Goal: Task Accomplishment & Management: Manage account settings

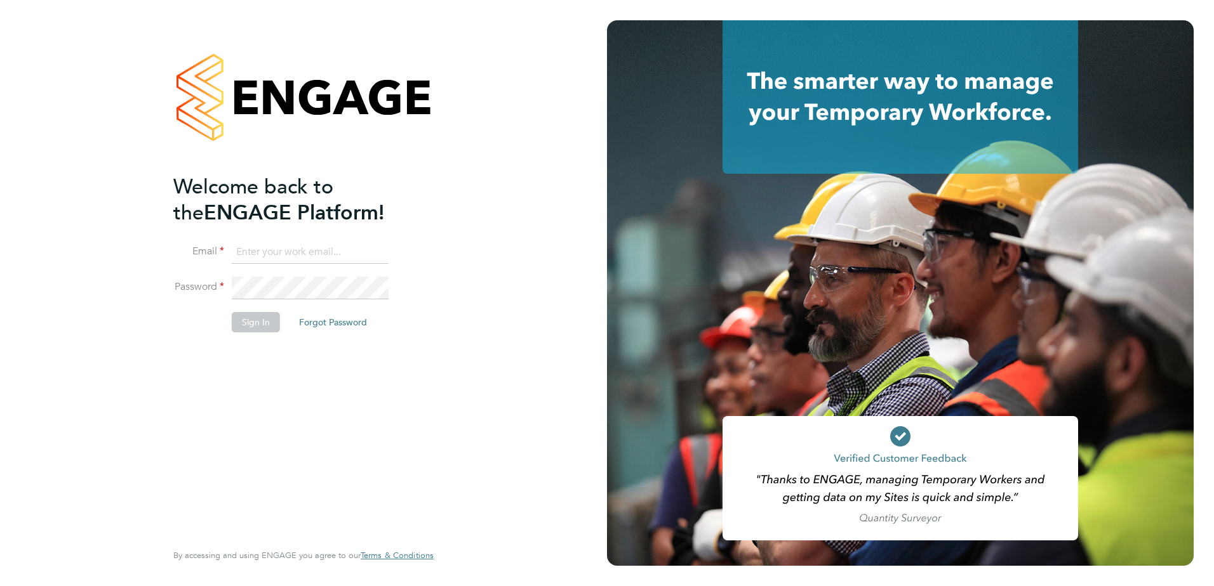
type input "naomi.mutter@vistry.co.uk"
click at [250, 325] on button "Sign In" at bounding box center [256, 322] width 48 height 20
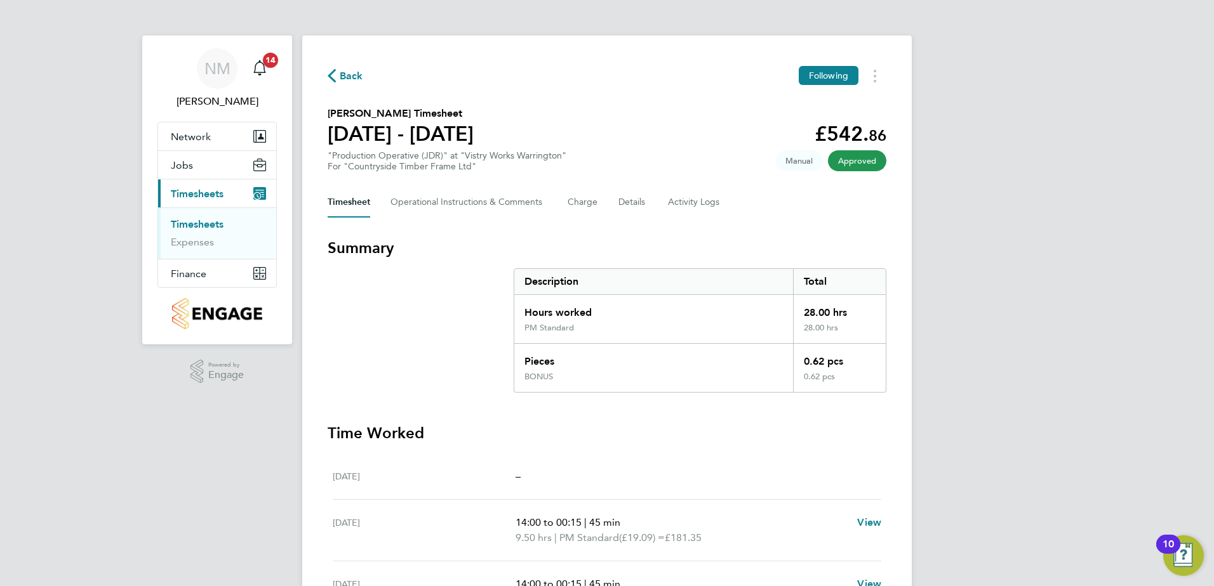
click at [345, 74] on span "Back" at bounding box center [351, 76] width 23 height 15
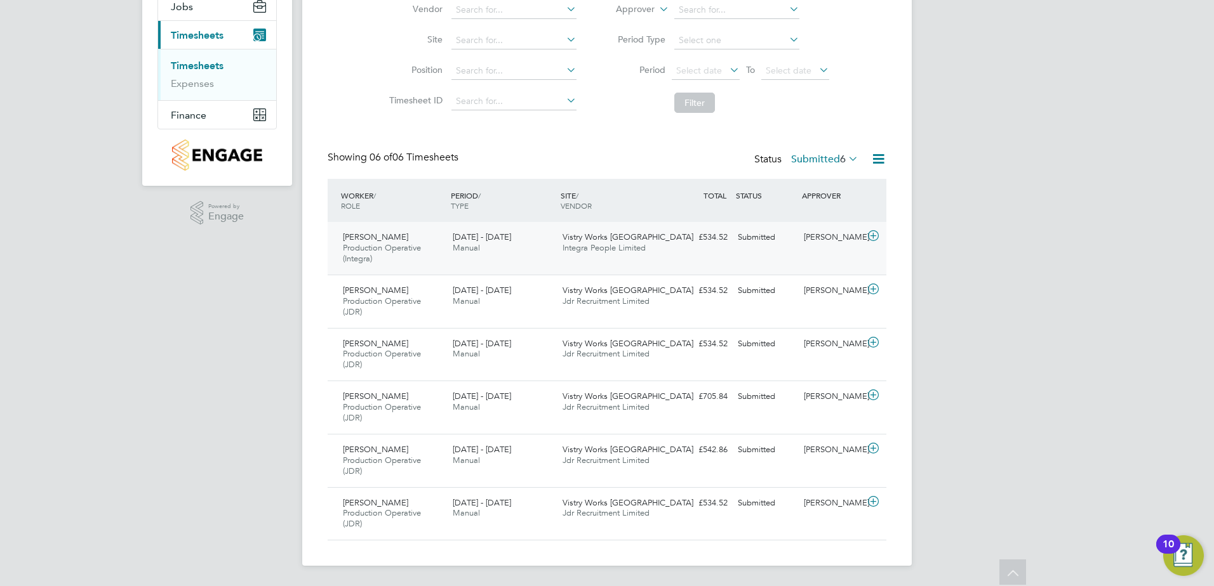
click at [850, 241] on div "[PERSON_NAME]" at bounding box center [831, 237] width 66 height 21
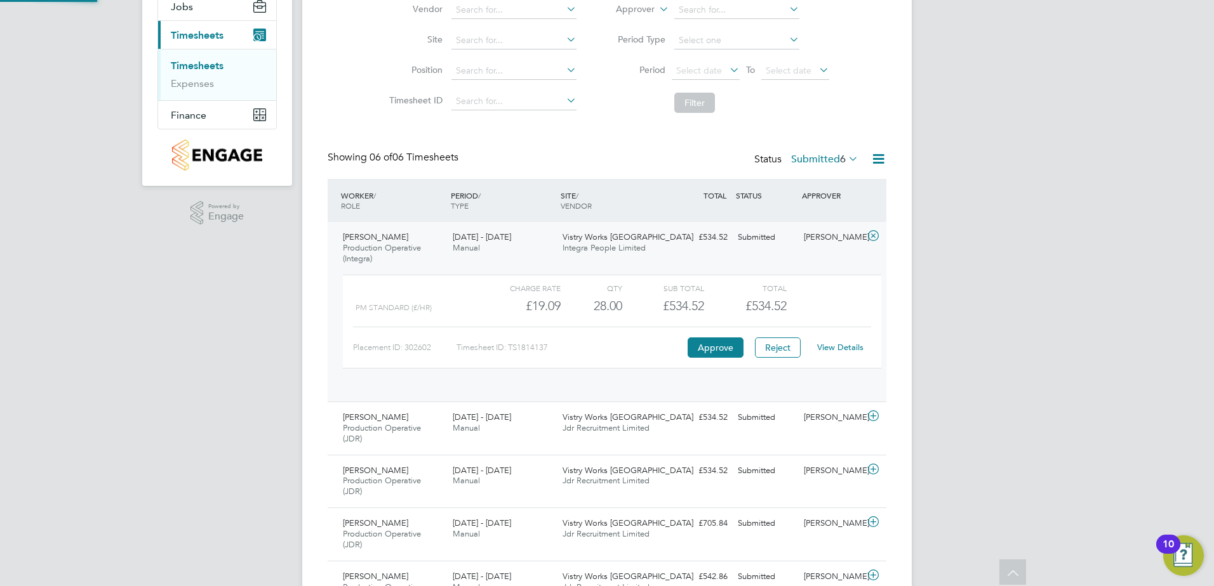
scroll to position [22, 124]
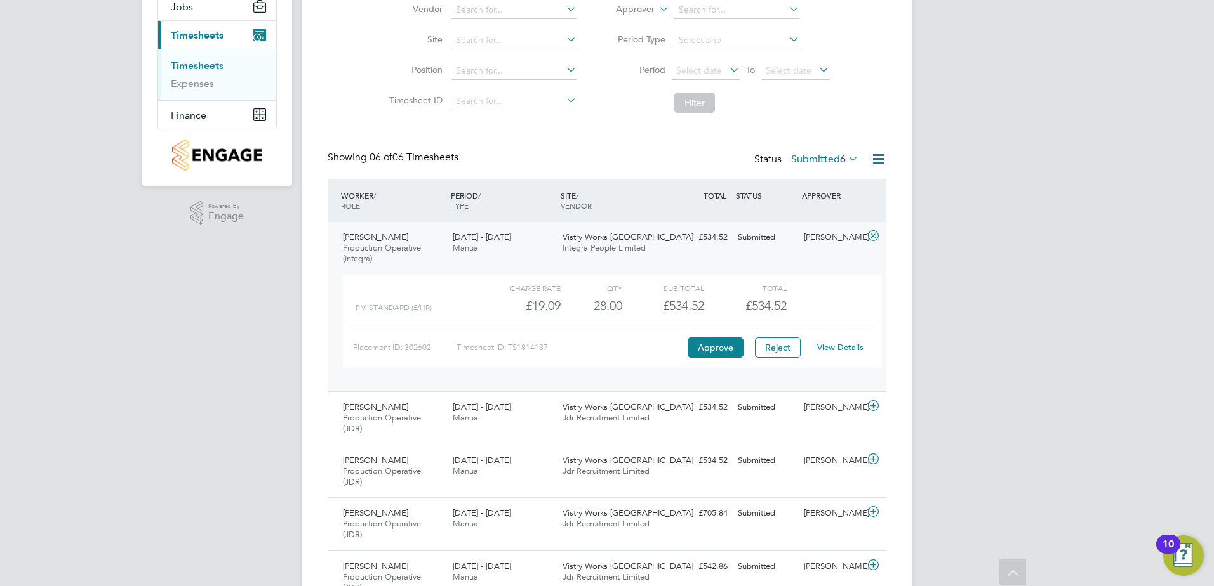
click at [842, 345] on link "View Details" at bounding box center [840, 347] width 46 height 11
click at [835, 347] on link "View Details" at bounding box center [840, 347] width 46 height 11
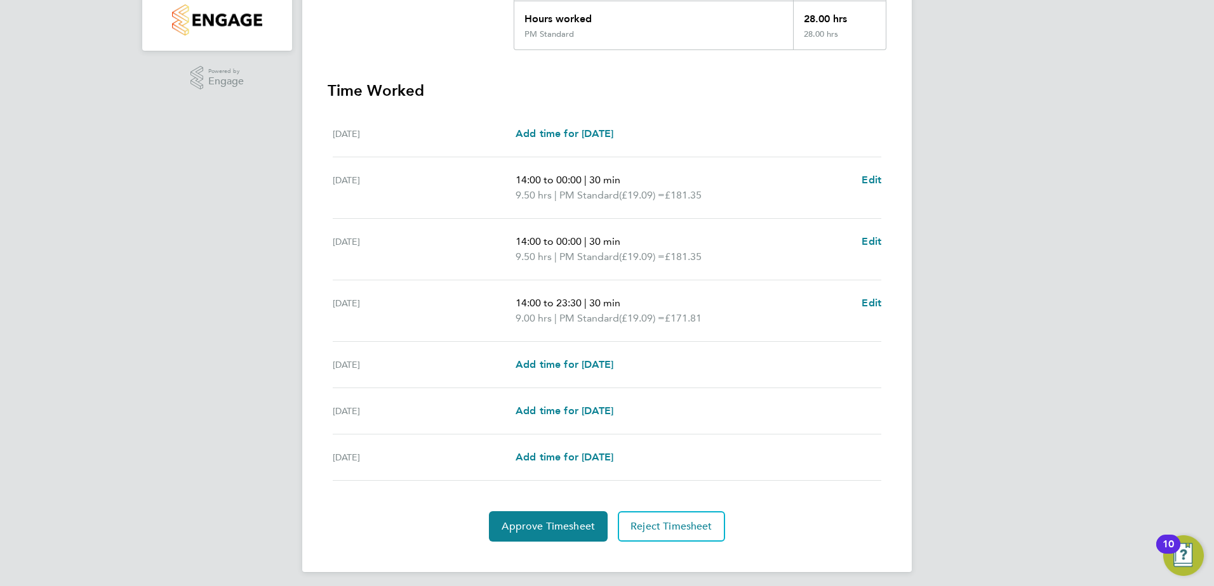
scroll to position [300, 0]
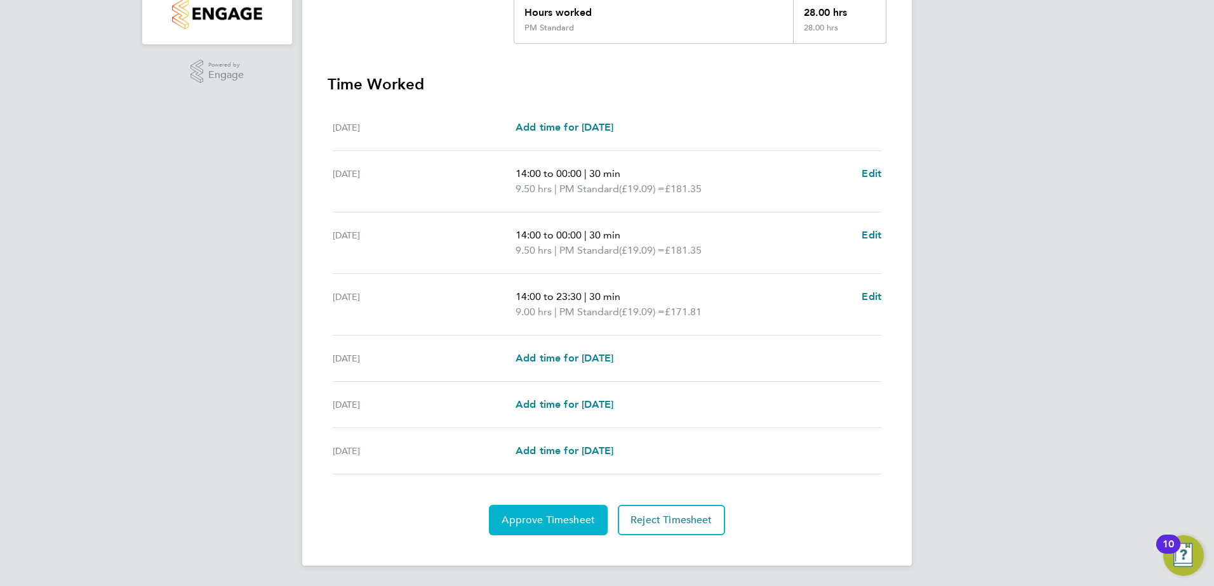
click at [577, 513] on button "Approve Timesheet" at bounding box center [548, 520] width 119 height 30
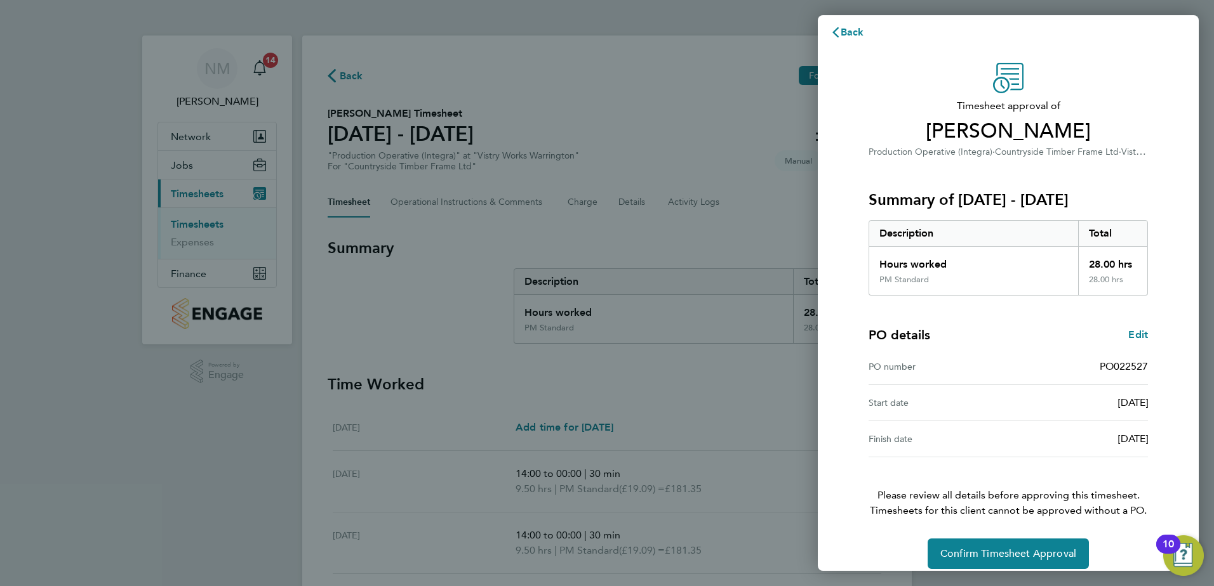
scroll to position [22, 0]
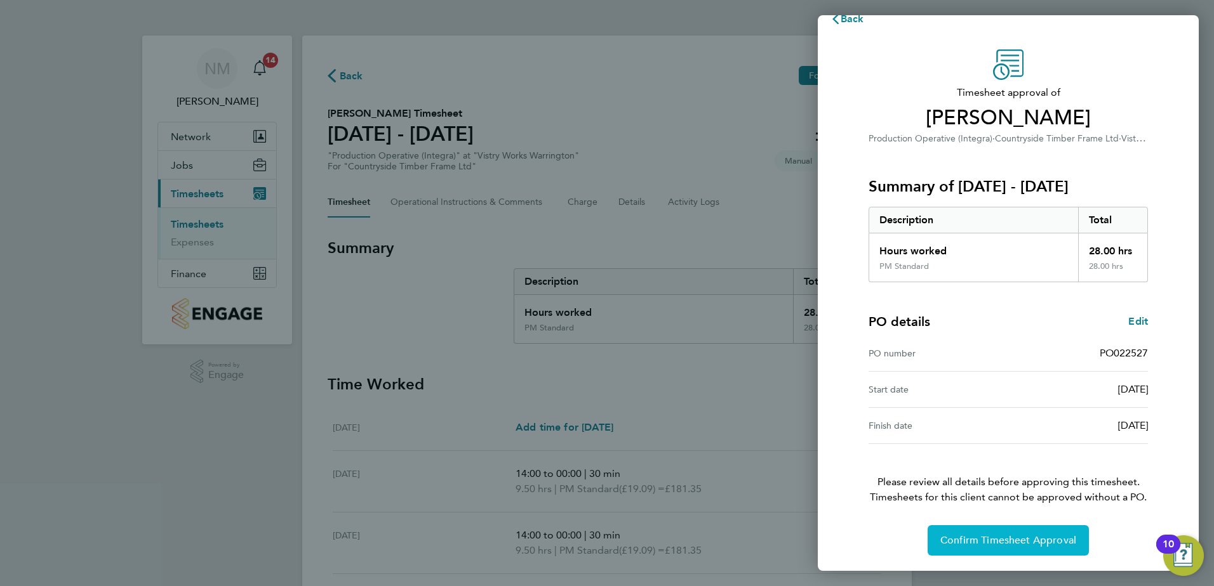
click at [965, 542] on span "Confirm Timesheet Approval" at bounding box center [1008, 540] width 136 height 13
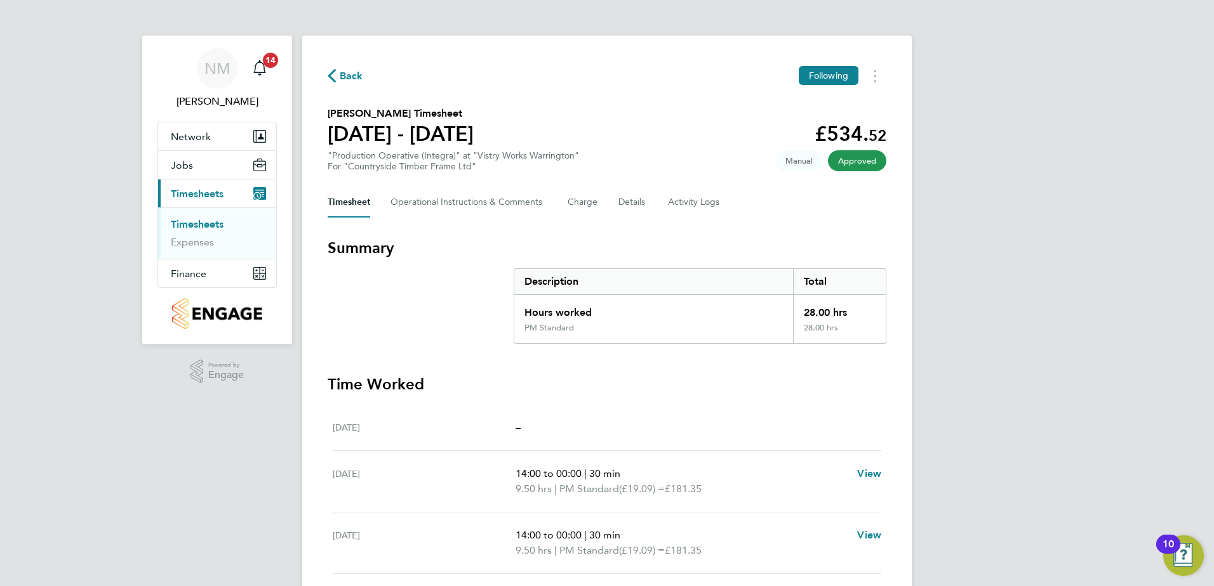
click at [350, 77] on span "Back" at bounding box center [351, 76] width 23 height 15
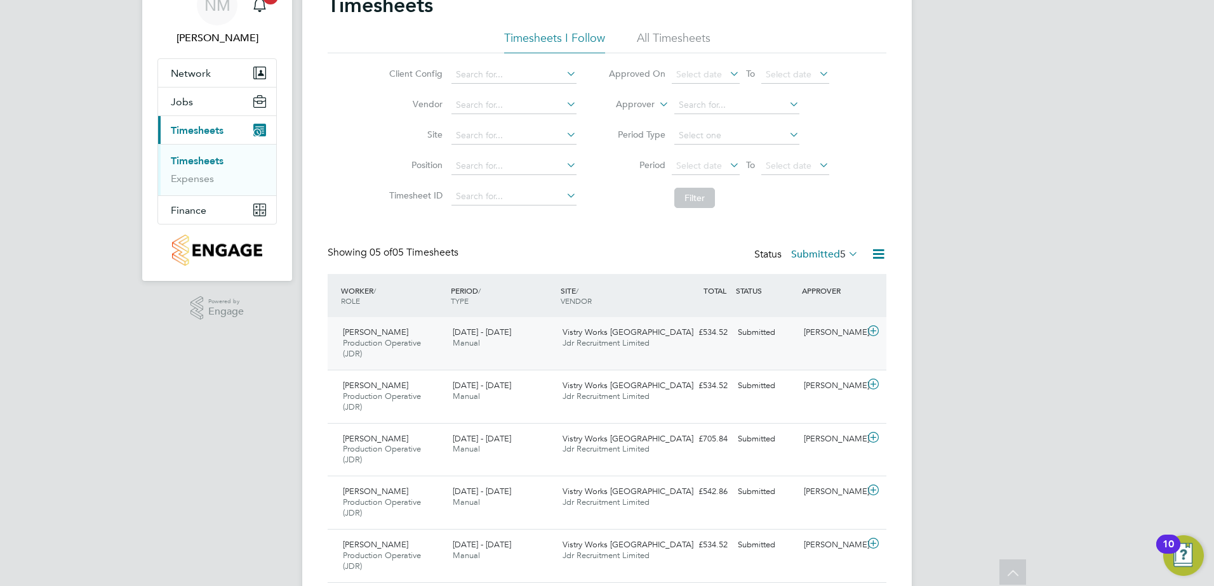
click at [850, 345] on div "Keith Highcock Production Operative (JDR) 26 Aug - 1 Sep 2025 26 Aug - 1 Sep 20…" at bounding box center [607, 343] width 559 height 53
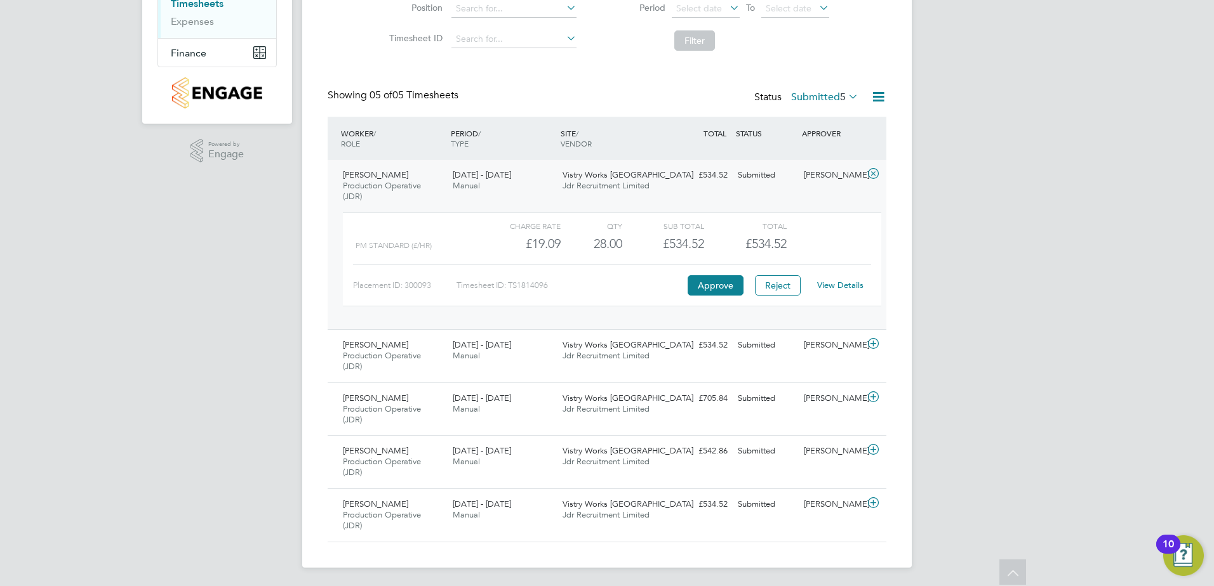
scroll to position [223, 0]
click at [829, 284] on link "View Details" at bounding box center [840, 283] width 46 height 11
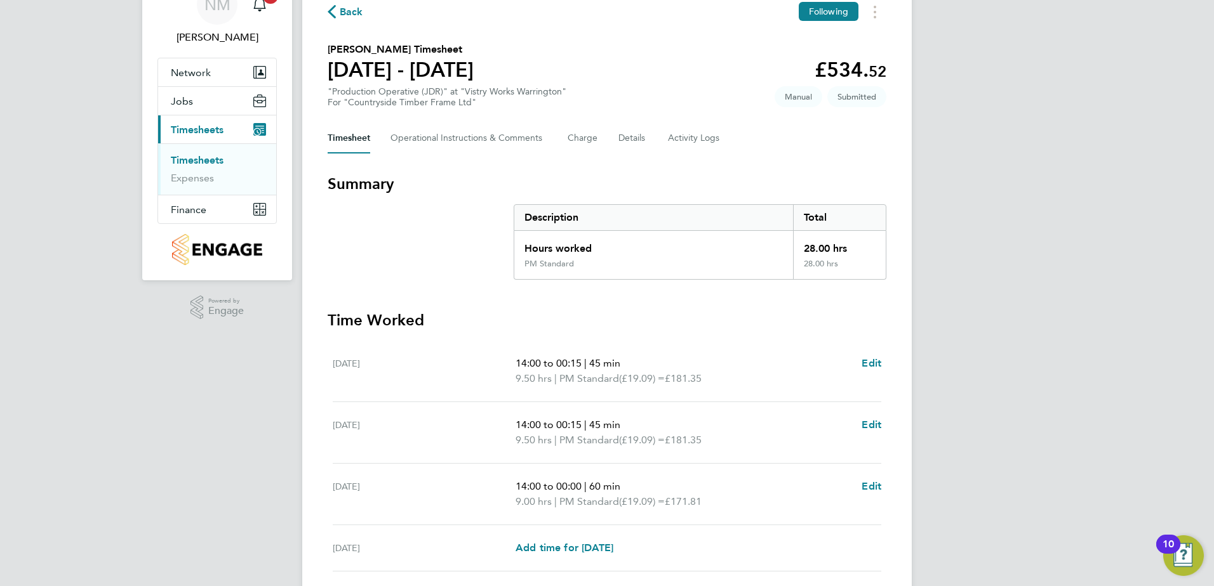
scroll to position [63, 0]
click at [470, 144] on Comments-tab "Operational Instructions & Comments" at bounding box center [468, 139] width 157 height 30
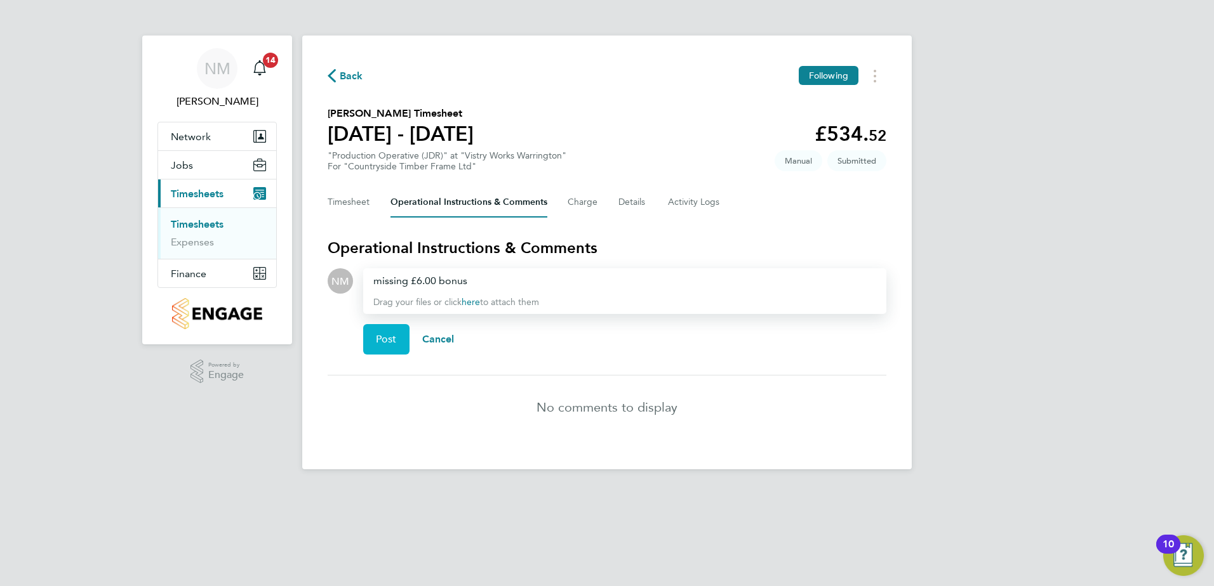
click at [381, 336] on span "Post" at bounding box center [386, 339] width 21 height 13
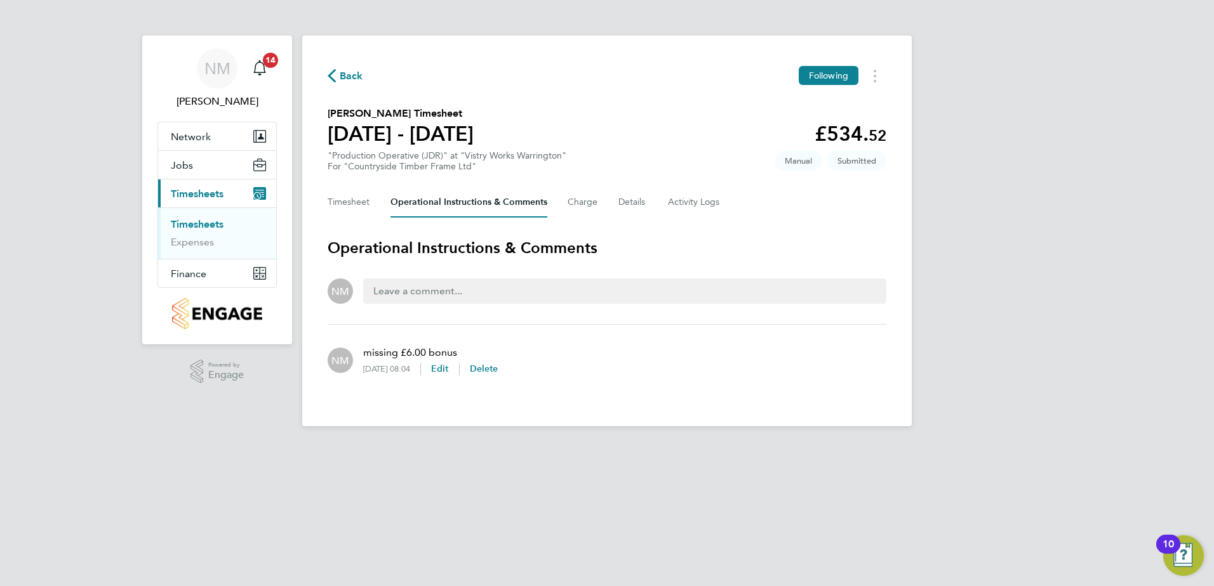
click at [338, 70] on span "Back" at bounding box center [346, 75] width 36 height 12
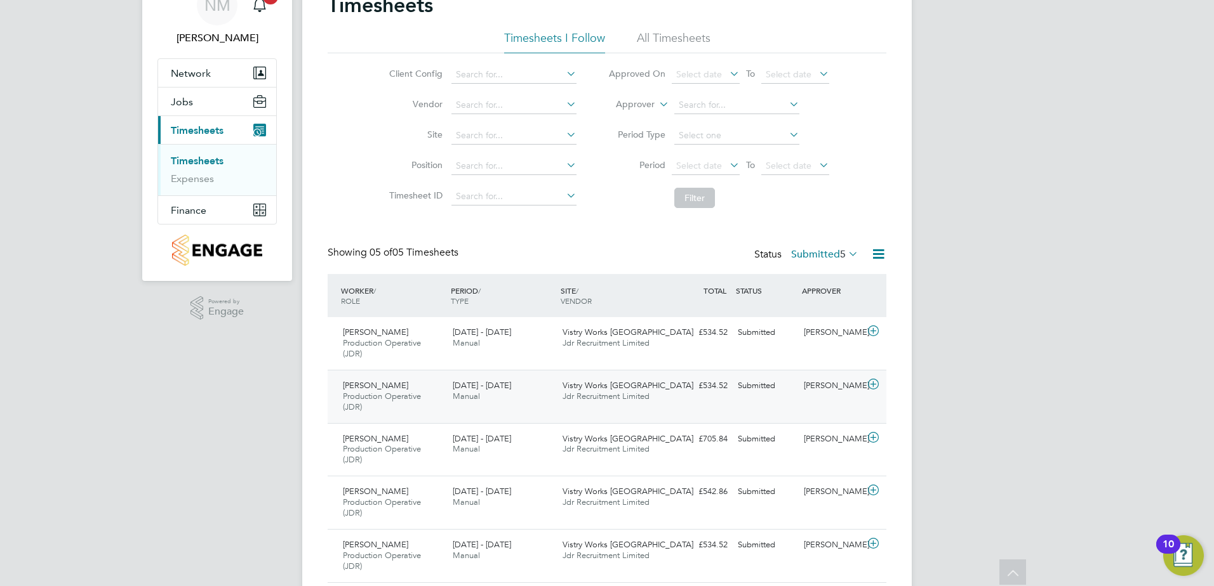
click at [857, 380] on div "[PERSON_NAME]" at bounding box center [831, 386] width 66 height 21
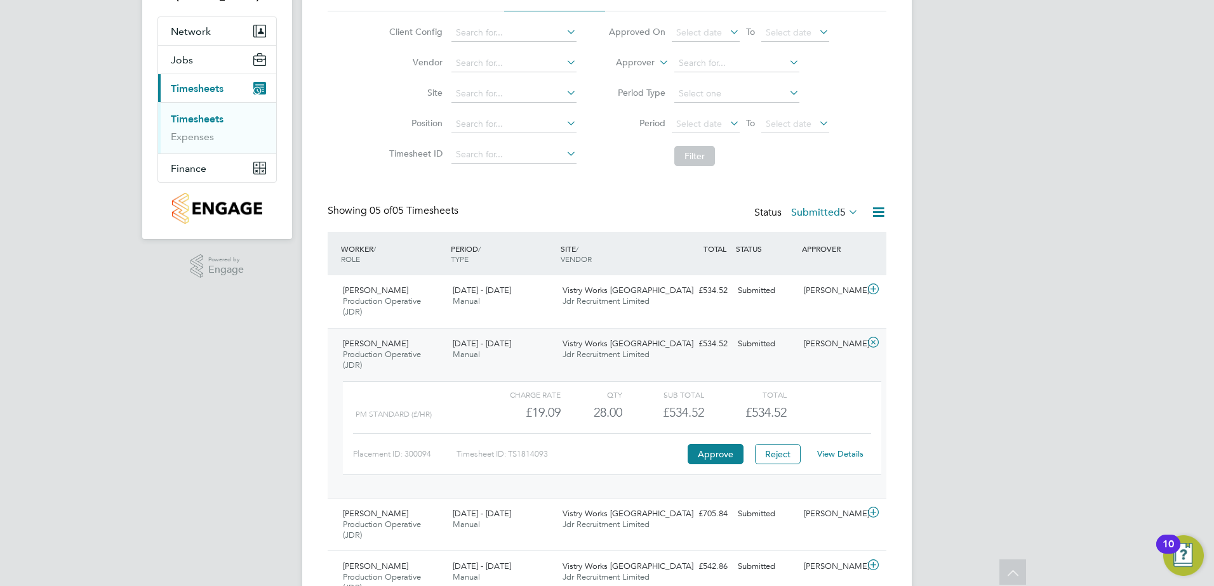
scroll to position [127, 0]
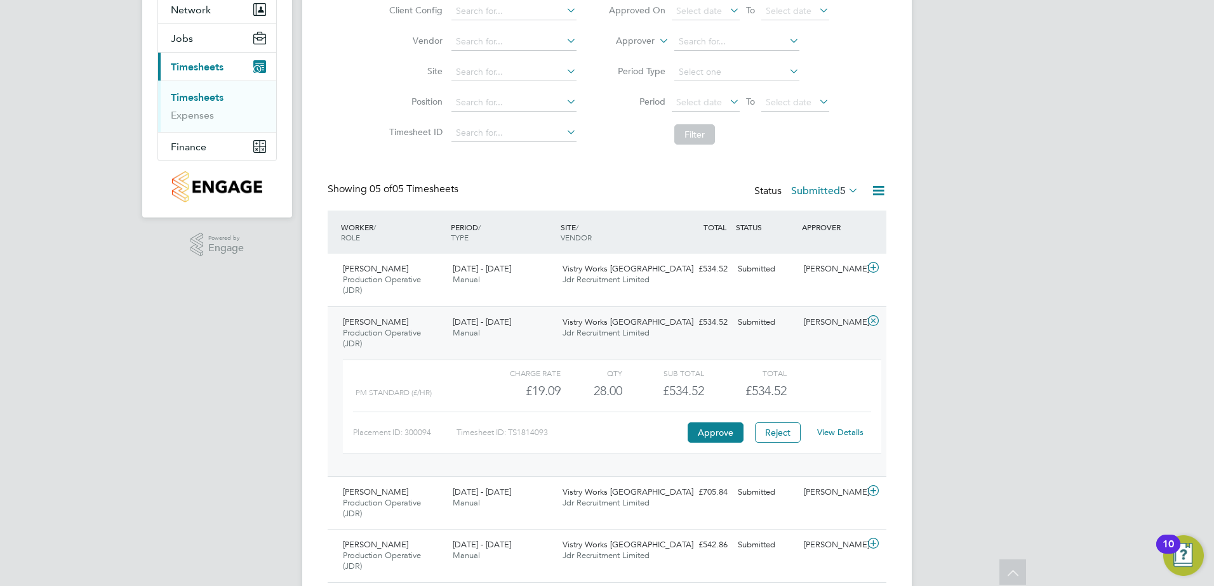
click at [835, 431] on link "View Details" at bounding box center [840, 432] width 46 height 11
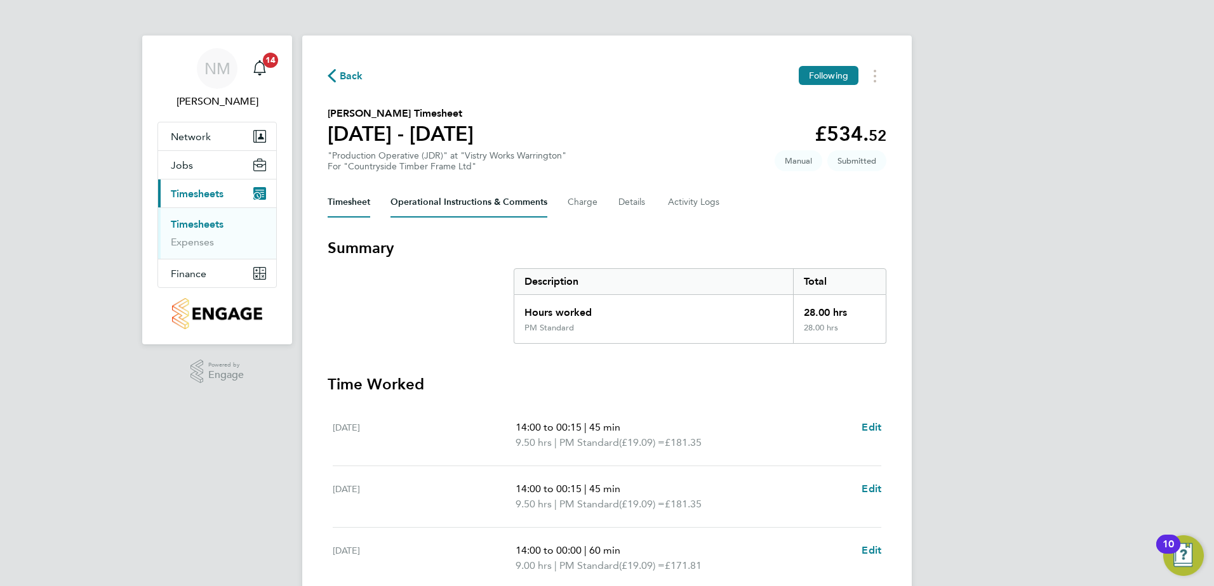
click at [500, 208] on Comments-tab "Operational Instructions & Comments" at bounding box center [468, 202] width 157 height 30
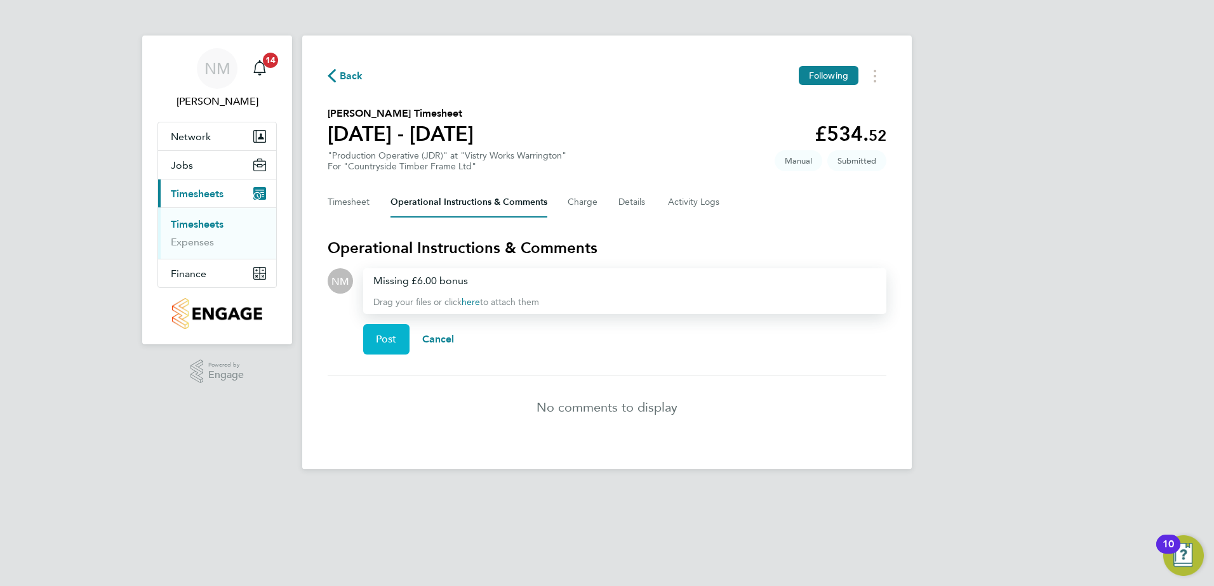
click at [395, 331] on button "Post" at bounding box center [386, 339] width 46 height 30
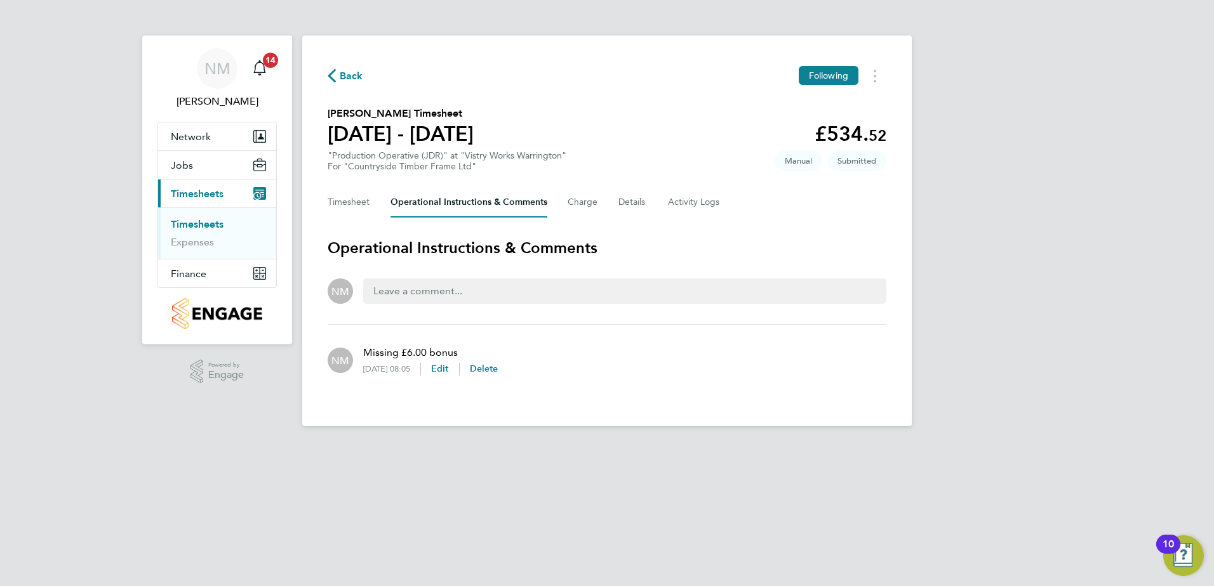
click at [354, 80] on span "Back" at bounding box center [351, 76] width 23 height 15
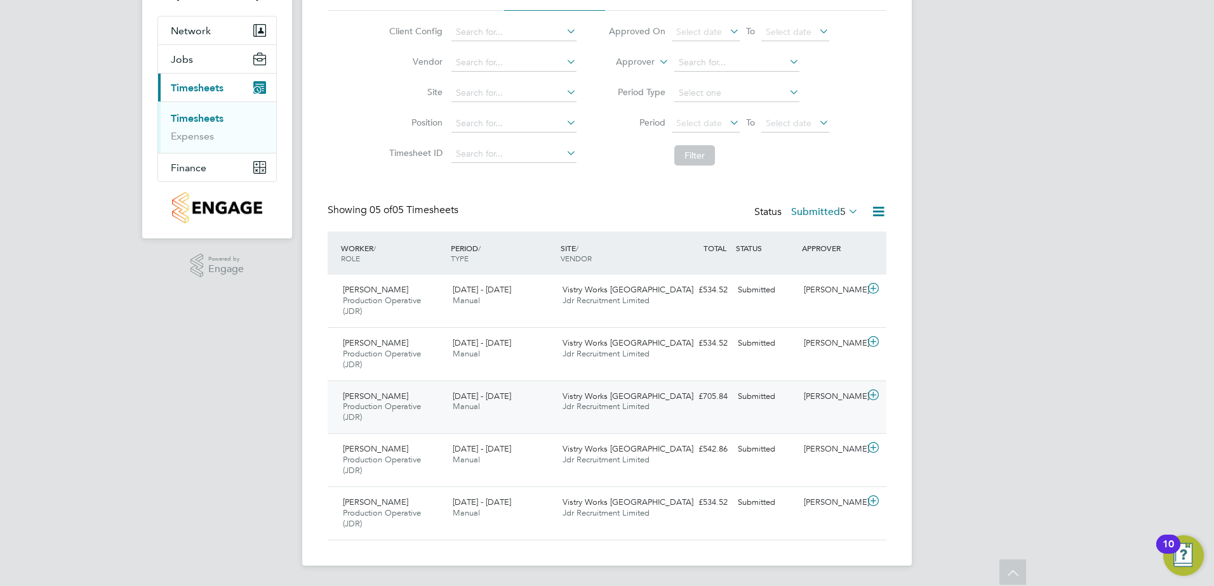
click at [840, 400] on div "[PERSON_NAME]" at bounding box center [831, 397] width 66 height 21
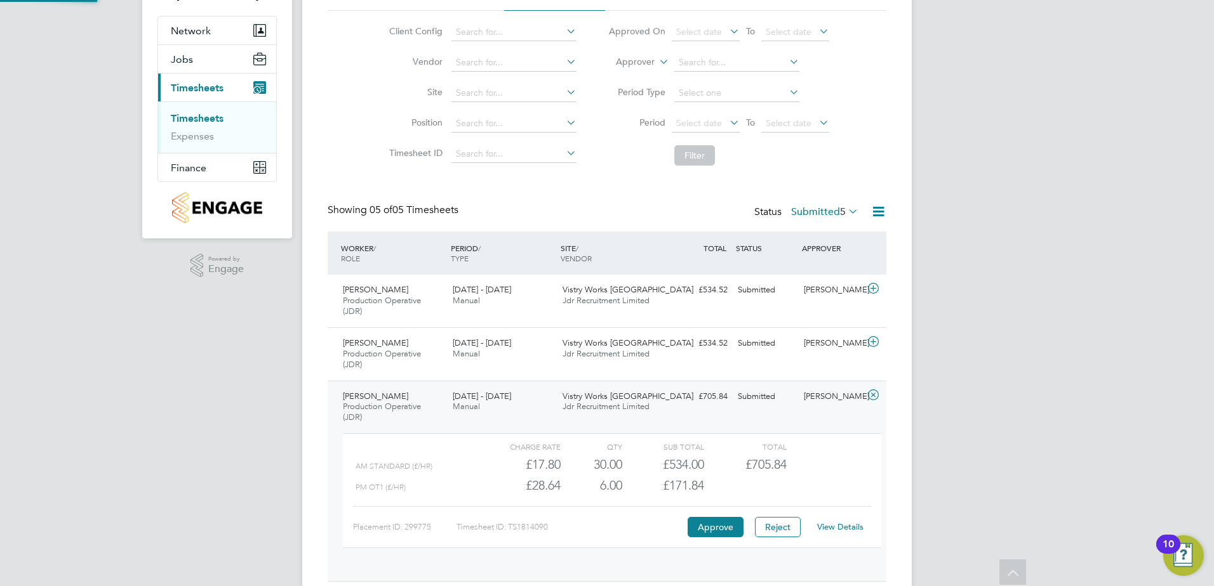
scroll to position [22, 124]
click at [845, 529] on link "View Details" at bounding box center [840, 527] width 46 height 11
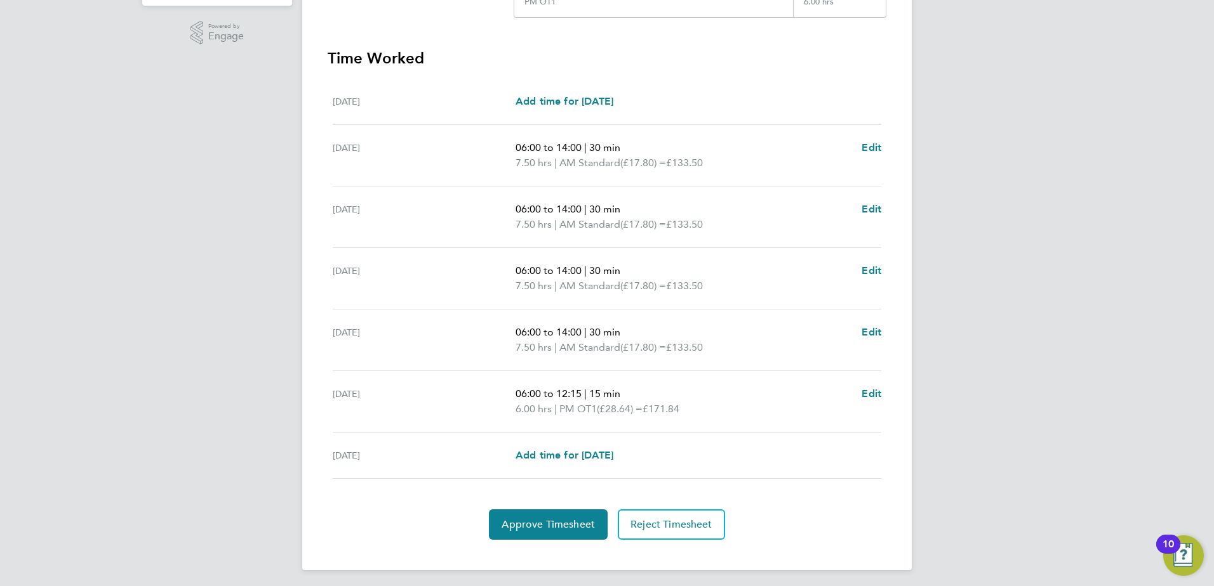
scroll to position [343, 0]
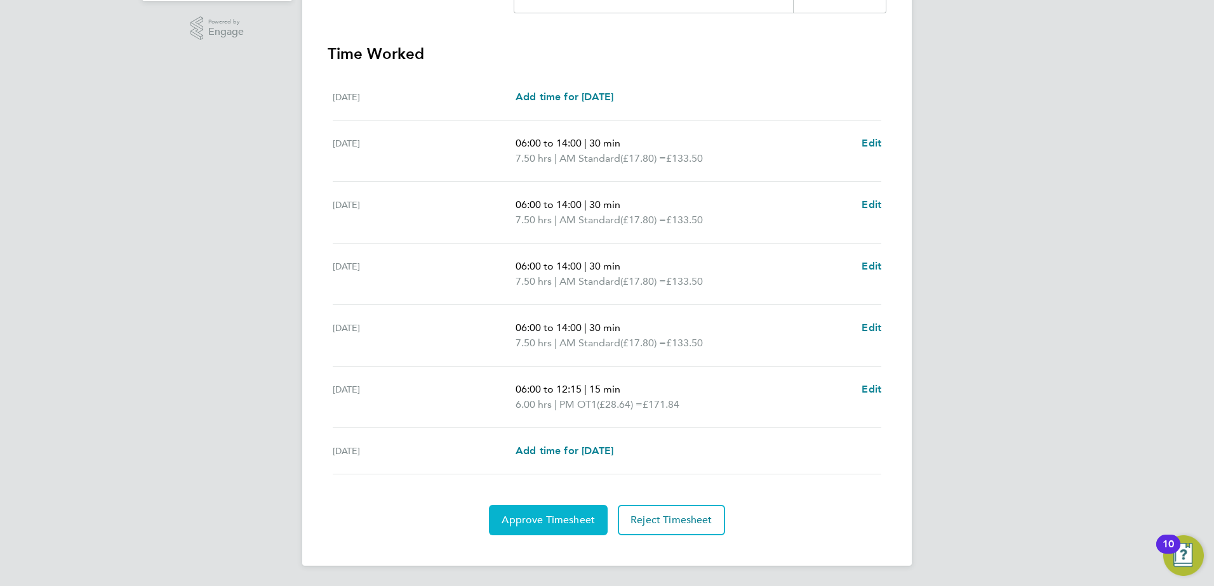
click at [571, 518] on span "Approve Timesheet" at bounding box center [547, 520] width 93 height 13
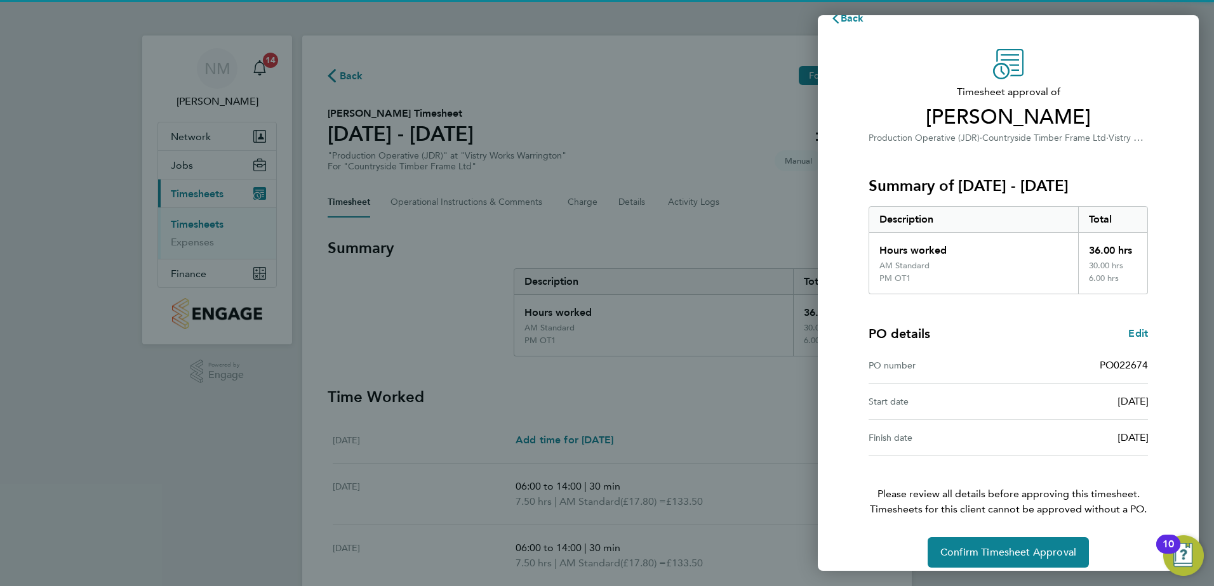
scroll to position [34, 0]
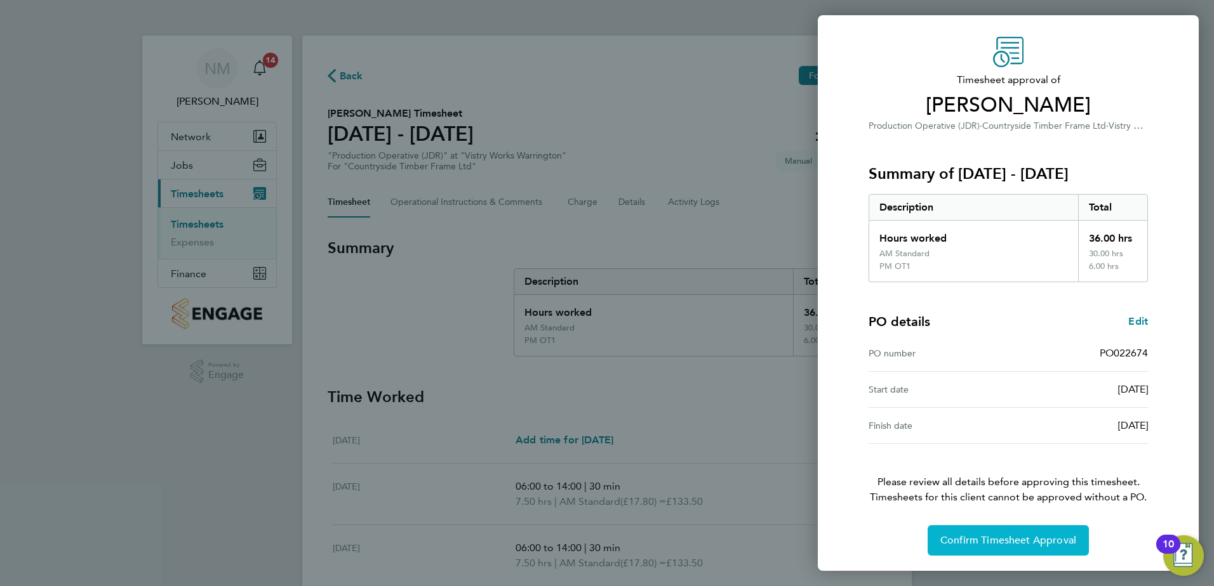
click at [1035, 538] on span "Confirm Timesheet Approval" at bounding box center [1008, 540] width 136 height 13
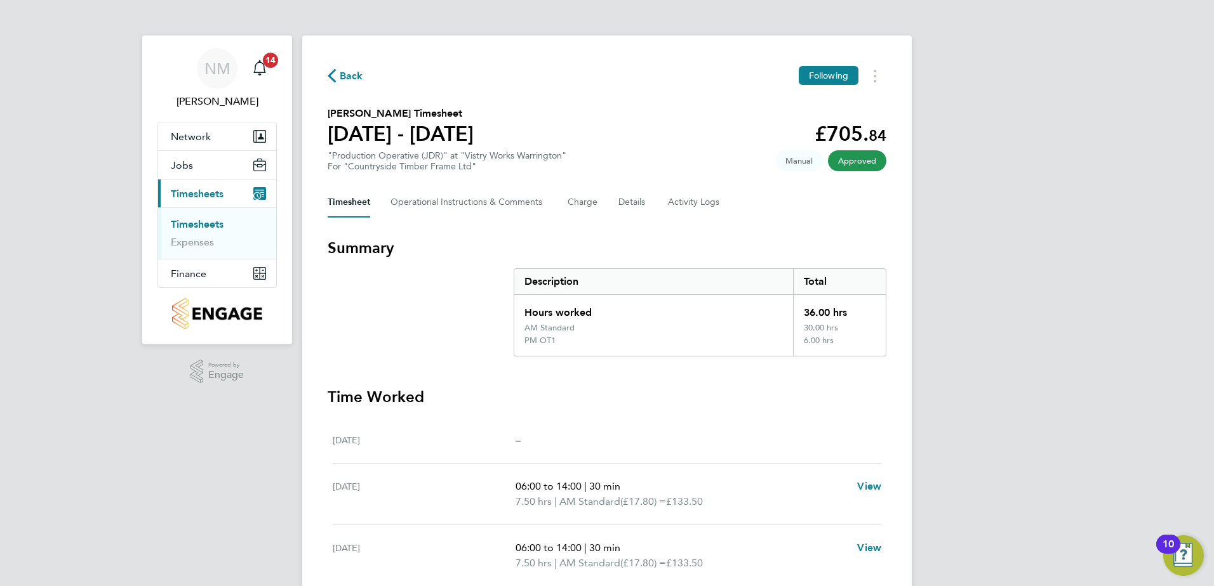
click at [359, 73] on span "Back" at bounding box center [351, 76] width 23 height 15
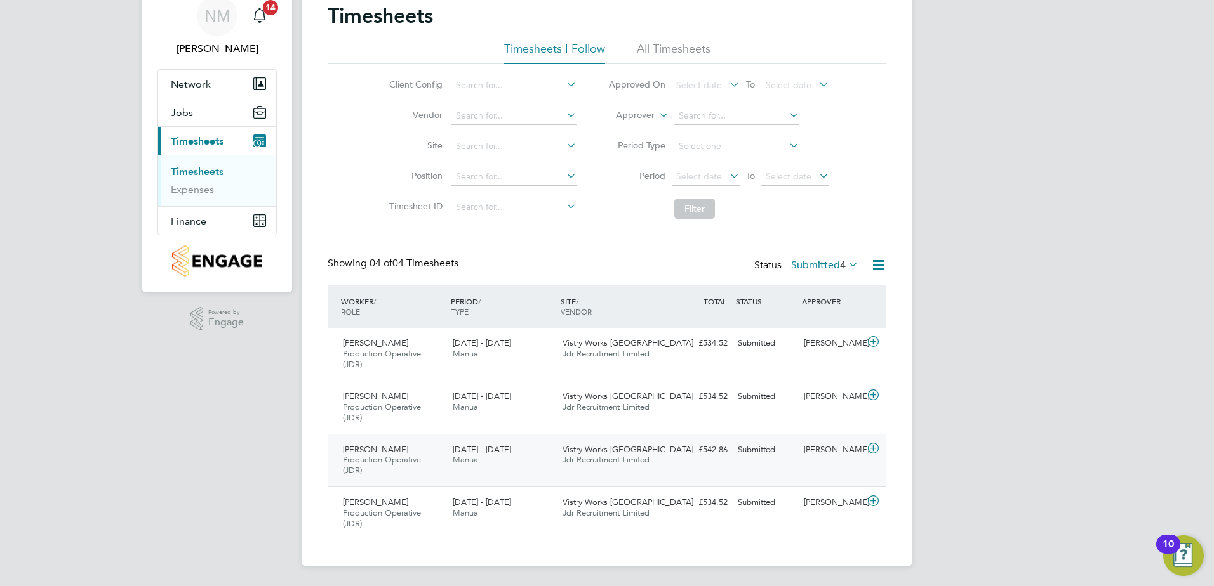
click at [844, 451] on div "[PERSON_NAME]" at bounding box center [831, 450] width 66 height 21
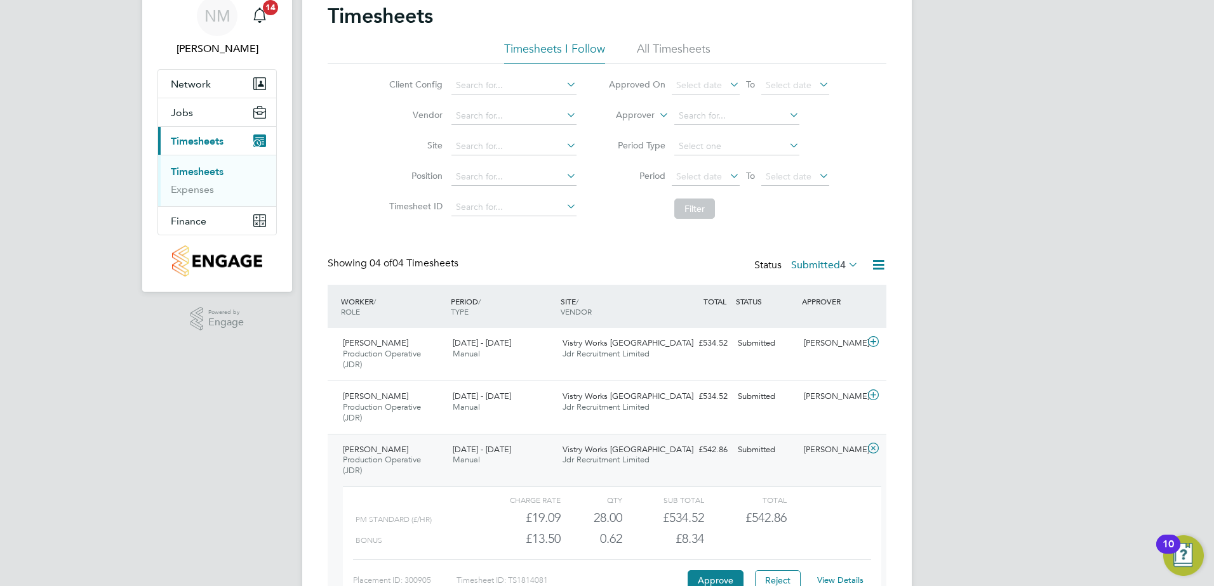
scroll to position [190, 0]
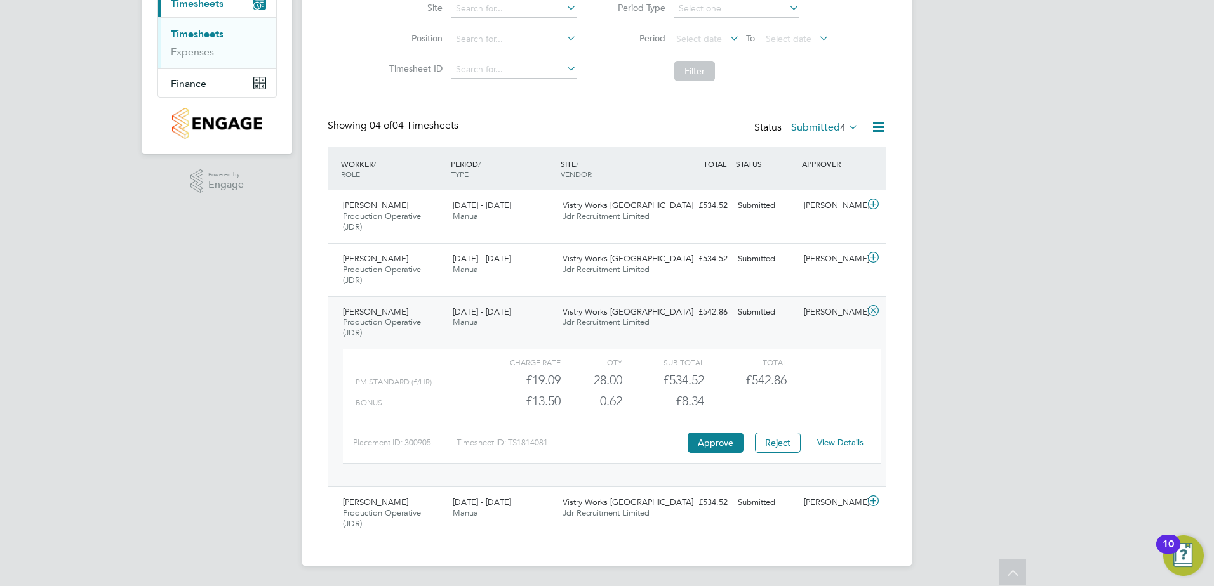
click at [828, 438] on link "View Details" at bounding box center [840, 442] width 46 height 11
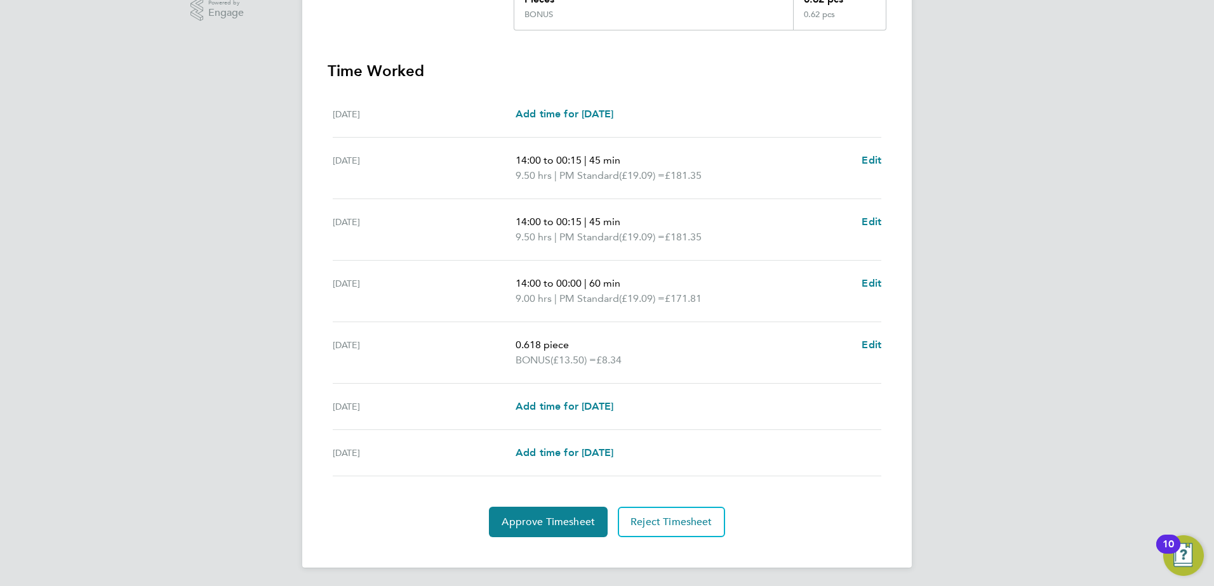
scroll to position [364, 0]
click at [522, 507] on button "Approve Timesheet" at bounding box center [548, 520] width 119 height 30
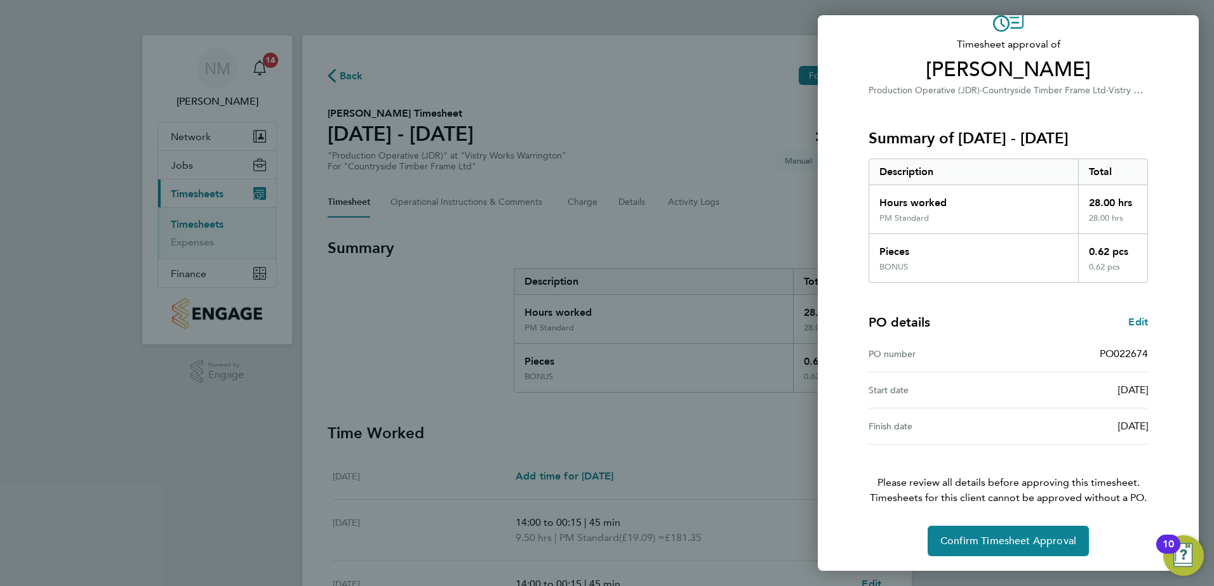
scroll to position [70, 0]
click at [1011, 529] on button "Confirm Timesheet Approval" at bounding box center [1007, 541] width 161 height 30
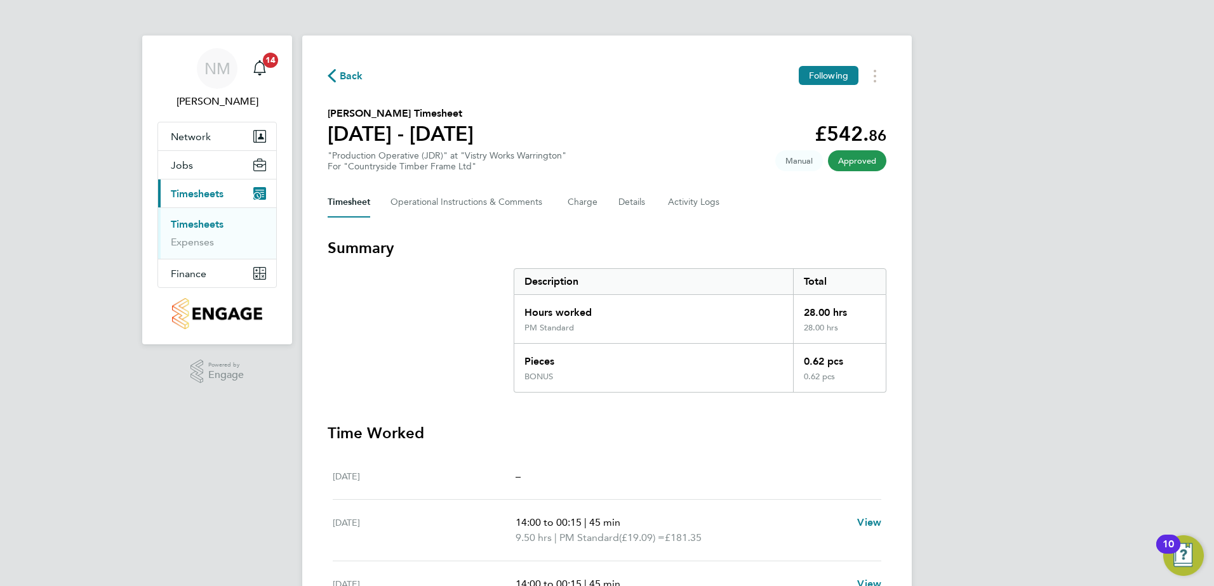
click at [351, 72] on span "Back" at bounding box center [351, 76] width 23 height 15
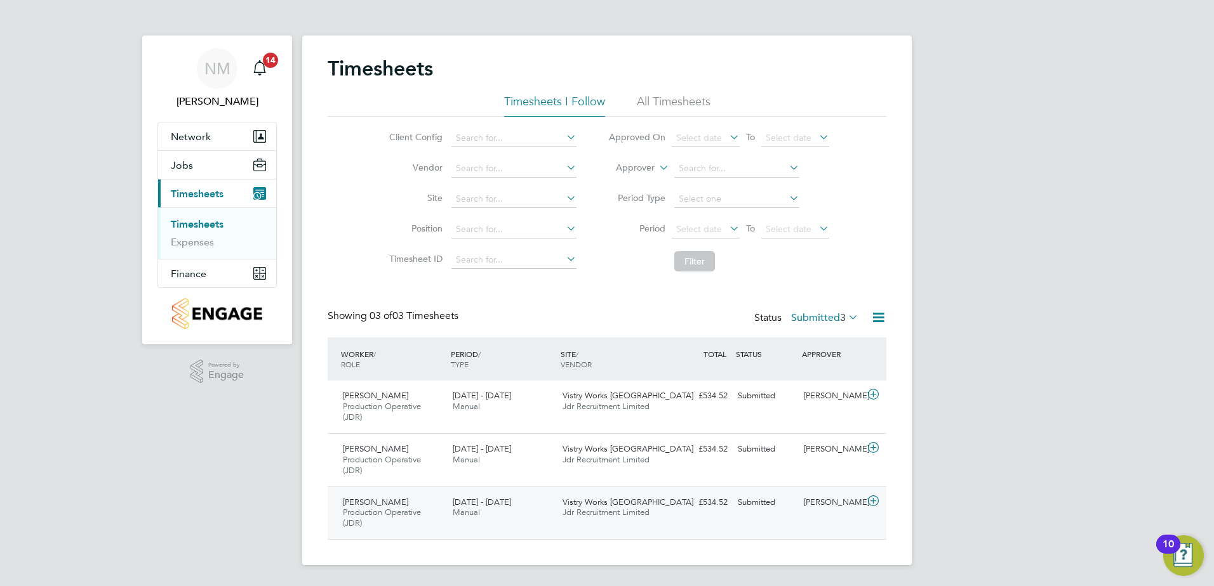
click at [871, 502] on icon at bounding box center [873, 501] width 16 height 10
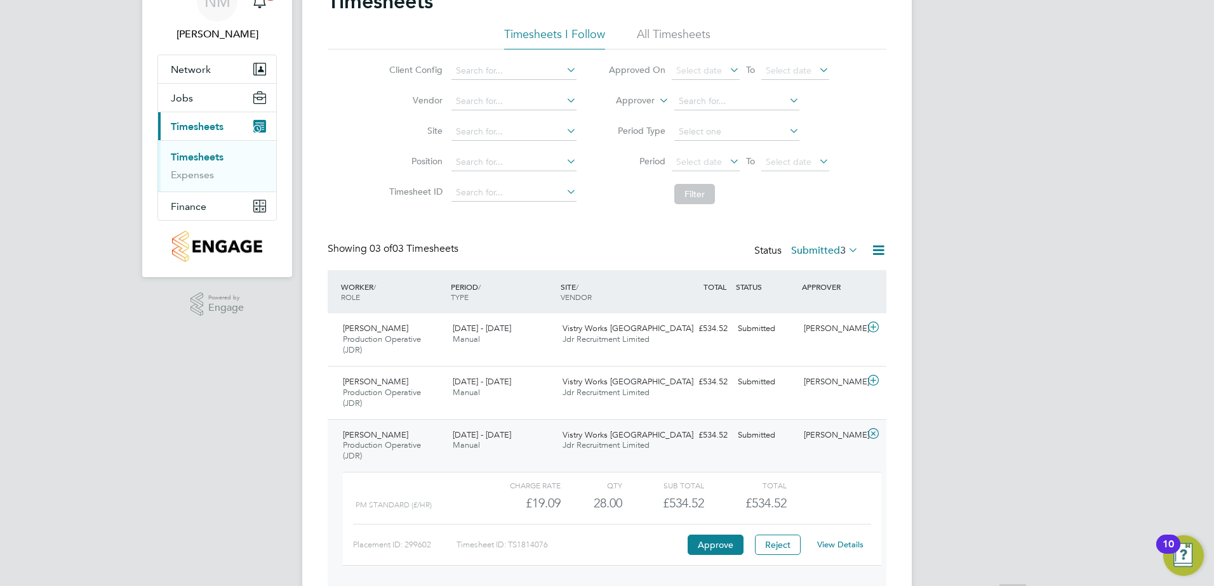
scroll to position [116, 0]
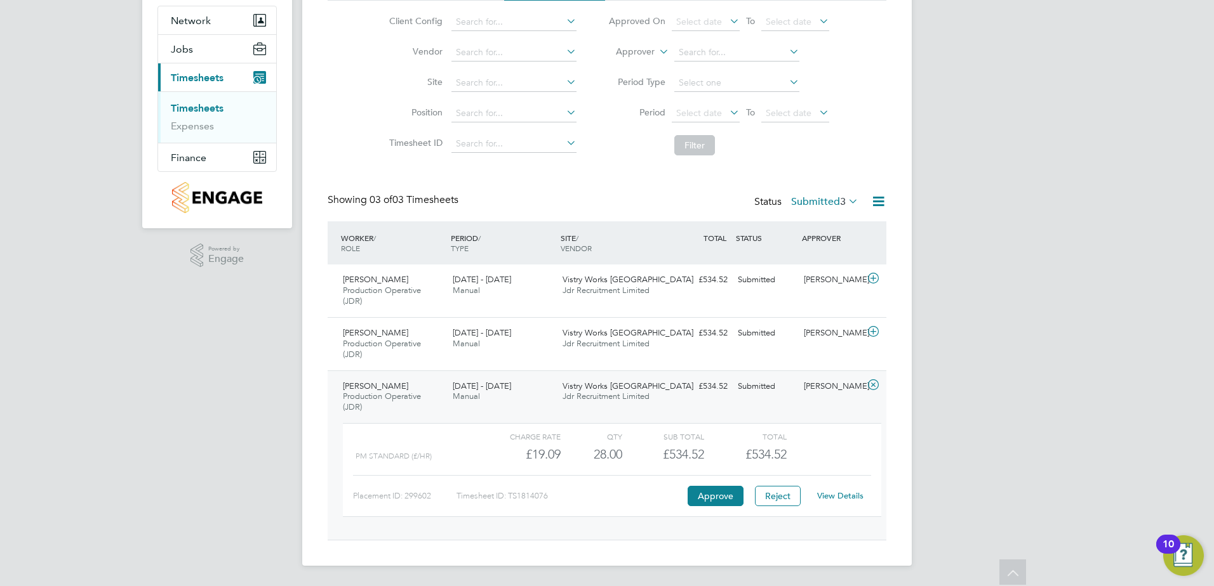
click at [857, 497] on link "View Details" at bounding box center [840, 496] width 46 height 11
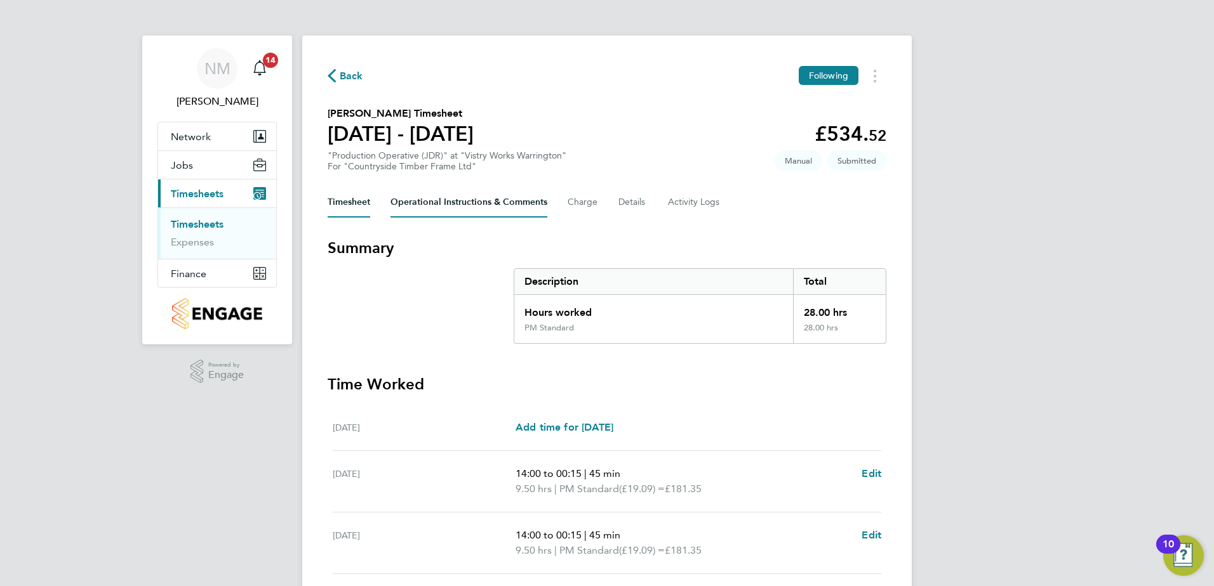
click at [435, 195] on Comments-tab "Operational Instructions & Comments" at bounding box center [468, 202] width 157 height 30
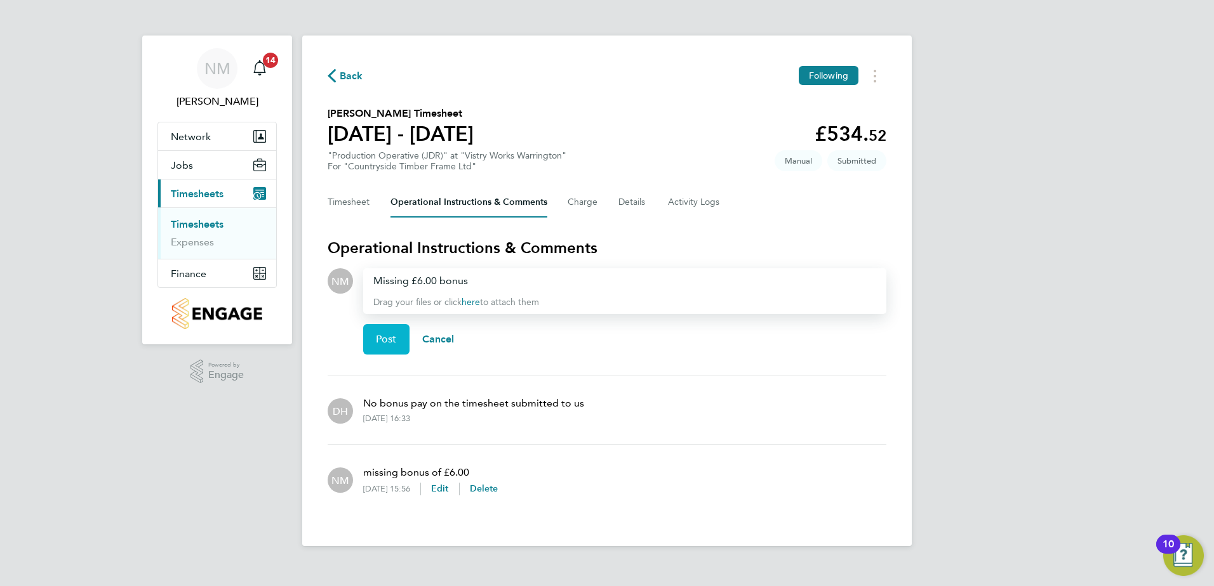
click at [392, 340] on span "Post" at bounding box center [386, 339] width 21 height 13
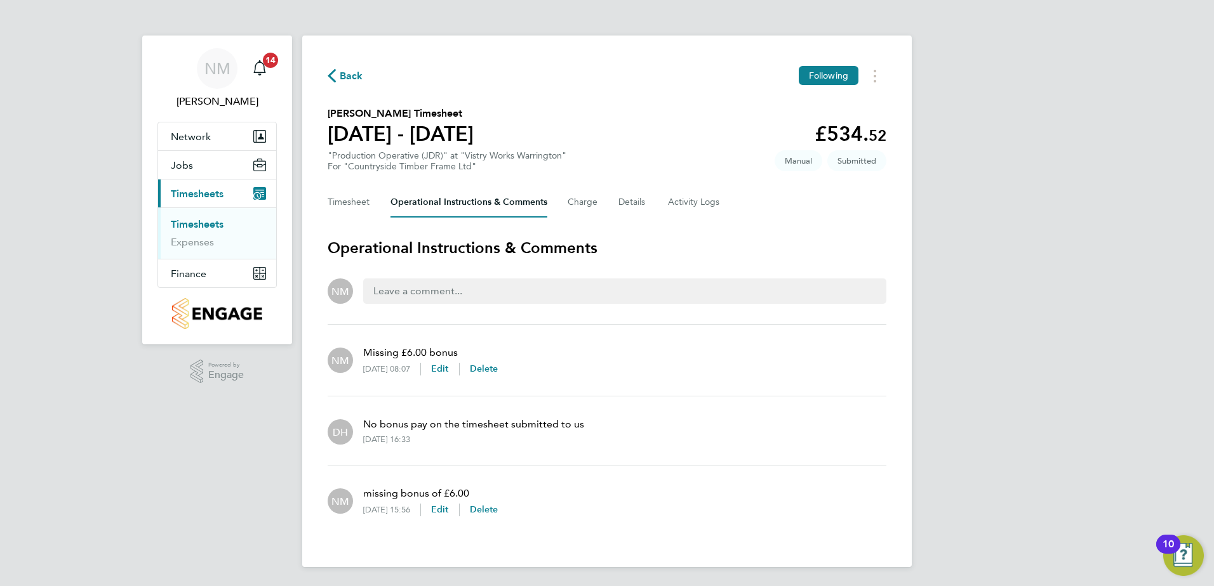
click at [347, 76] on span "Back" at bounding box center [351, 76] width 23 height 15
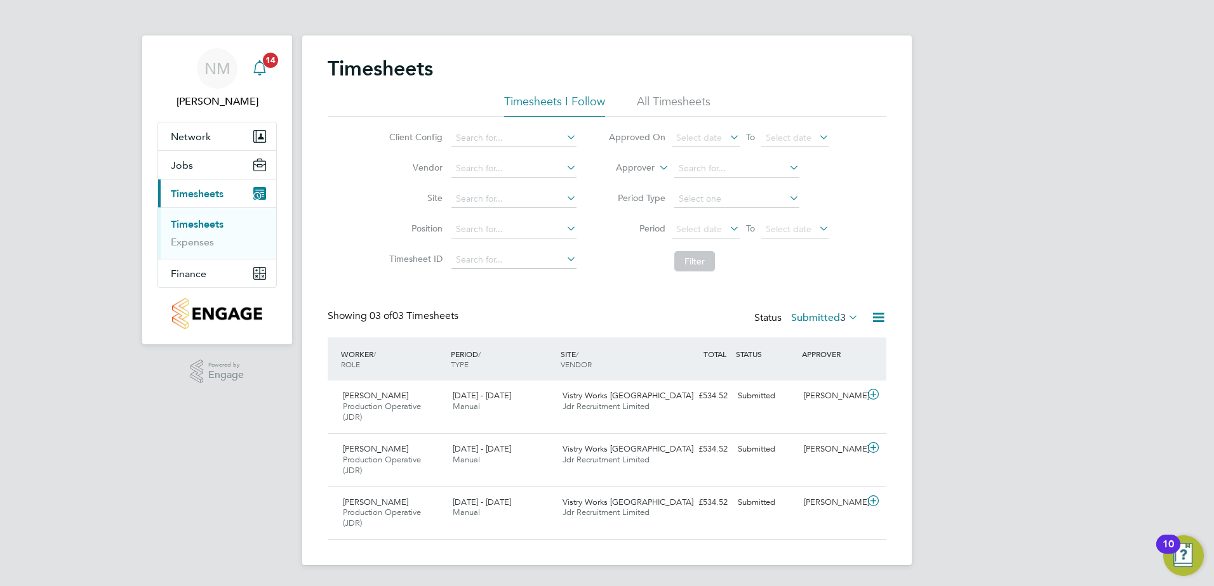
click at [261, 68] on icon "Main navigation" at bounding box center [259, 67] width 15 height 15
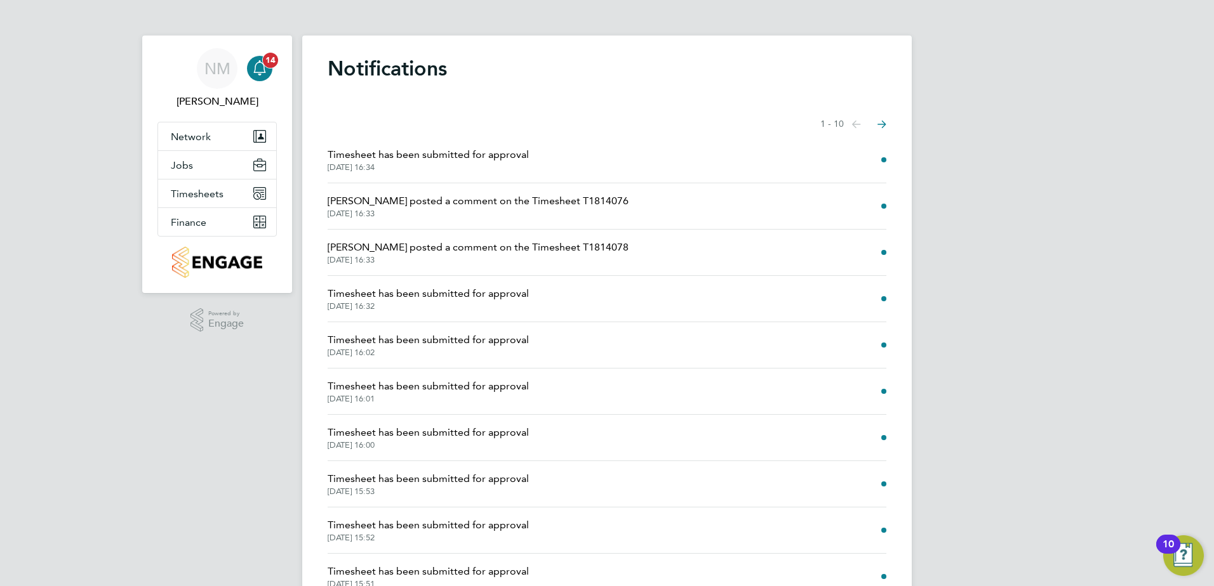
click at [260, 67] on icon "Main navigation" at bounding box center [259, 67] width 15 height 15
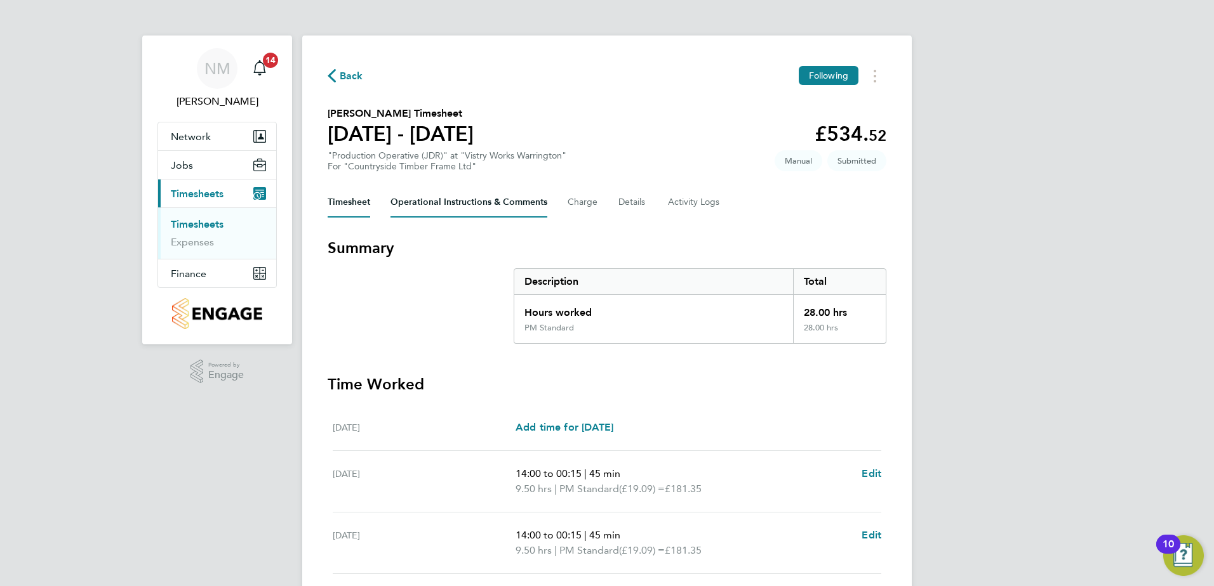
click at [439, 209] on Comments-tab "Operational Instructions & Comments" at bounding box center [468, 202] width 157 height 30
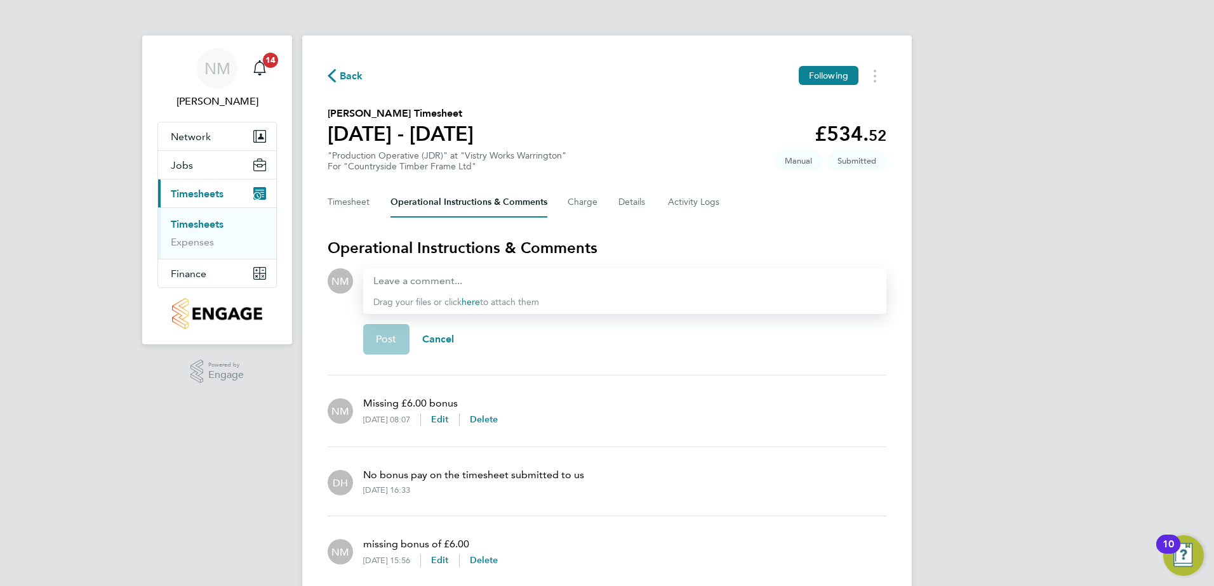
click at [336, 70] on button "Back" at bounding box center [346, 76] width 36 height 16
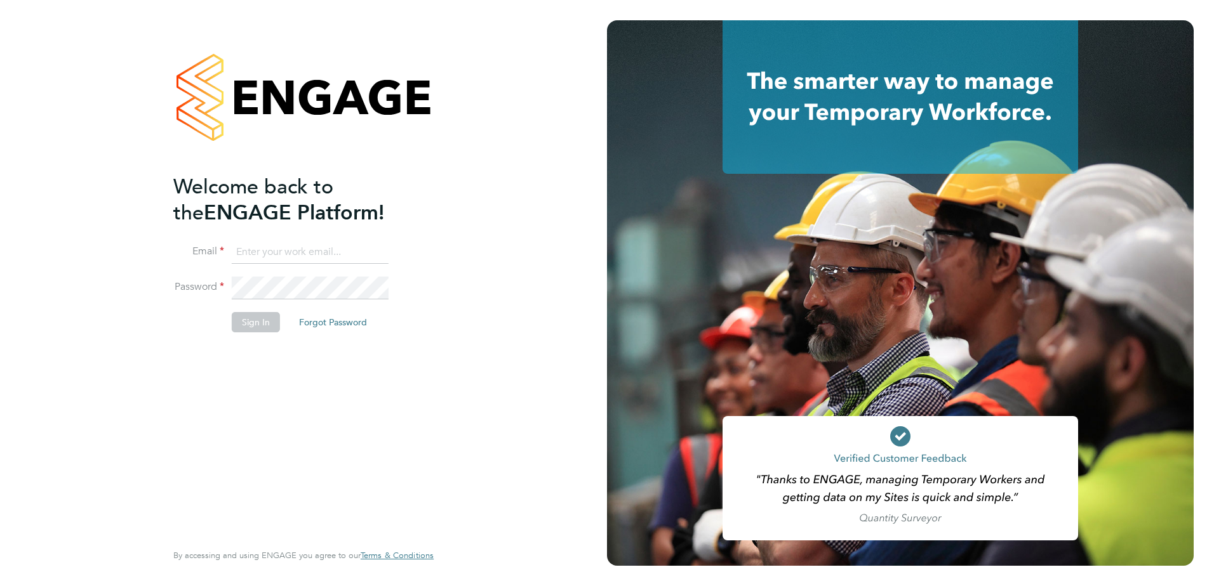
type input "naomi.mutter@vistry.co.uk"
drag, startPoint x: 284, startPoint y: 244, endPoint x: 282, endPoint y: 258, distance: 13.5
click at [284, 244] on input "naomi.mutter@vistry.co.uk" at bounding box center [310, 252] width 157 height 23
click at [251, 321] on button "Sign In" at bounding box center [256, 322] width 48 height 20
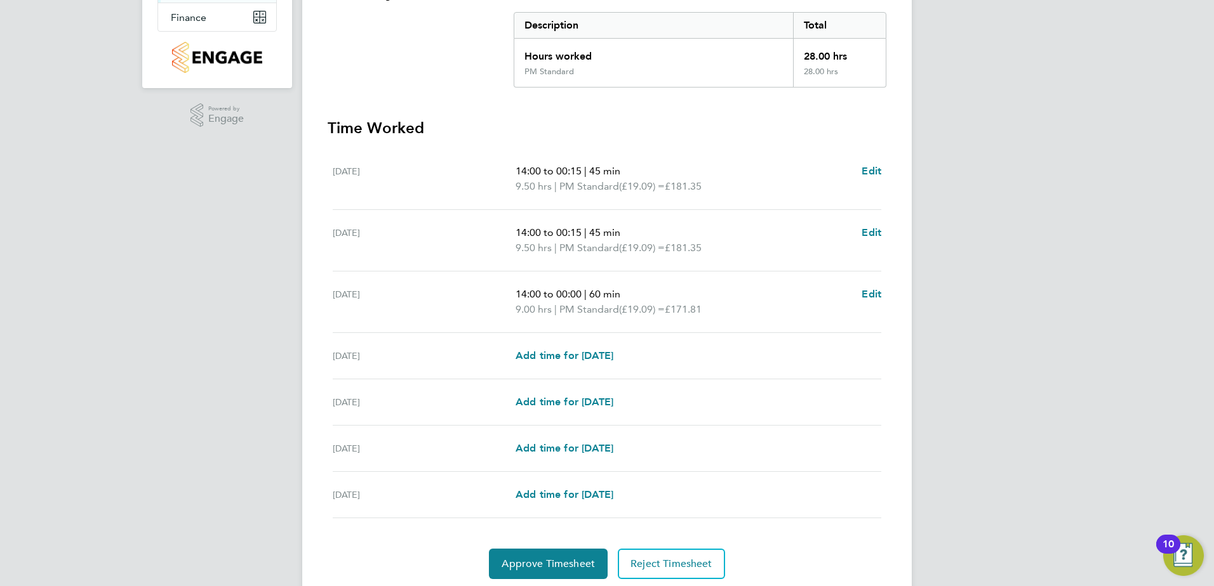
scroll to position [300, 0]
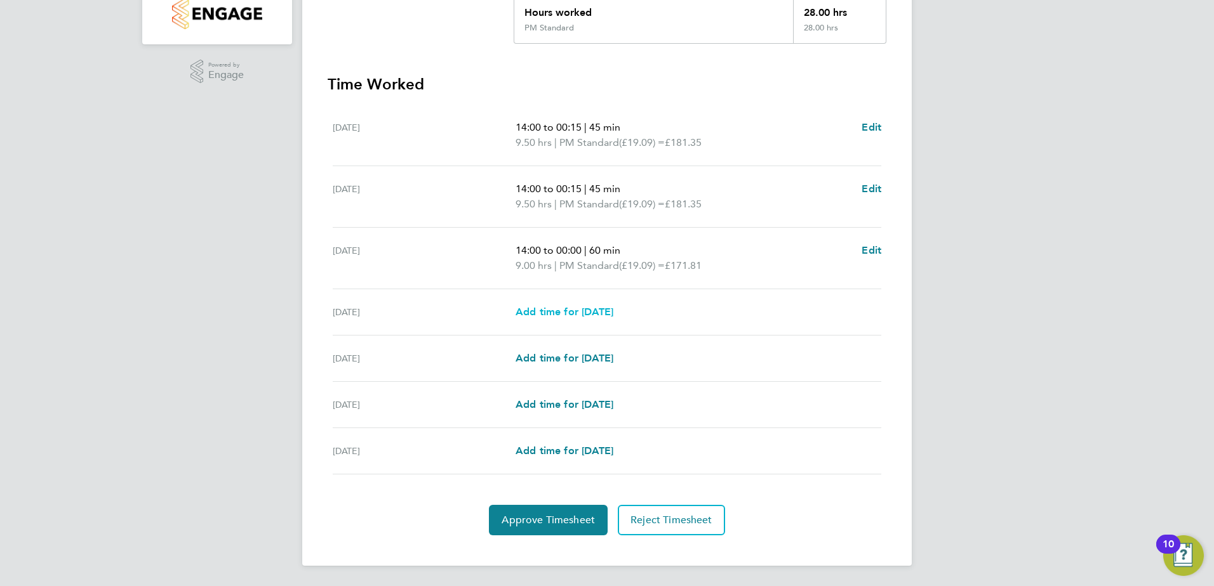
click at [552, 309] on span "Add time for Fri 29 Aug" at bounding box center [564, 312] width 98 height 12
select select "15"
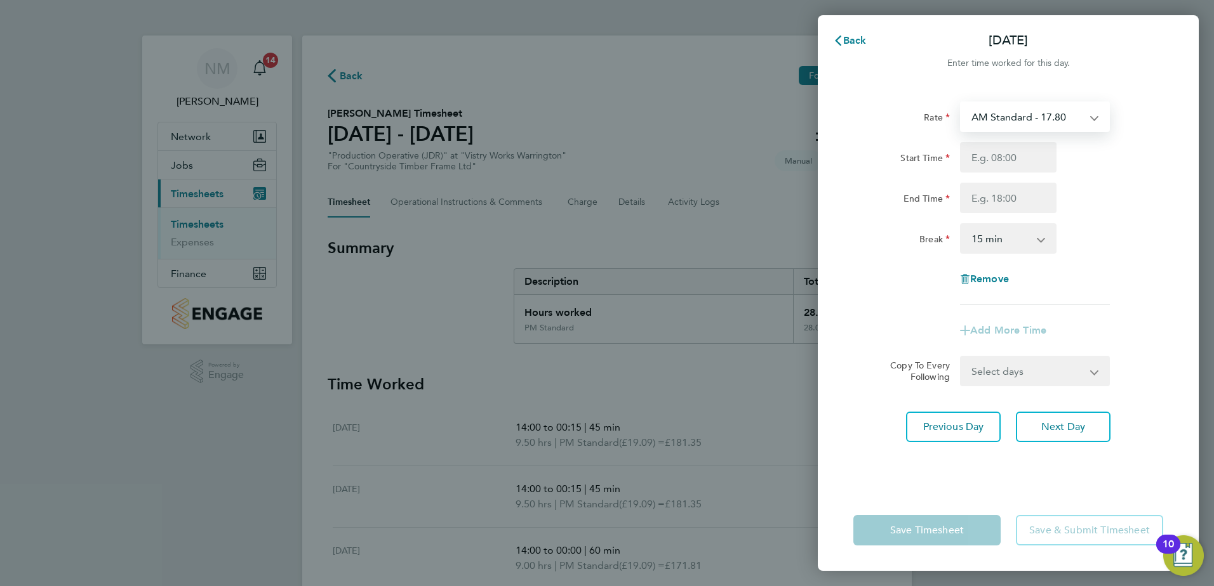
click at [1090, 111] on select "AM Standard - 17.80 AM OT1 - 26.70 AM OT2 - 35.60 PM OT2 - 38.18 PM OT1 - 28.64…" at bounding box center [1027, 117] width 132 height 28
select select "15"
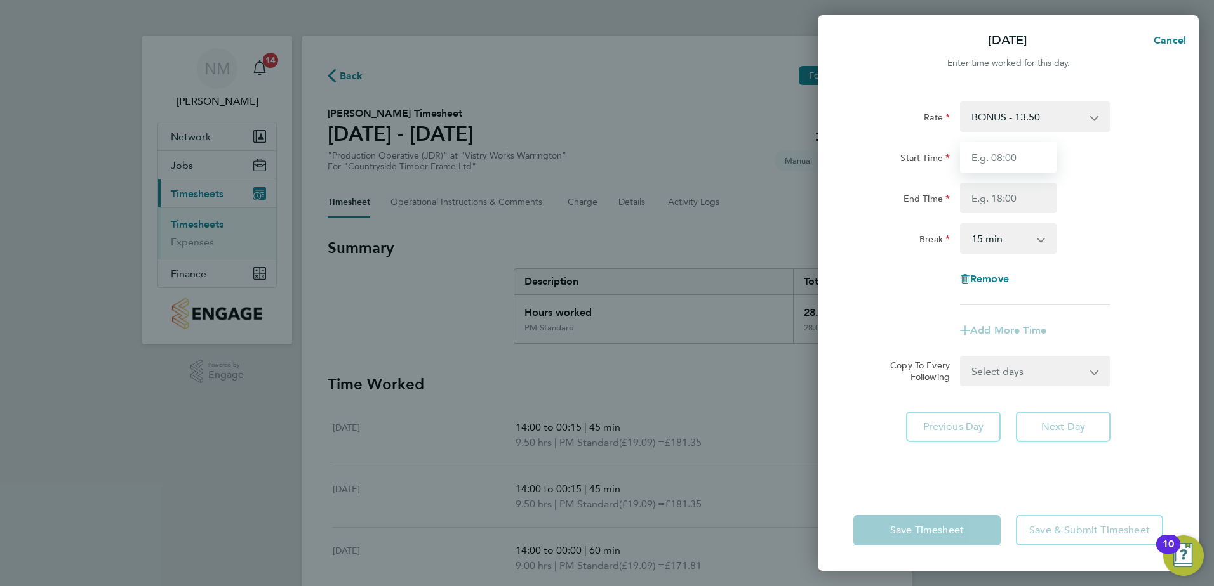
click at [1015, 158] on input "Start Time" at bounding box center [1008, 157] width 96 height 30
type input "0.35"
click at [910, 209] on div "End Time" at bounding box center [901, 198] width 107 height 30
click at [1036, 239] on select "0 min 15 min 30 min 45 min 60 min 75 min 90 min" at bounding box center [1000, 239] width 79 height 28
select select "0"
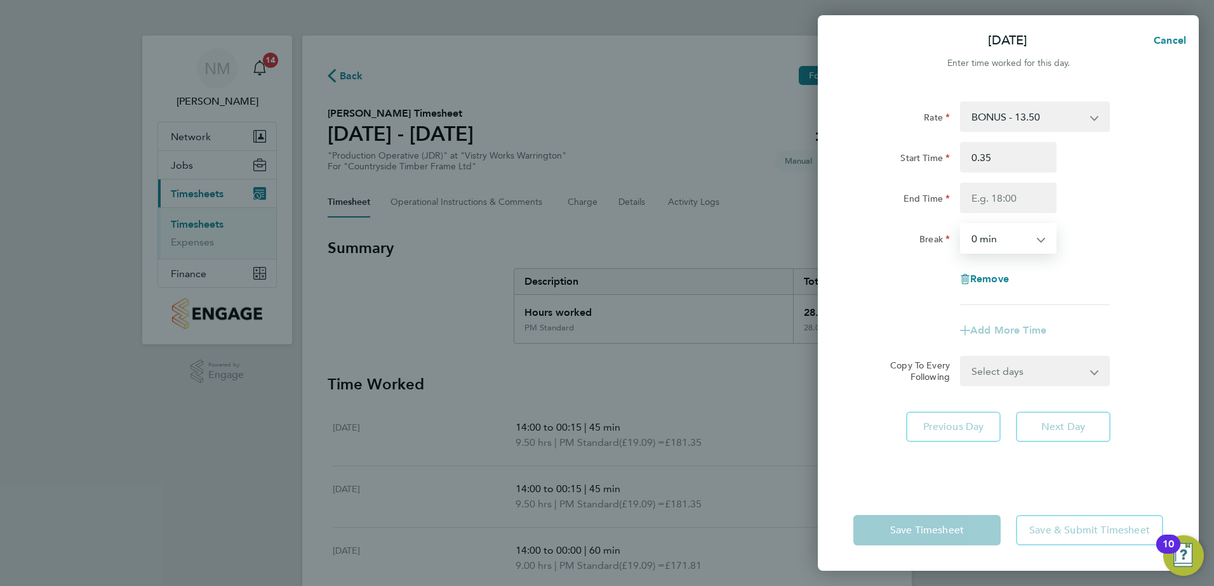
click at [961, 225] on select "0 min 15 min 30 min 45 min 60 min 75 min 90 min" at bounding box center [1000, 239] width 79 height 28
click at [883, 270] on div "Remove" at bounding box center [1008, 279] width 320 height 30
click at [1032, 195] on input "End Time" at bounding box center [1008, 198] width 96 height 30
click at [1169, 37] on span "Cancel" at bounding box center [1167, 40] width 36 height 12
select select "15"
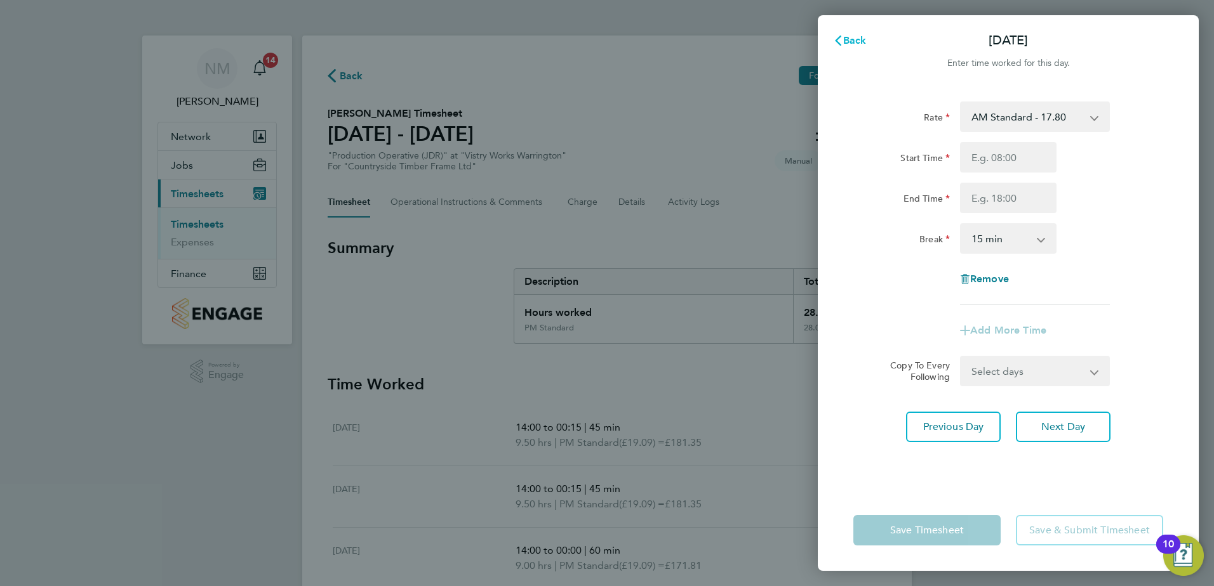
click at [848, 42] on span "Back" at bounding box center [854, 40] width 23 height 12
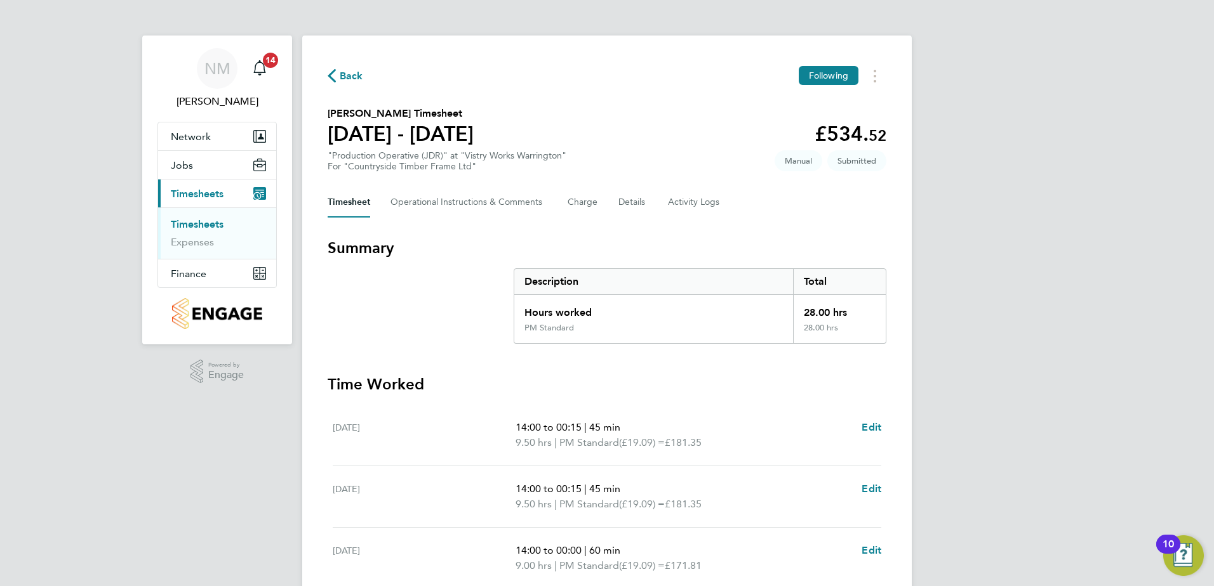
click at [357, 76] on span "Back" at bounding box center [351, 76] width 23 height 15
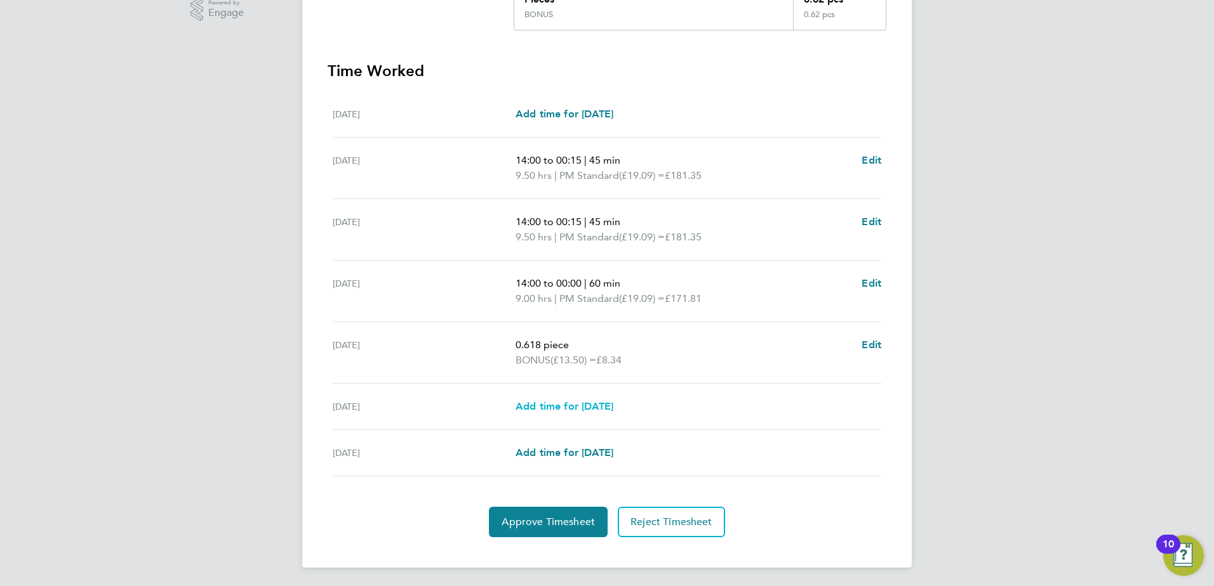
scroll to position [364, 0]
click at [555, 516] on span "Approve Timesheet" at bounding box center [547, 520] width 93 height 13
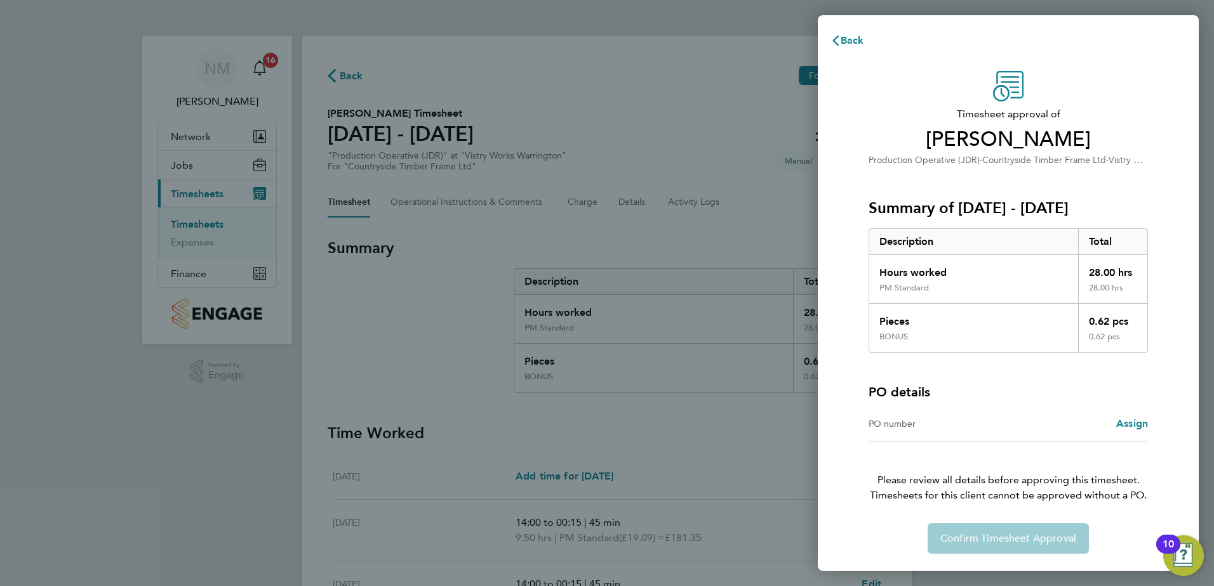
click at [978, 421] on div "PO number" at bounding box center [938, 423] width 140 height 15
click at [915, 418] on div "PO number" at bounding box center [938, 423] width 140 height 15
drag, startPoint x: 348, startPoint y: 75, endPoint x: 658, endPoint y: 102, distance: 310.9
click at [372, 79] on div "Back Timesheet approval of [PERSON_NAME] Production Operative (JDR) · Countrysi…" at bounding box center [607, 293] width 1214 height 586
click at [850, 34] on button "Back" at bounding box center [846, 40] width 59 height 25
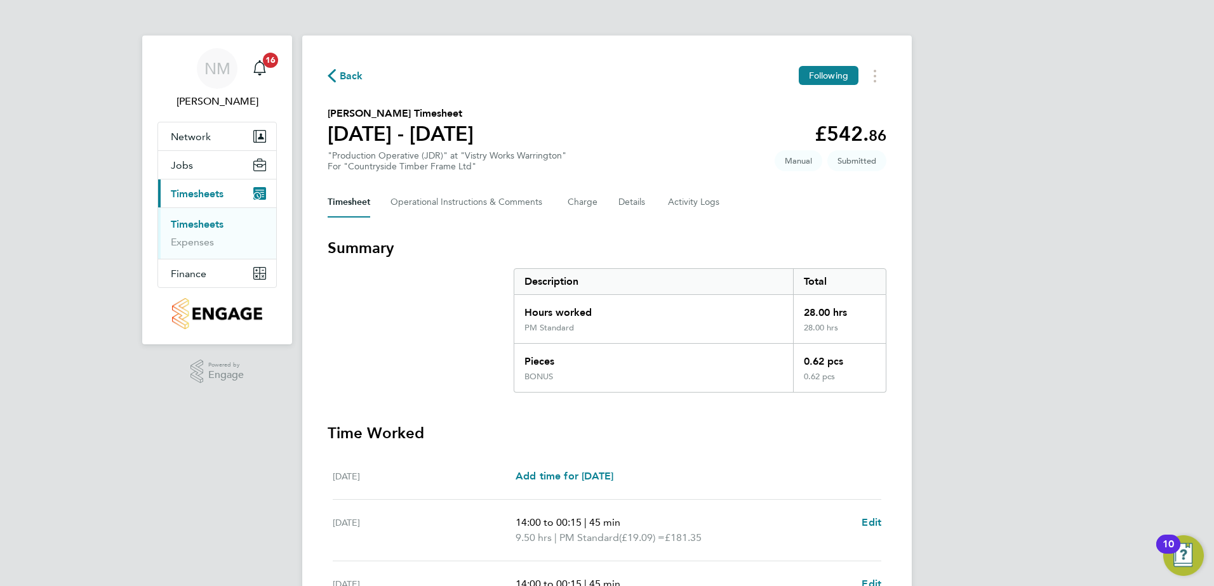
click at [352, 69] on span "Back" at bounding box center [351, 76] width 23 height 15
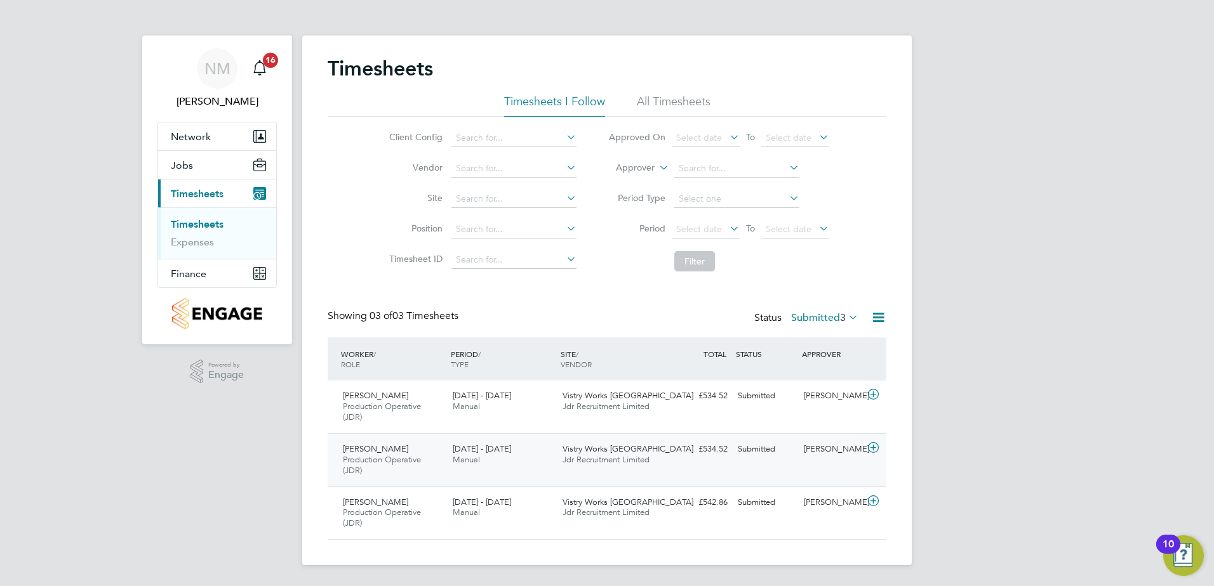
click at [819, 451] on div "[PERSON_NAME]" at bounding box center [831, 449] width 66 height 21
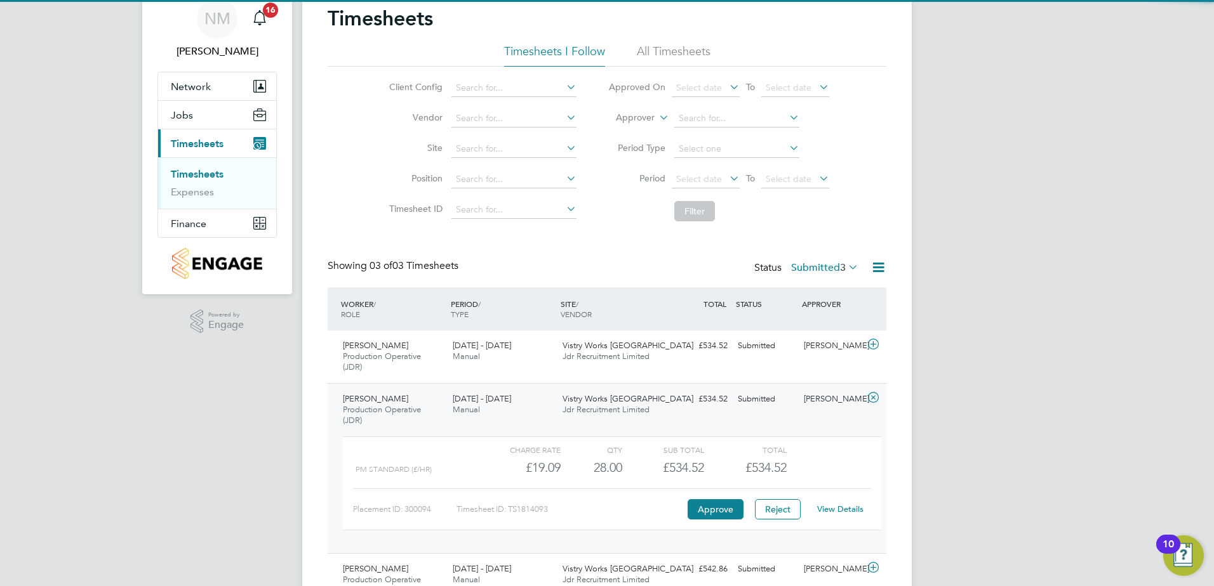
scroll to position [116, 0]
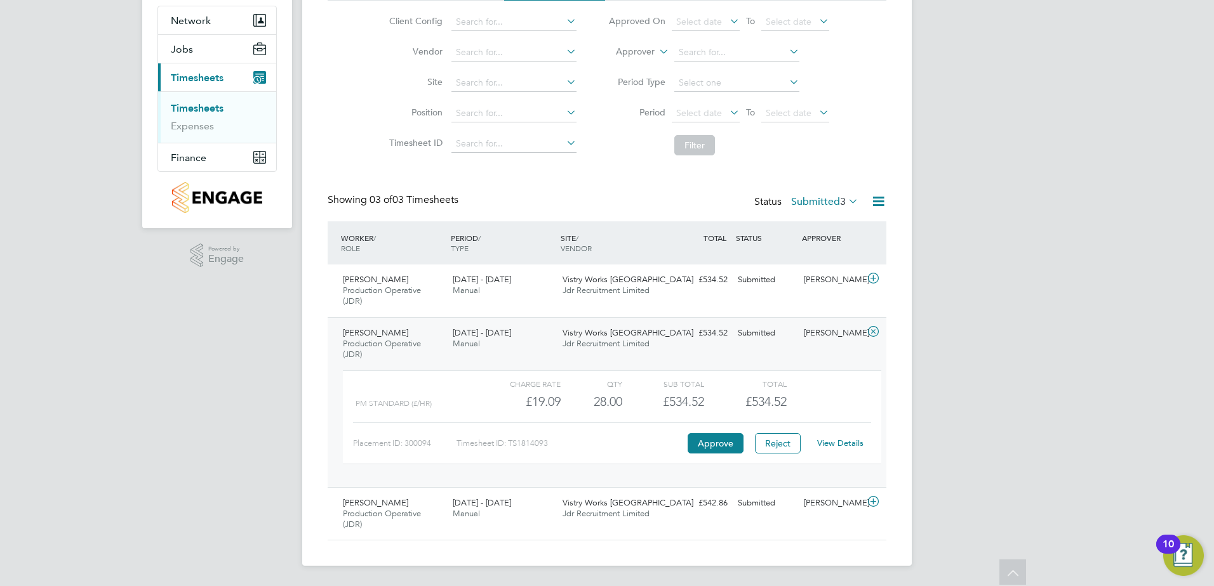
click at [842, 444] on link "View Details" at bounding box center [840, 443] width 46 height 11
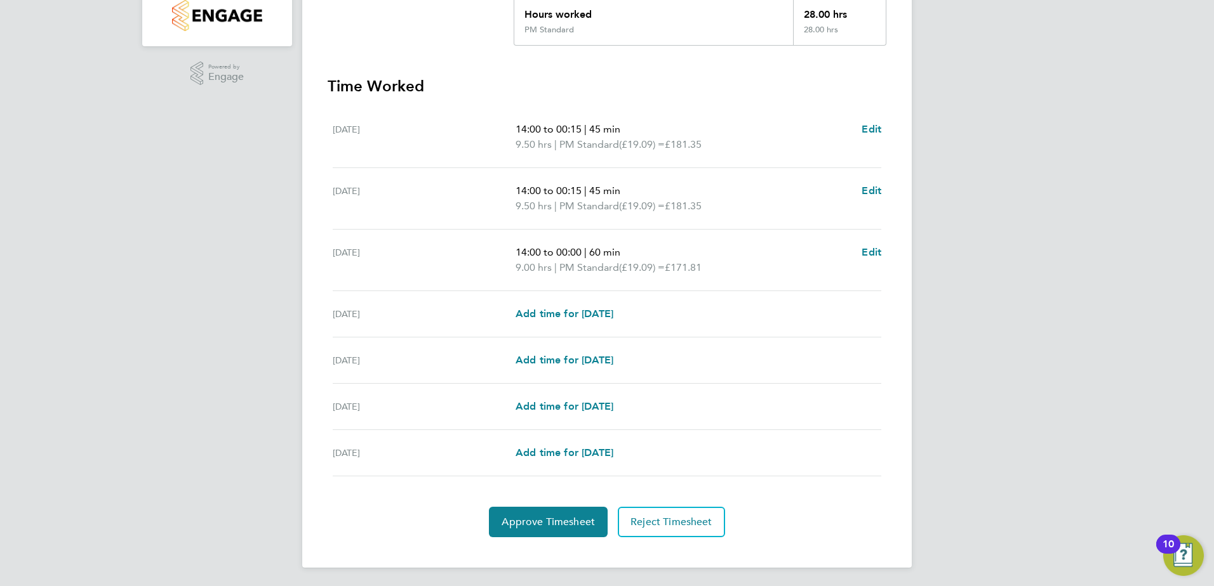
scroll to position [300, 0]
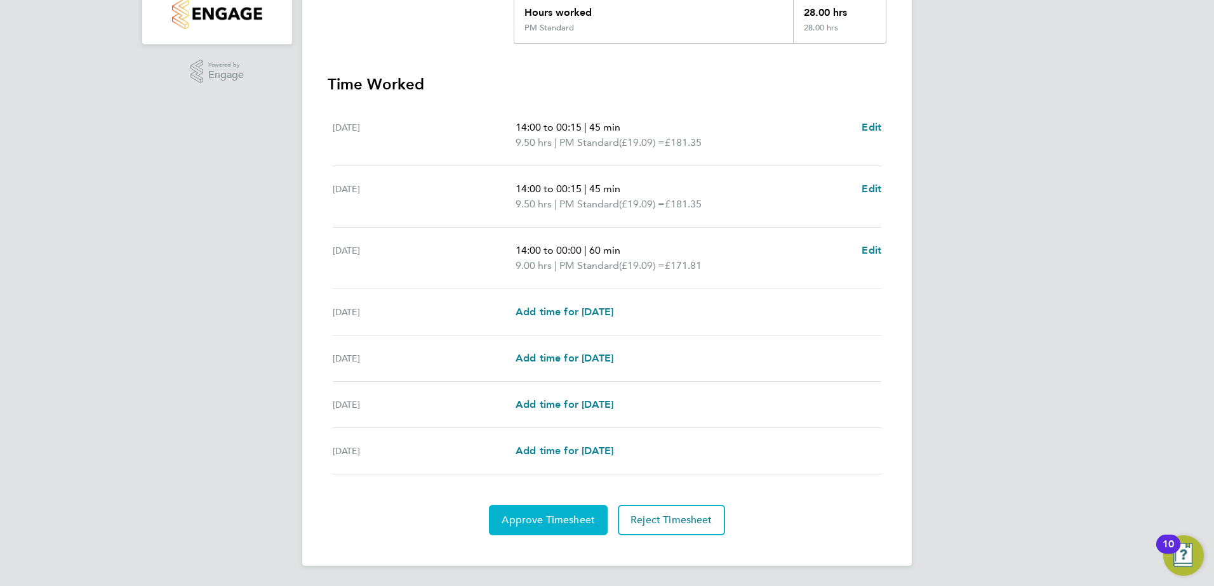
drag, startPoint x: 519, startPoint y: 531, endPoint x: 531, endPoint y: 524, distance: 13.9
click at [520, 530] on button "Approve Timesheet" at bounding box center [548, 520] width 119 height 30
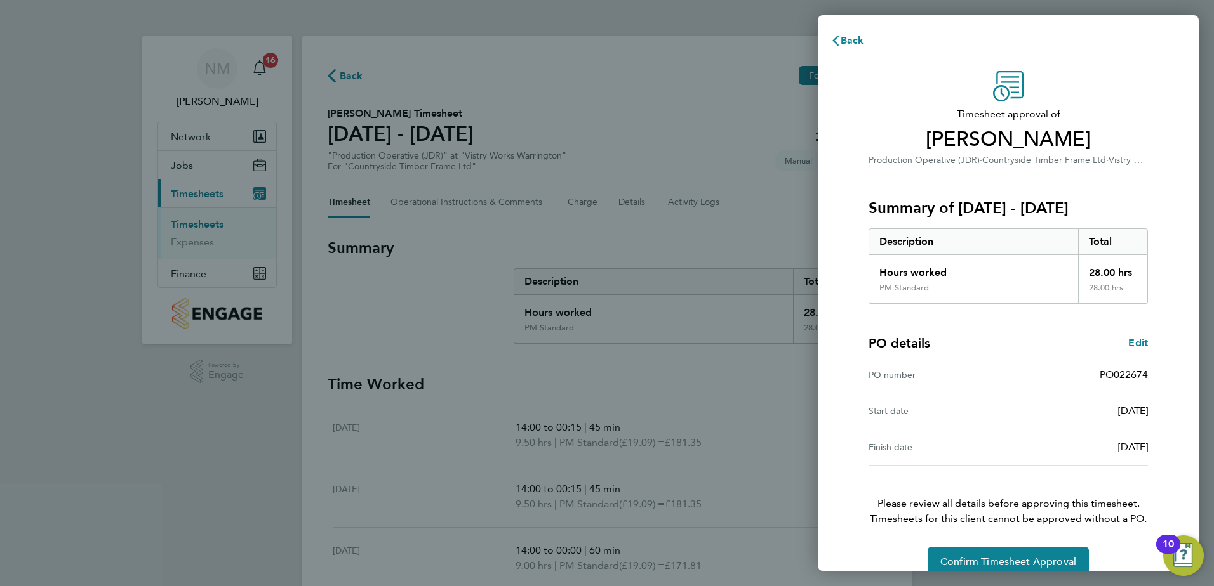
drag, startPoint x: 1084, startPoint y: 371, endPoint x: 1148, endPoint y: 368, distance: 63.5
click at [1148, 368] on div "Timesheet approval of Oswald Mason Production Operative (JDR) · Countryside Tim…" at bounding box center [1008, 324] width 310 height 506
drag, startPoint x: 1148, startPoint y: 368, endPoint x: 1137, endPoint y: 376, distance: 13.2
copy span "PO022674"
click at [862, 40] on span "Back" at bounding box center [851, 40] width 23 height 12
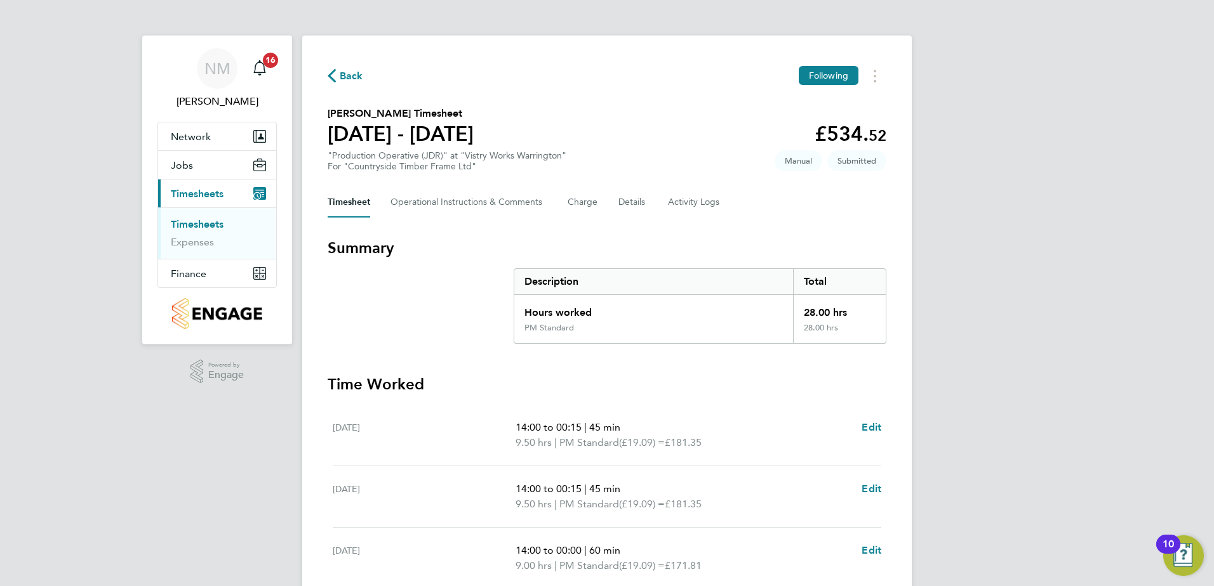
click at [341, 76] on span "Back" at bounding box center [351, 76] width 23 height 15
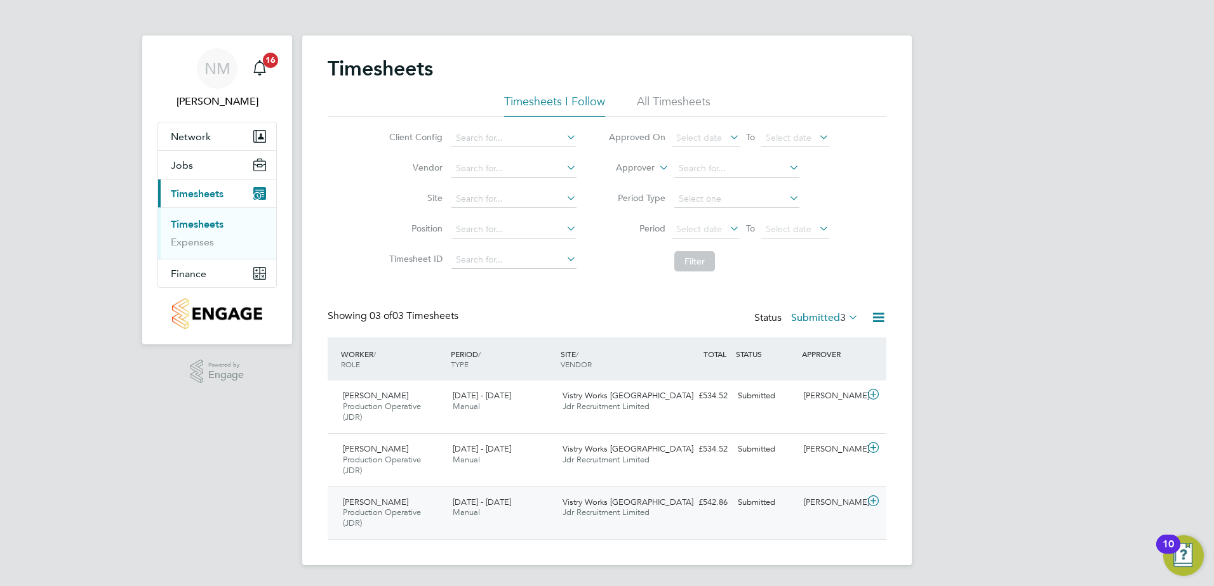
click at [870, 504] on icon at bounding box center [873, 501] width 16 height 10
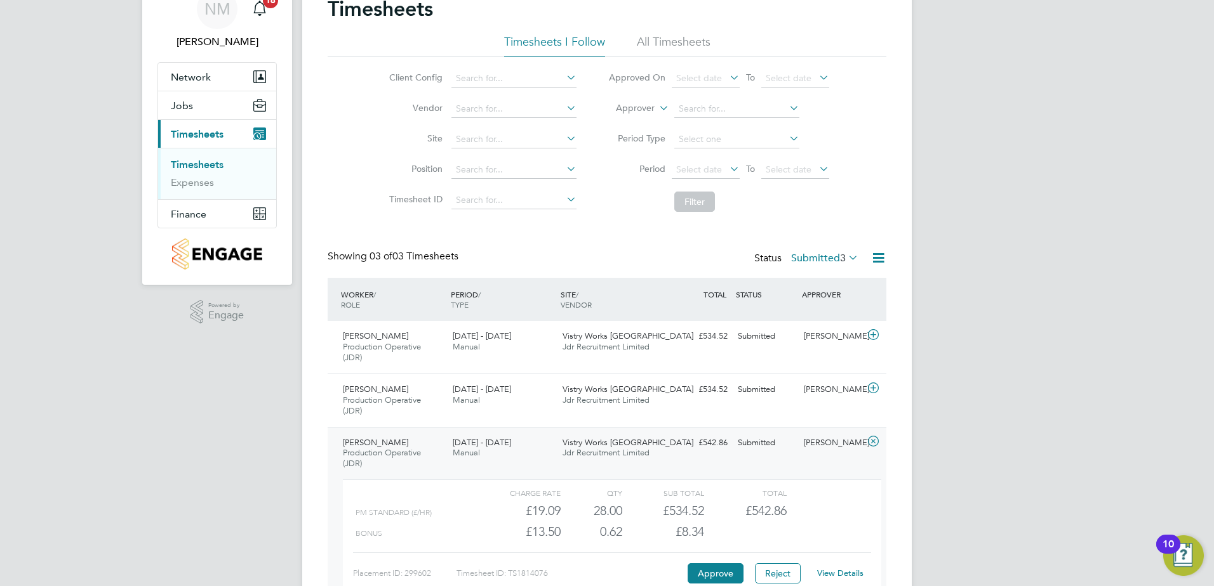
scroll to position [137, 0]
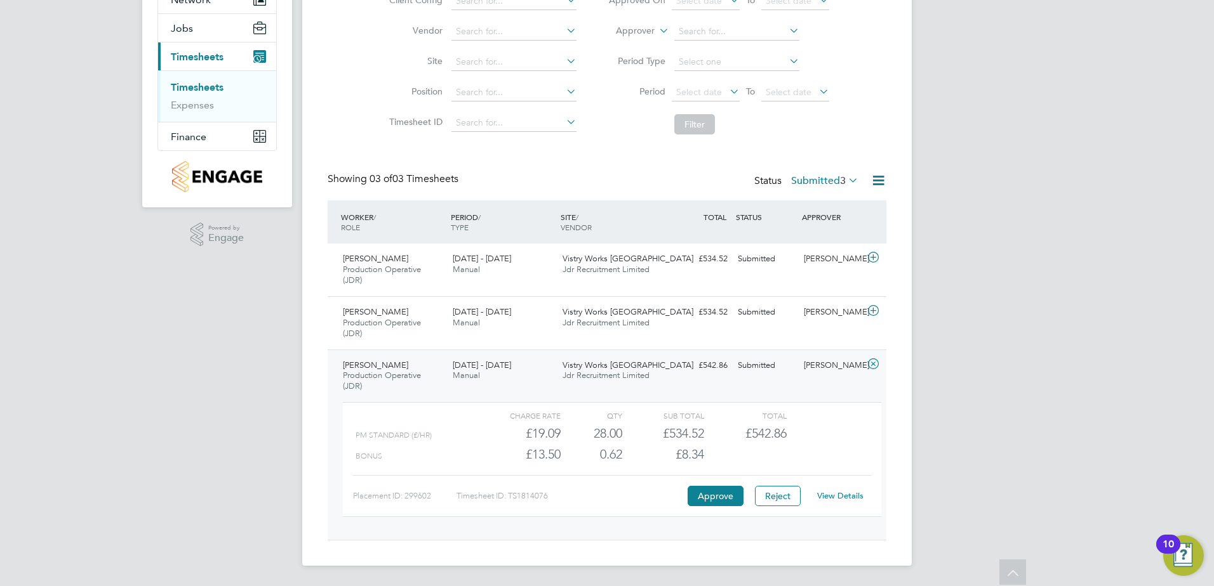
click at [840, 496] on link "View Details" at bounding box center [840, 496] width 46 height 11
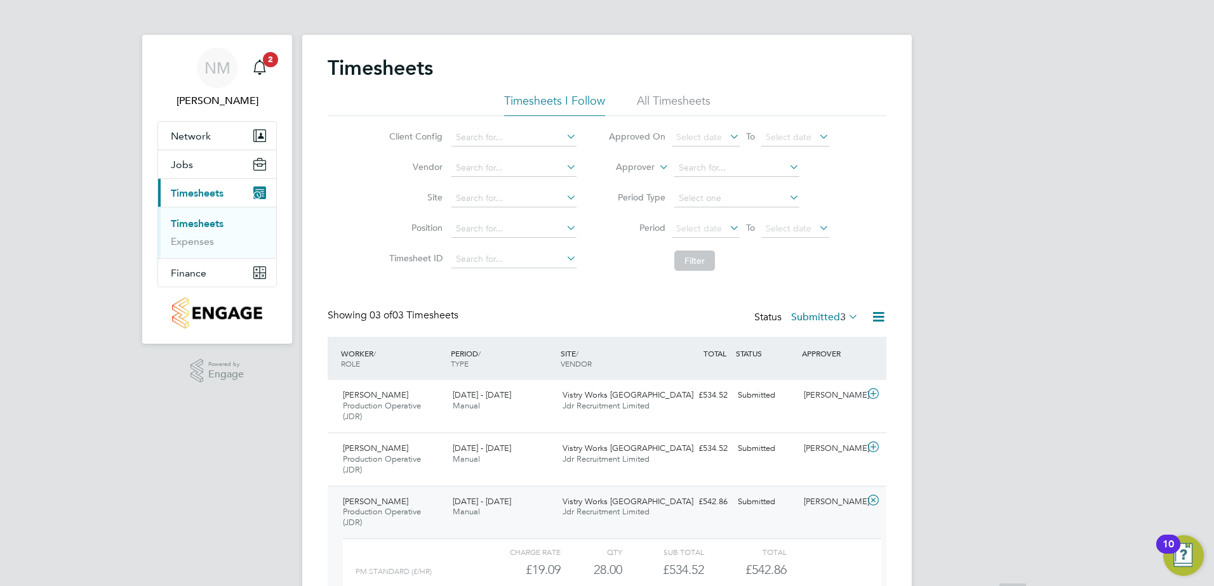
scroll to position [0, 0]
drag, startPoint x: 269, startPoint y: 61, endPoint x: 286, endPoint y: 60, distance: 16.6
click at [269, 61] on span "2" at bounding box center [270, 60] width 15 height 15
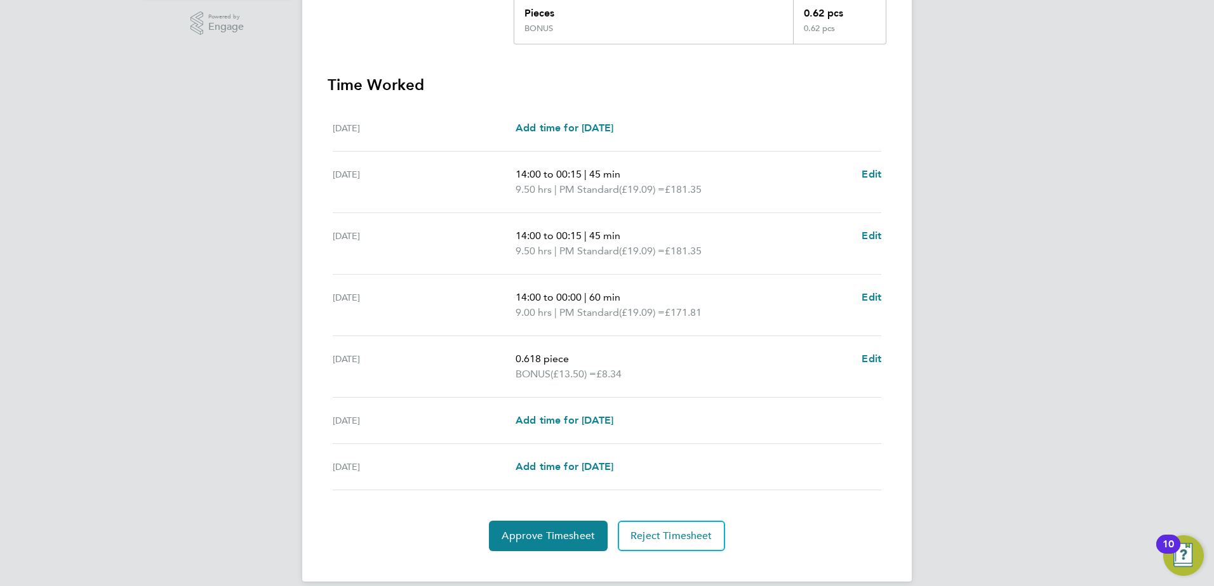
scroll to position [364, 0]
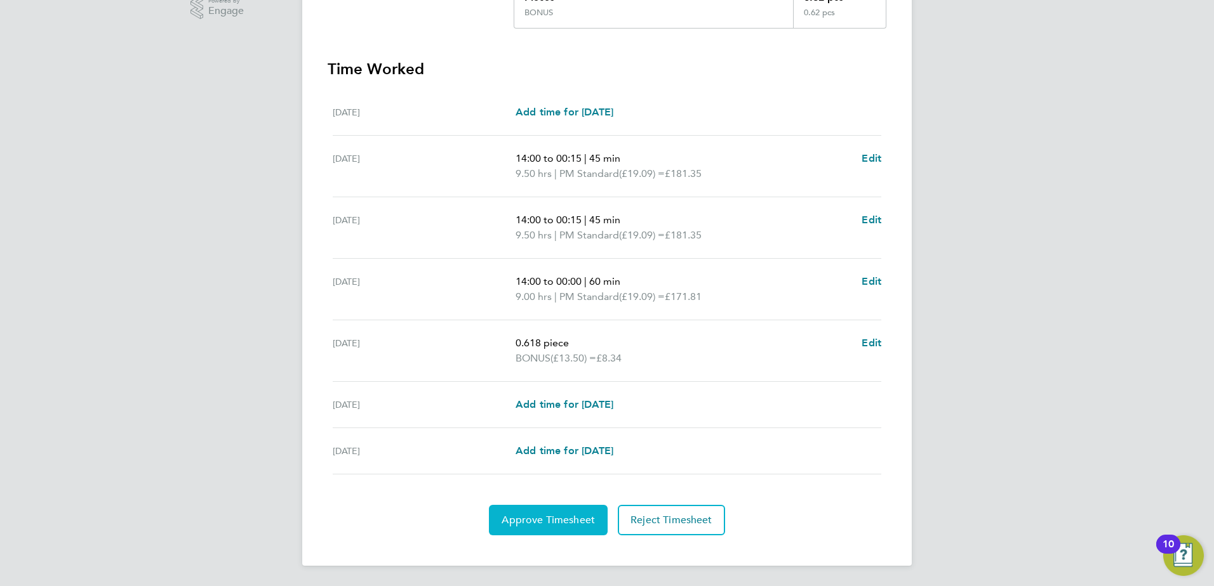
click at [521, 524] on span "Approve Timesheet" at bounding box center [547, 520] width 93 height 13
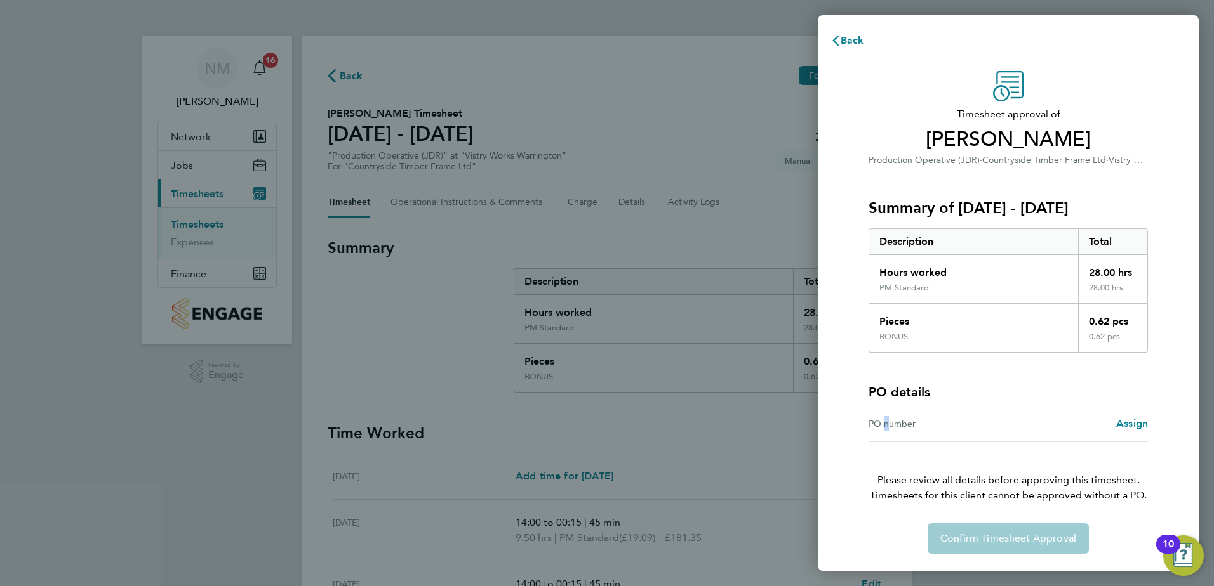
drag, startPoint x: 945, startPoint y: 424, endPoint x: 885, endPoint y: 423, distance: 60.3
click at [882, 425] on div "PO number" at bounding box center [938, 423] width 140 height 15
click at [884, 423] on div "PO number" at bounding box center [938, 423] width 140 height 15
click at [1132, 420] on span "Assign" at bounding box center [1132, 424] width 32 height 12
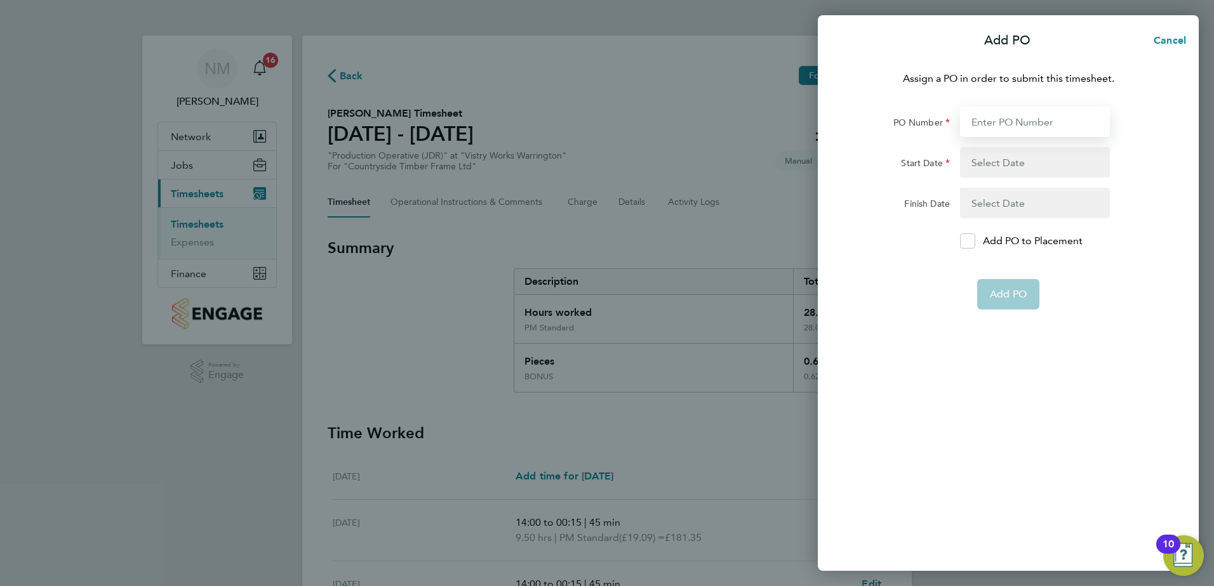
click at [989, 122] on input "PO Number" at bounding box center [1035, 122] width 150 height 30
type input "PO022674"
type input "05 Aug 25"
type input "28 Jan 26"
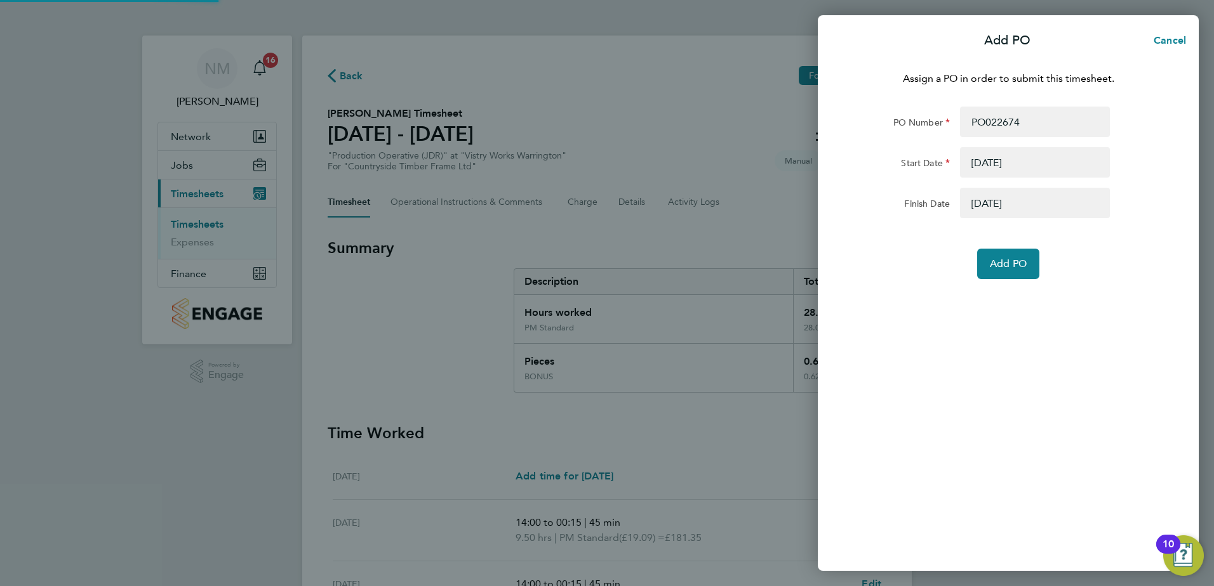
click at [998, 281] on div "Assign a PO in order to submit this timesheet. PO Number PO022674 Start Date 05…" at bounding box center [1007, 313] width 381 height 515
click at [998, 264] on span "Add PO" at bounding box center [1007, 264] width 37 height 13
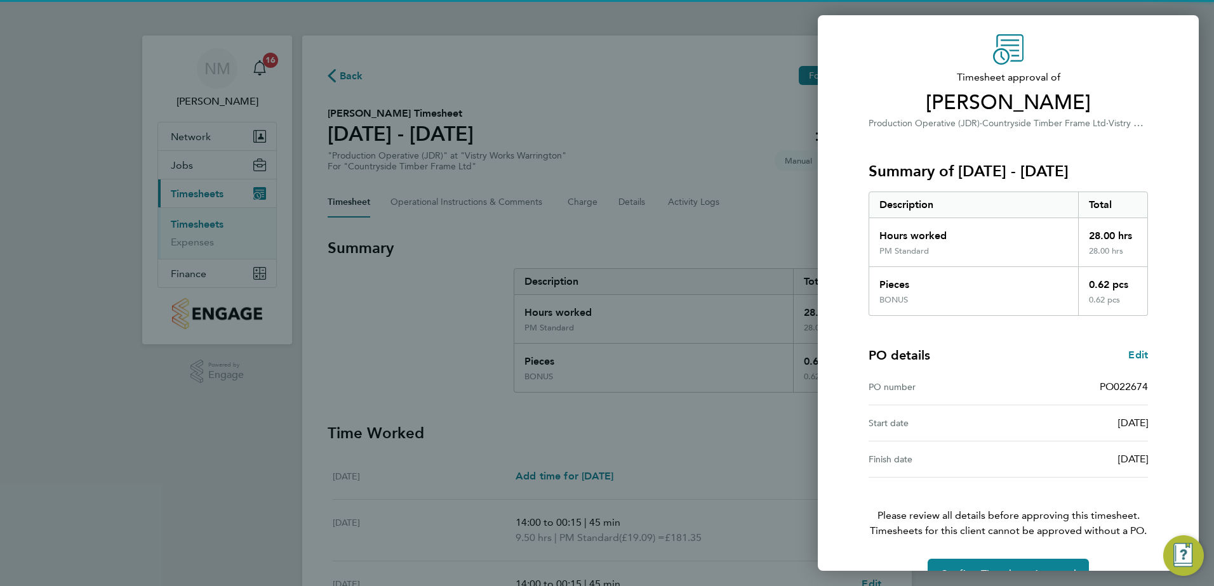
scroll to position [70, 0]
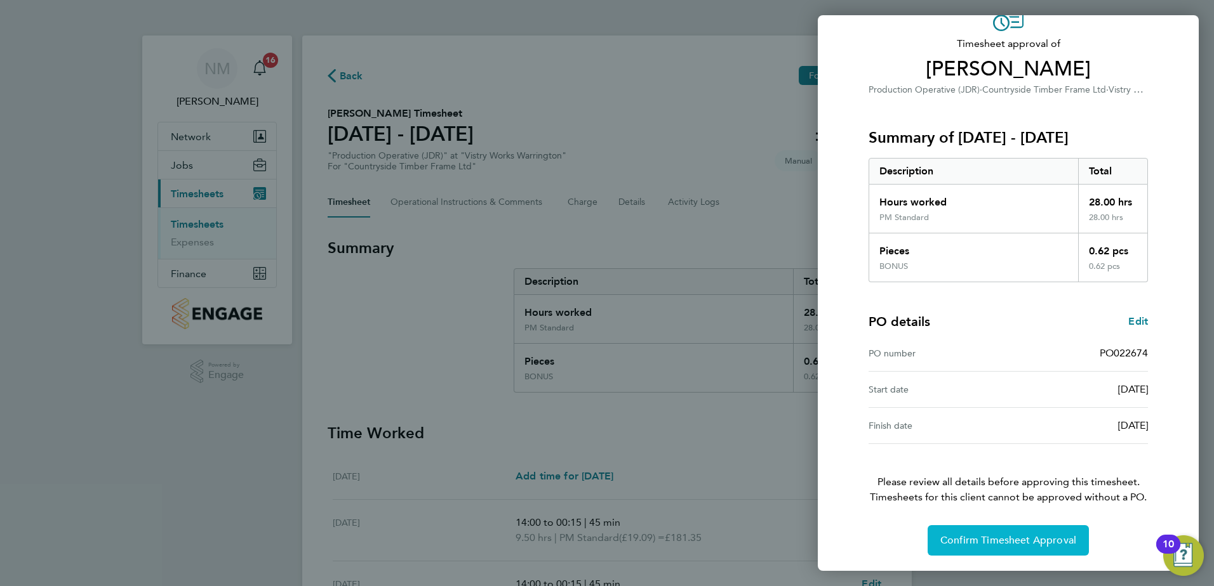
click at [976, 531] on button "Confirm Timesheet Approval" at bounding box center [1007, 541] width 161 height 30
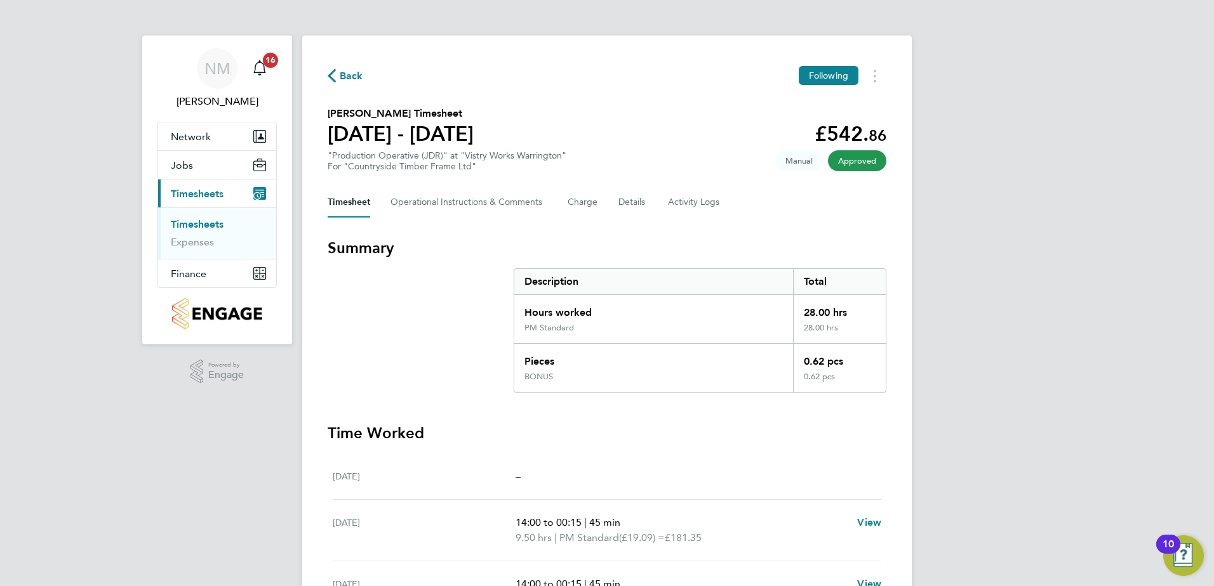
click at [353, 76] on span "Back" at bounding box center [351, 76] width 23 height 15
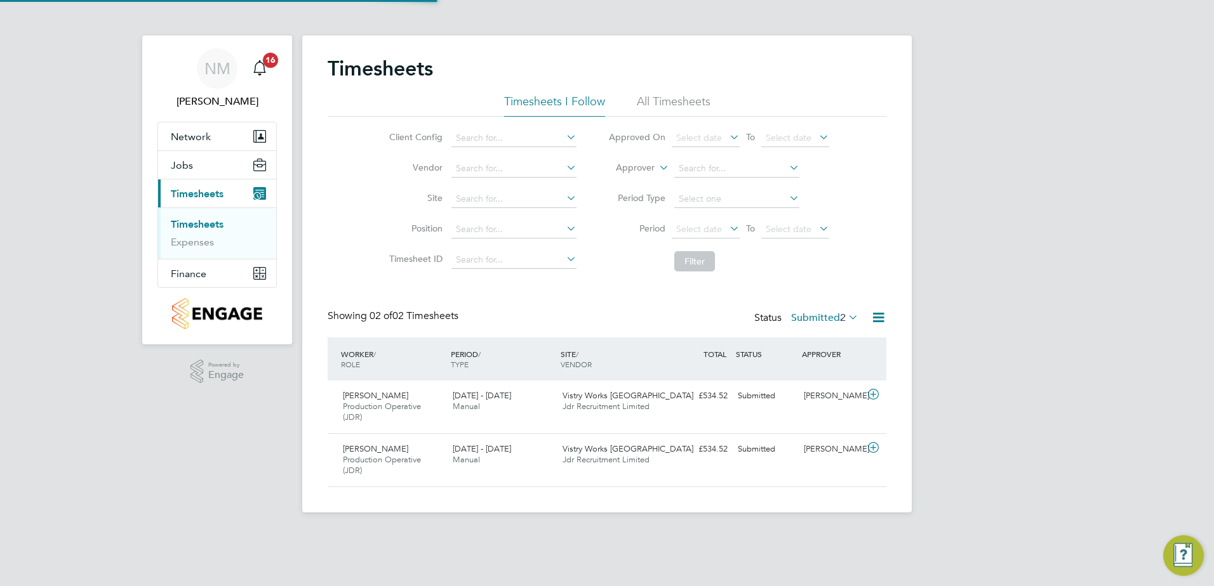
scroll to position [32, 110]
click at [275, 62] on span "16" at bounding box center [270, 60] width 15 height 15
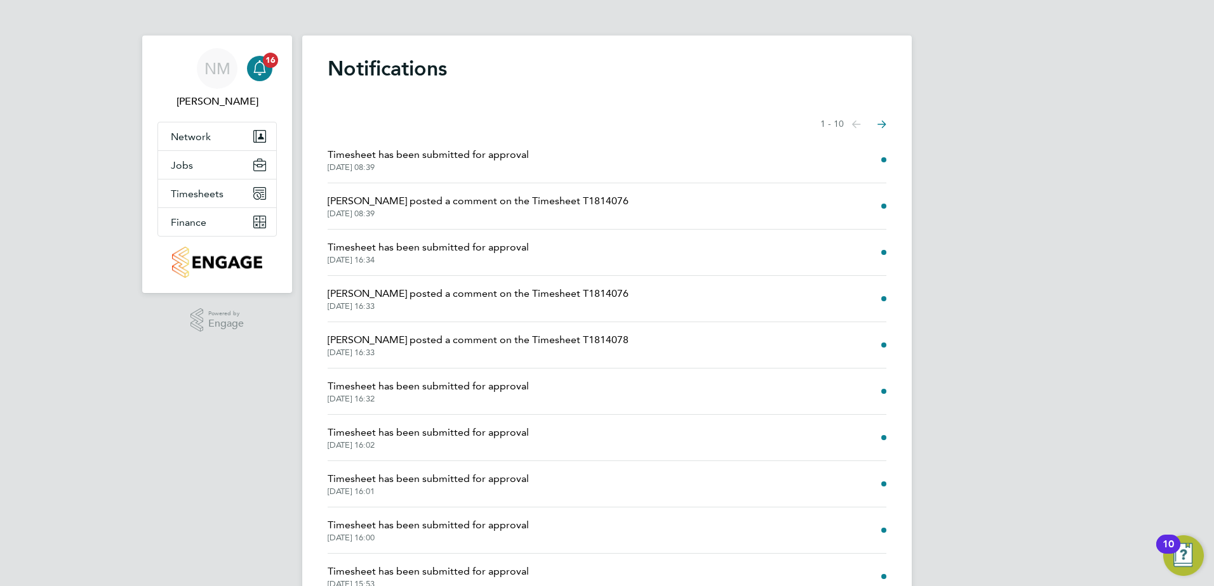
click at [493, 204] on span "Danielle Harris posted a comment on the Timesheet T1814076" at bounding box center [478, 201] width 301 height 15
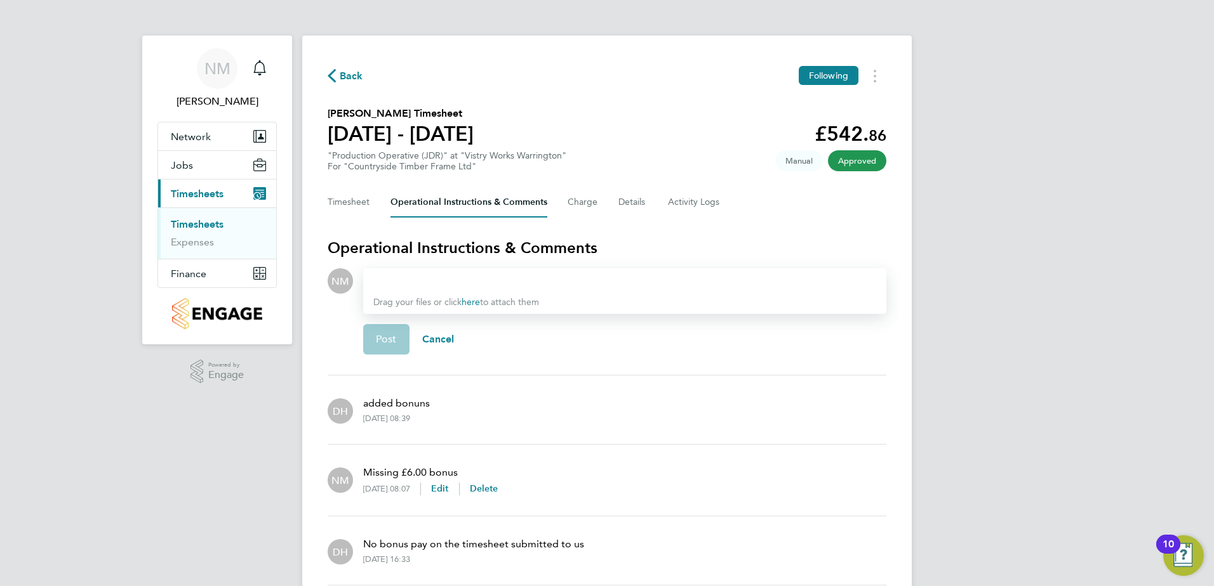
click at [347, 77] on span "Back" at bounding box center [351, 76] width 23 height 15
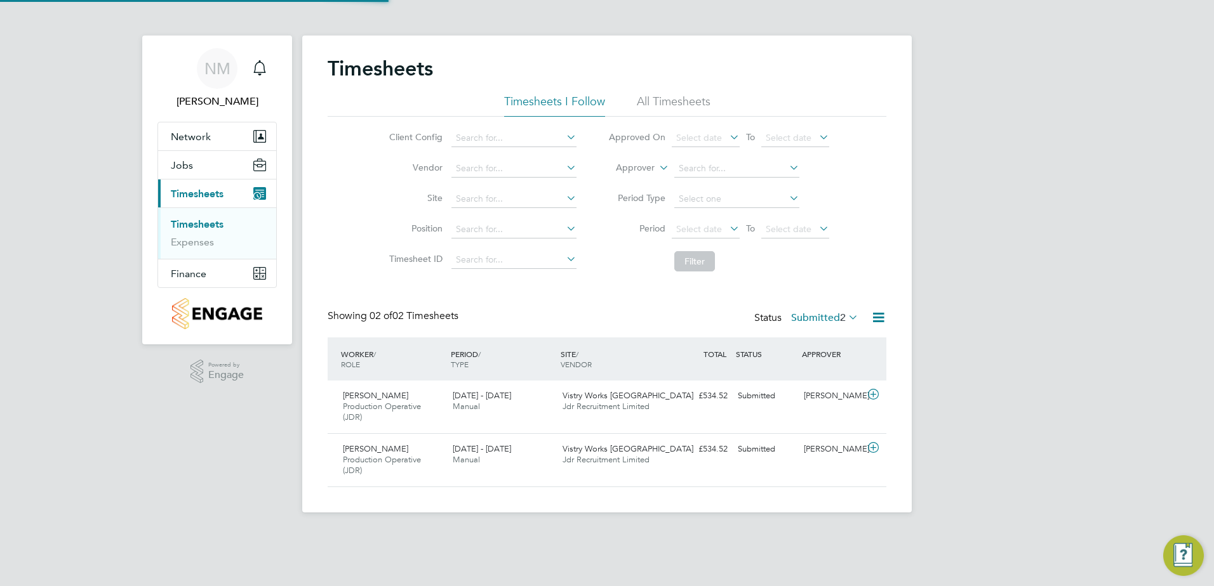
scroll to position [32, 110]
click at [261, 67] on icon "Main navigation" at bounding box center [259, 67] width 15 height 15
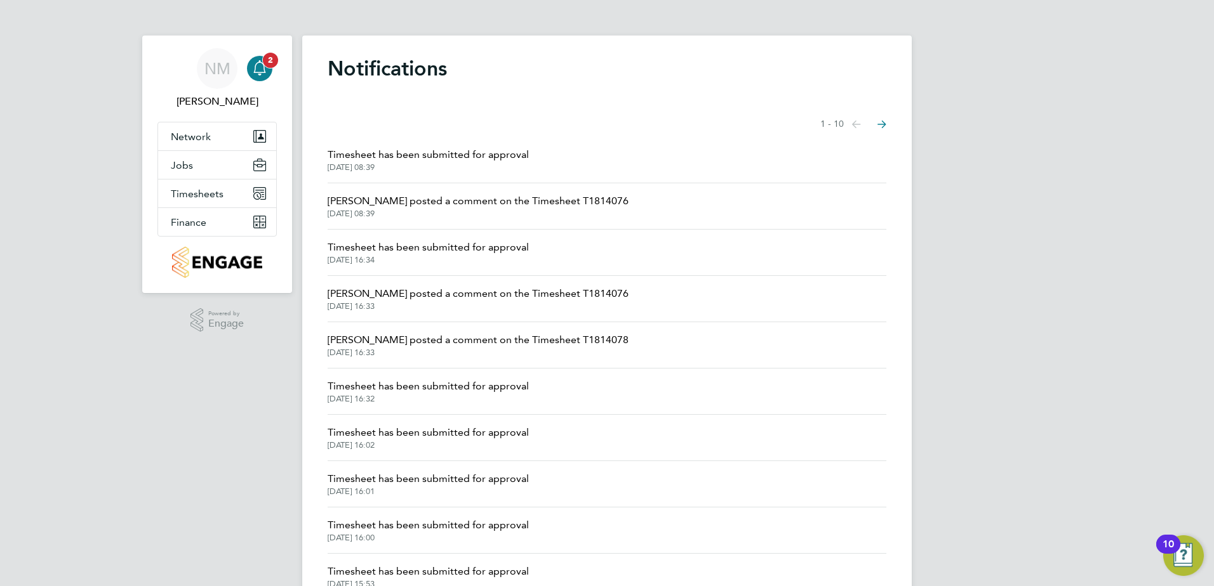
click at [262, 63] on icon "Main navigation" at bounding box center [259, 66] width 12 height 13
click at [861, 123] on icon "Select page of notifications list" at bounding box center [856, 125] width 9 height 8
click at [854, 124] on icon "Select page of notifications list" at bounding box center [856, 125] width 9 height 8
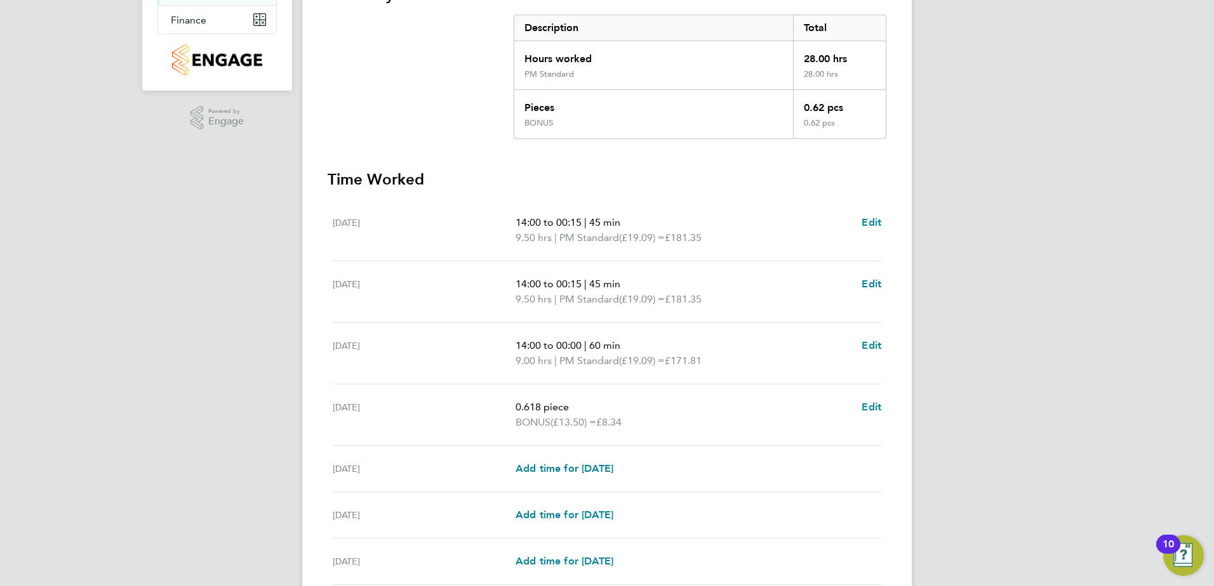
scroll to position [317, 0]
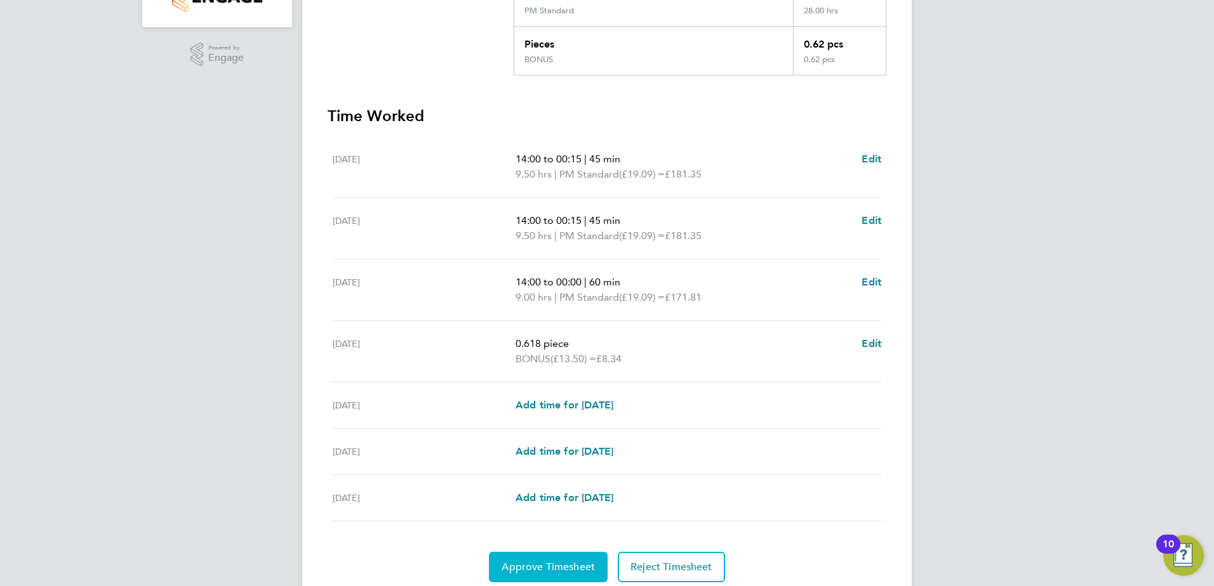
click at [544, 564] on span "Approve Timesheet" at bounding box center [547, 567] width 93 height 13
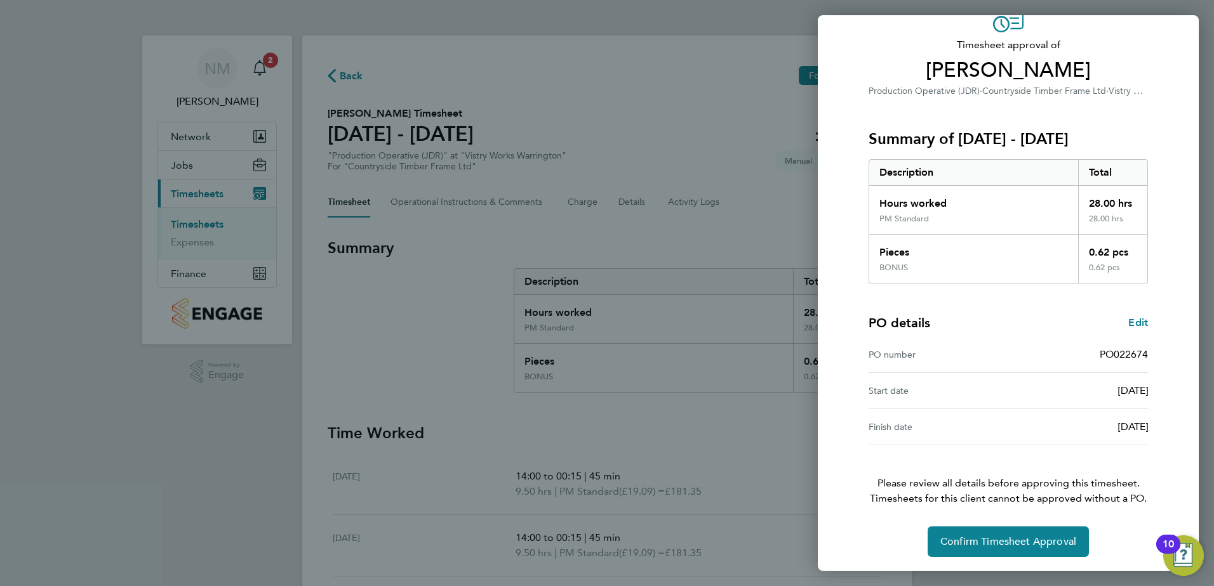
scroll to position [70, 0]
click at [995, 538] on span "Confirm Timesheet Approval" at bounding box center [1008, 540] width 136 height 13
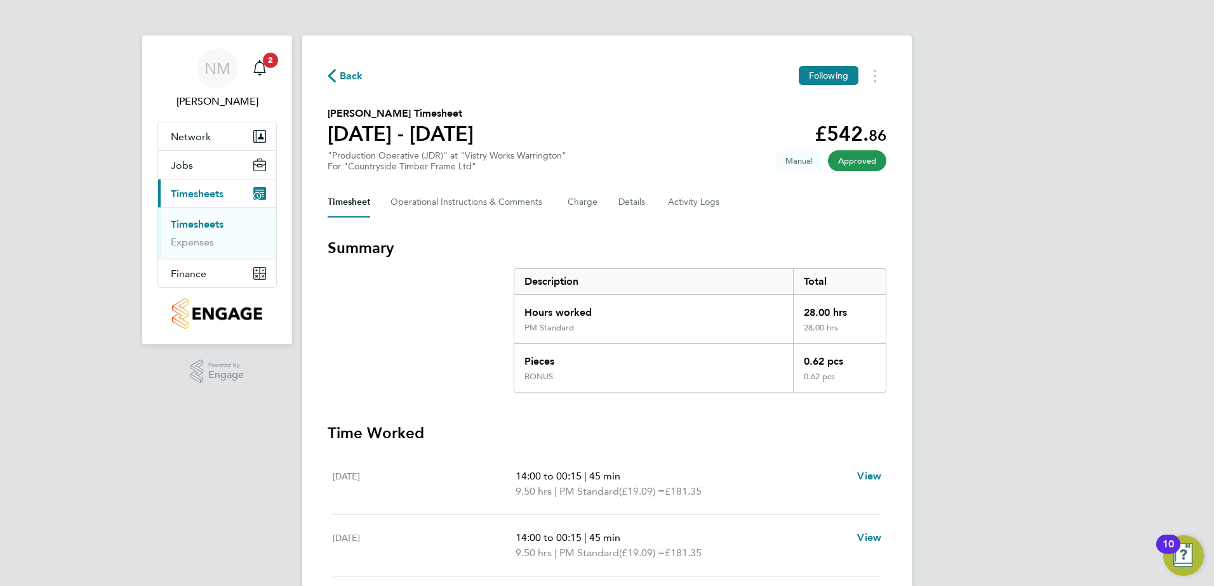
click at [355, 75] on span "Back" at bounding box center [351, 76] width 23 height 15
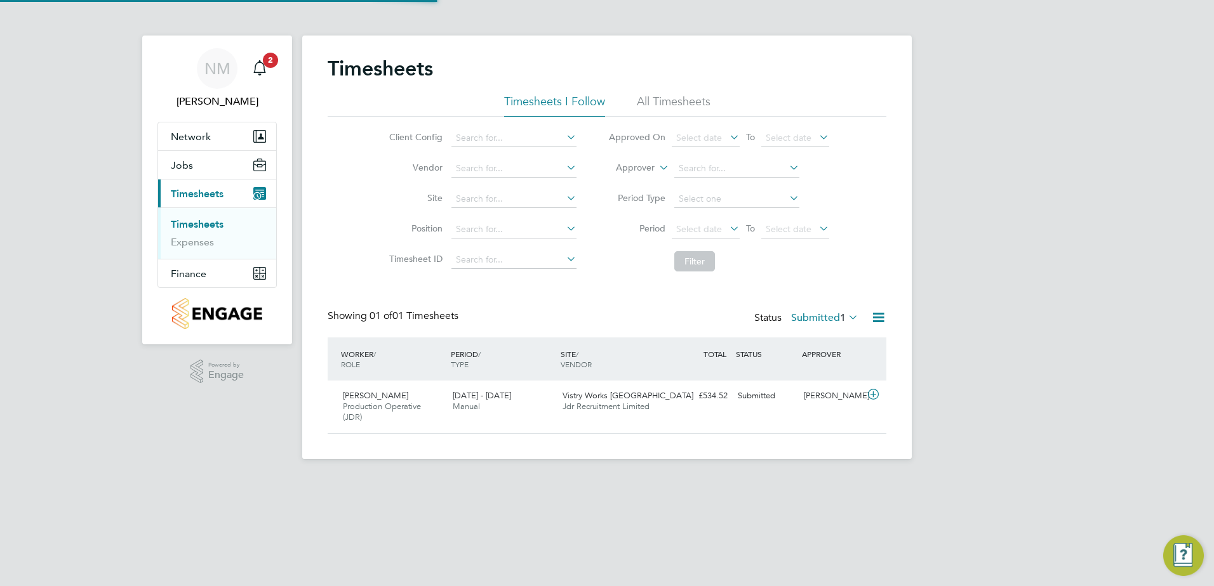
scroll to position [32, 110]
click at [831, 314] on label "Submitted 1" at bounding box center [824, 318] width 67 height 13
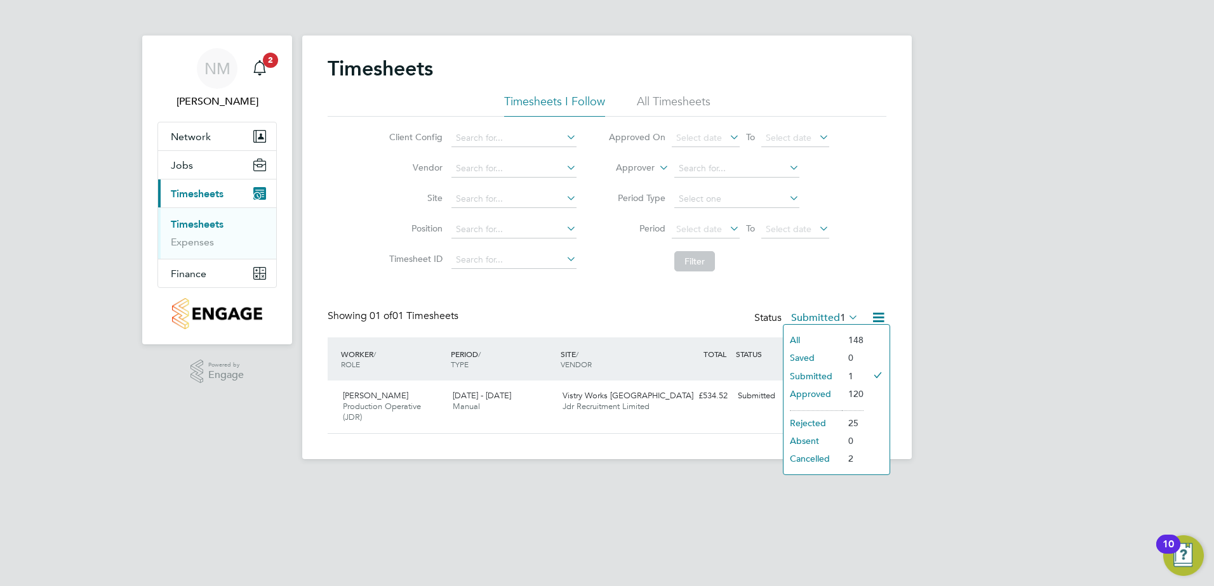
click at [830, 421] on li "Rejected" at bounding box center [812, 423] width 58 height 18
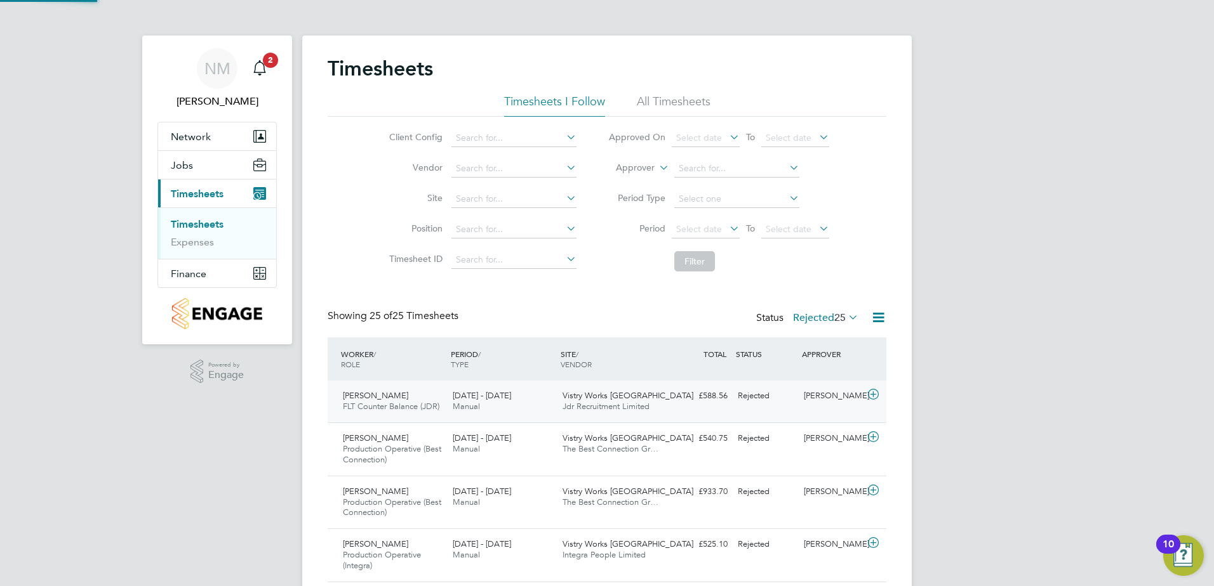
scroll to position [0, 0]
click at [835, 318] on span "25" at bounding box center [839, 318] width 11 height 13
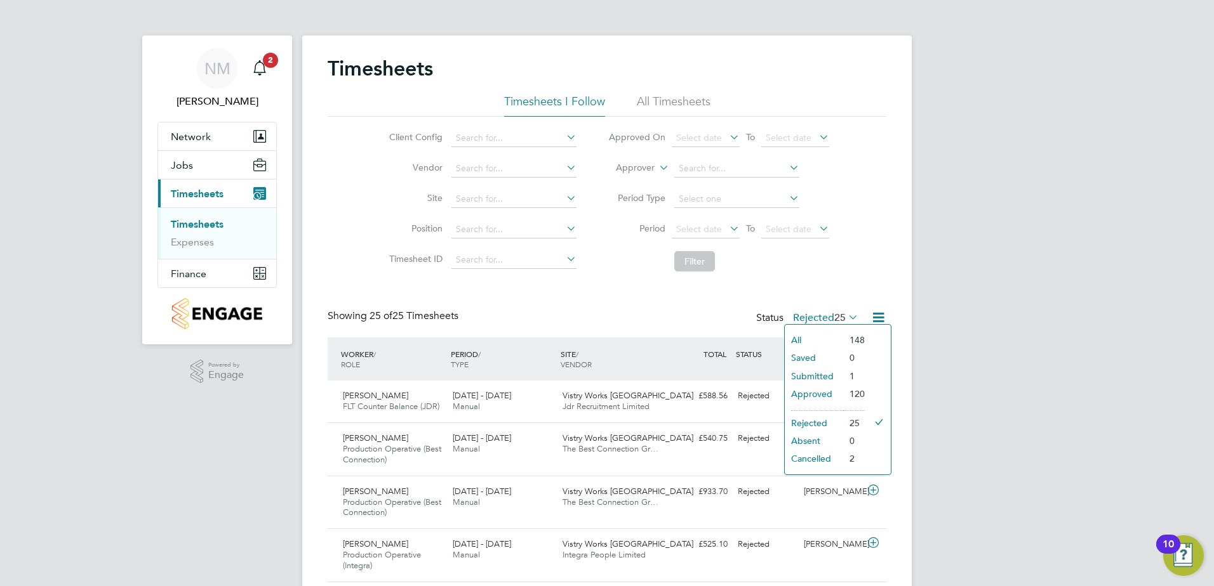
click at [831, 376] on li "Submitted" at bounding box center [813, 376] width 58 height 18
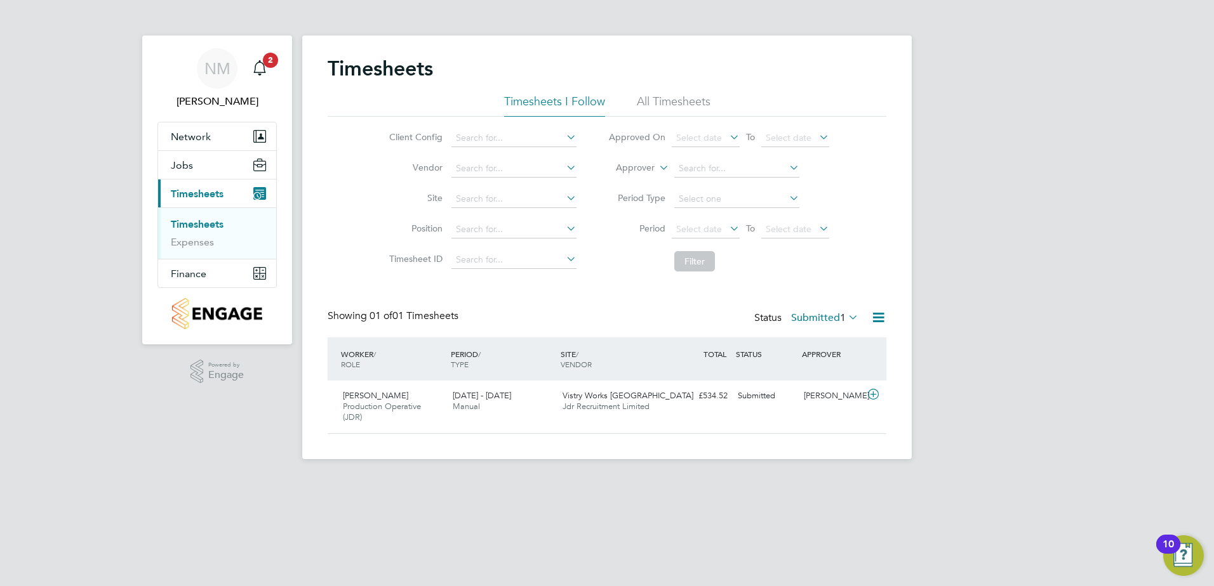
click at [834, 316] on label "Submitted 1" at bounding box center [824, 318] width 67 height 13
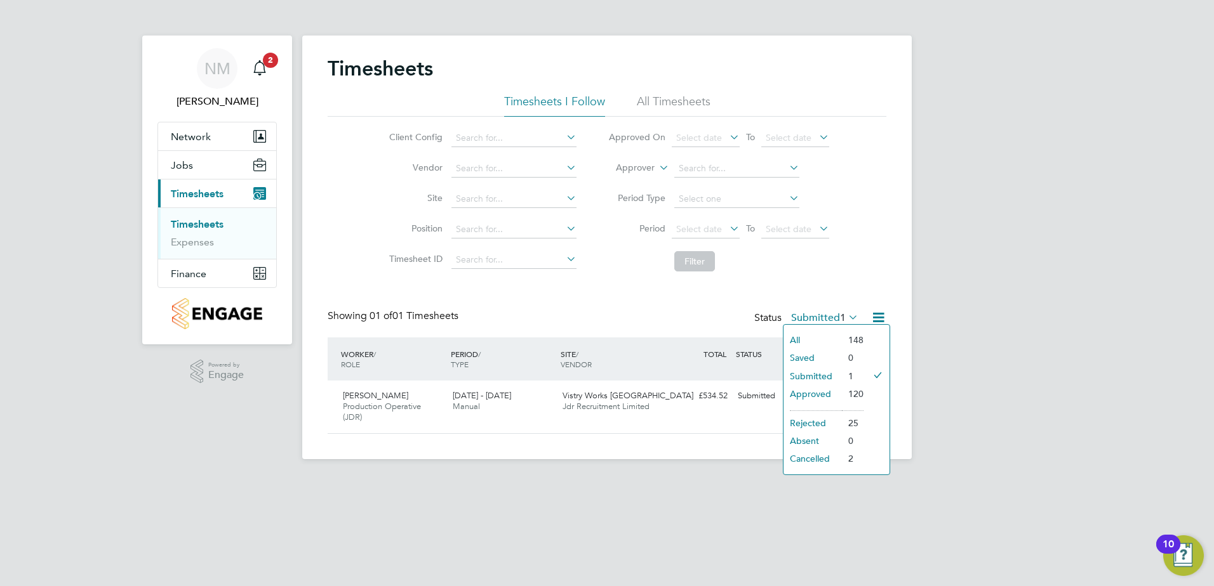
click at [846, 393] on li "120" at bounding box center [853, 394] width 22 height 18
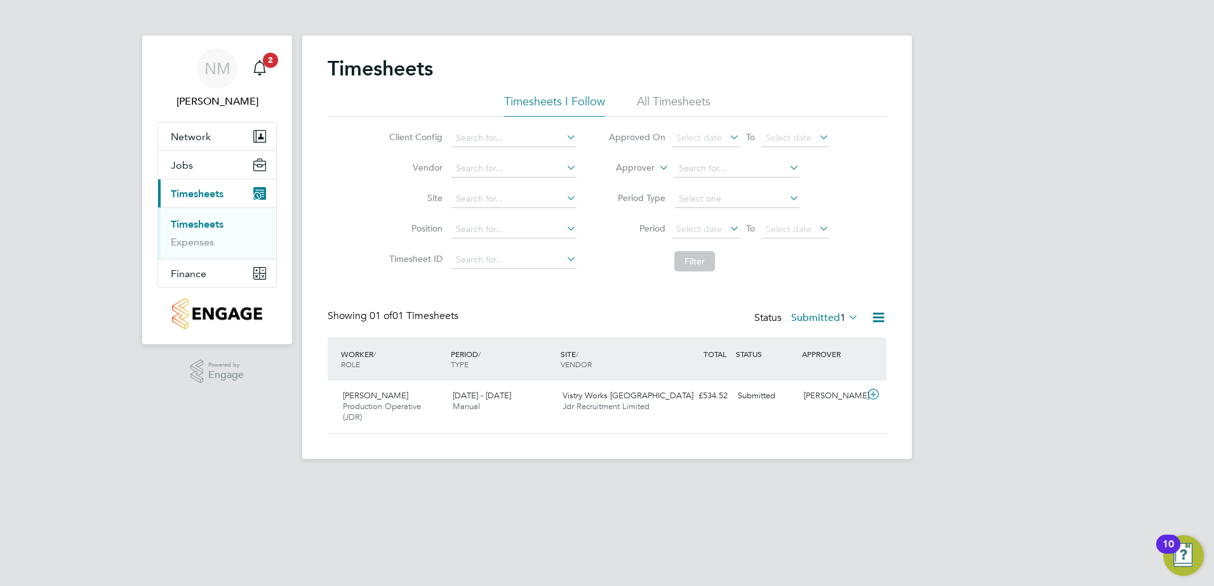
click at [840, 316] on span "1" at bounding box center [843, 318] width 6 height 13
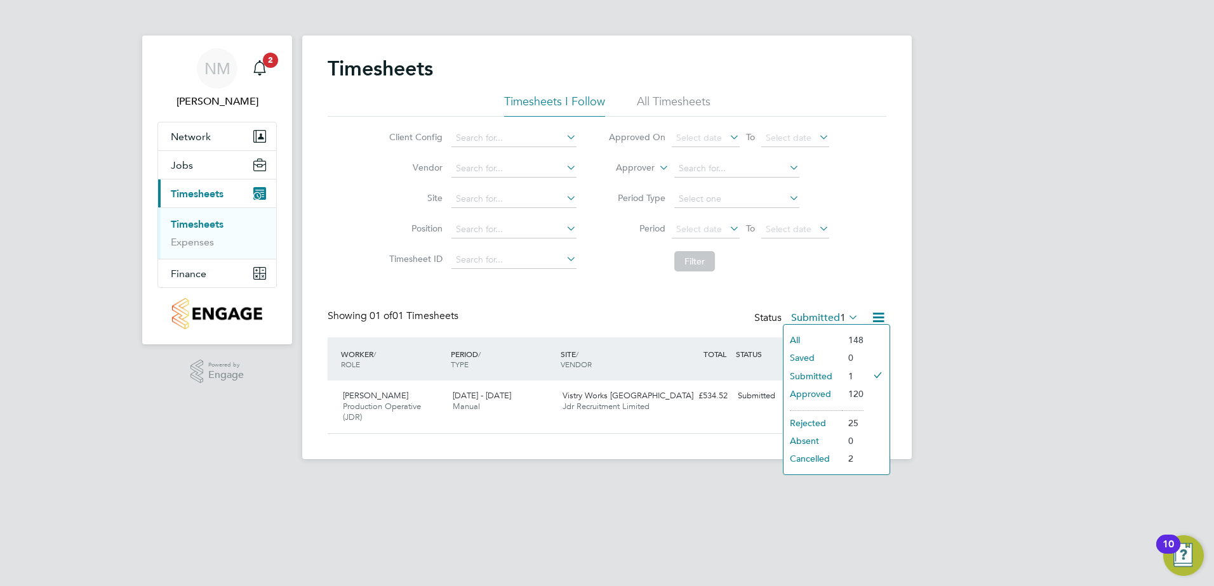
click at [816, 456] on li "Cancelled" at bounding box center [812, 459] width 58 height 18
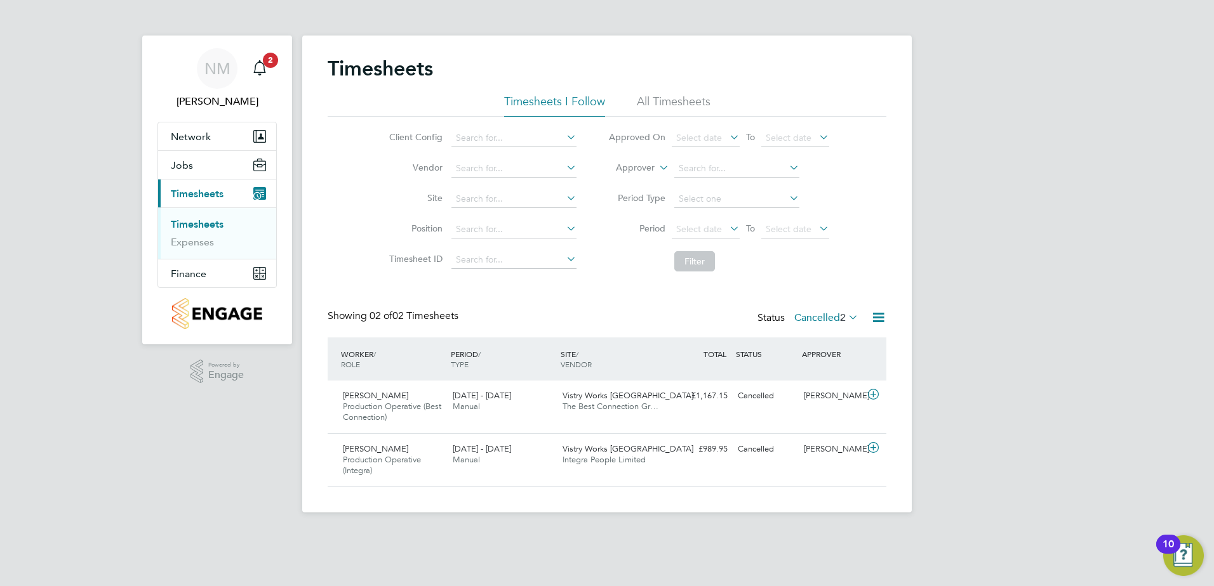
click at [833, 312] on label "Cancelled 2" at bounding box center [826, 318] width 64 height 13
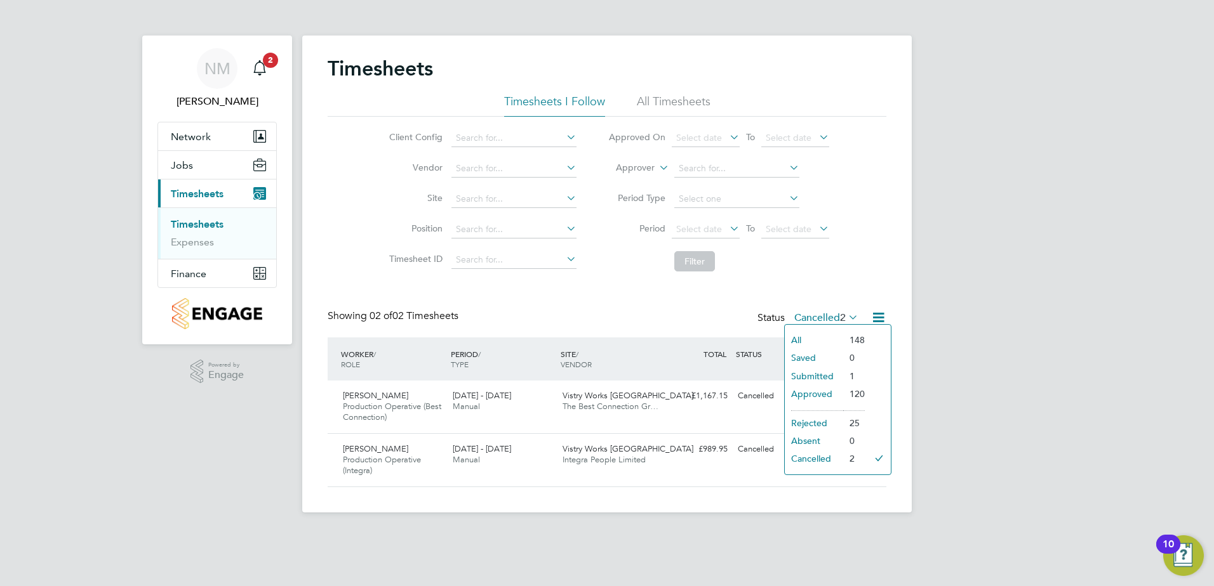
click at [821, 392] on li "Approved" at bounding box center [813, 394] width 58 height 18
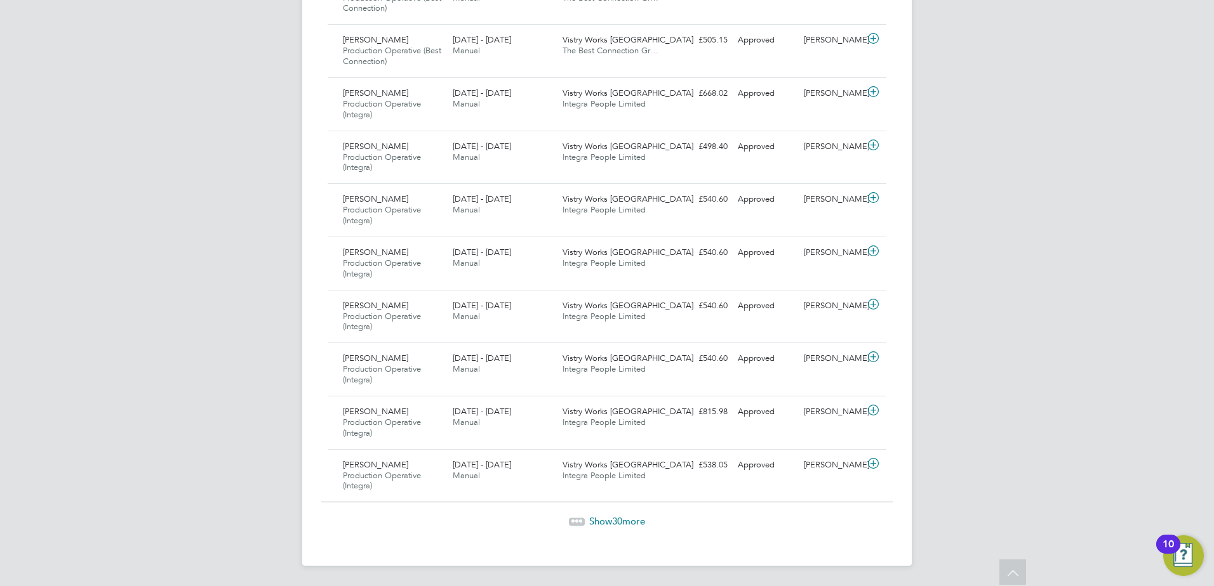
click at [635, 519] on span "Show 30 more" at bounding box center [617, 521] width 56 height 12
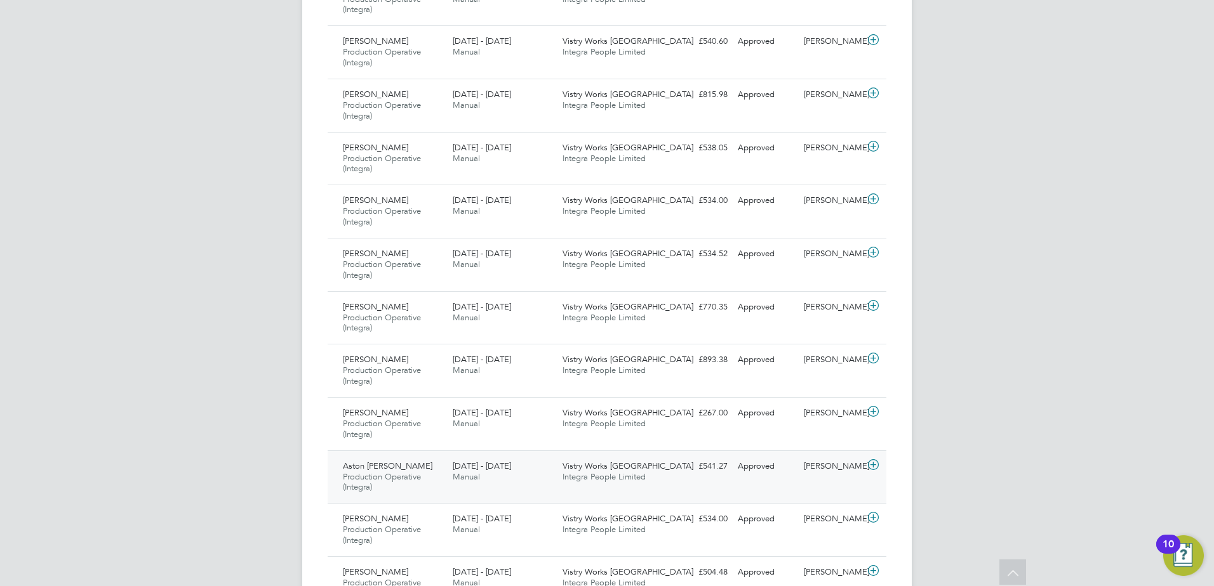
click at [869, 465] on icon at bounding box center [873, 465] width 16 height 10
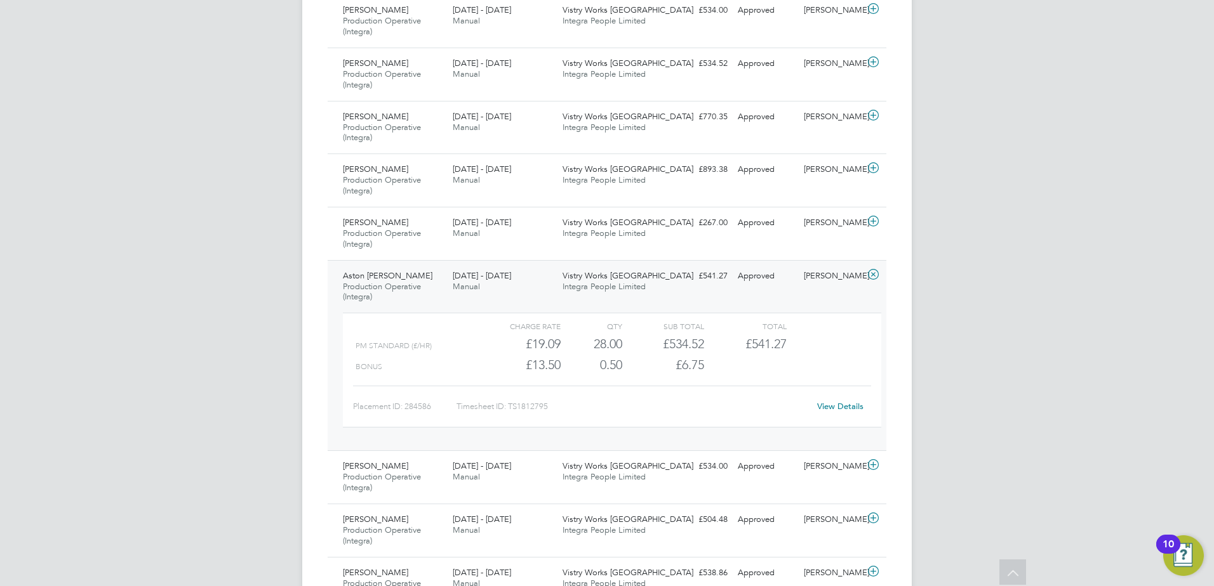
click at [835, 406] on link "View Details" at bounding box center [840, 406] width 46 height 11
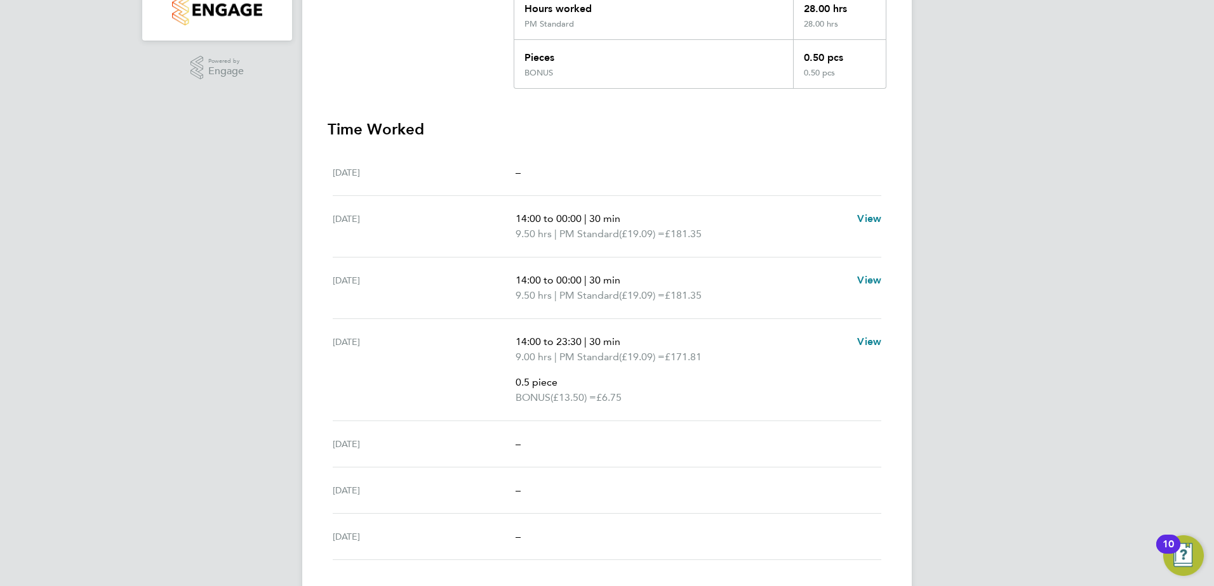
scroll to position [390, 0]
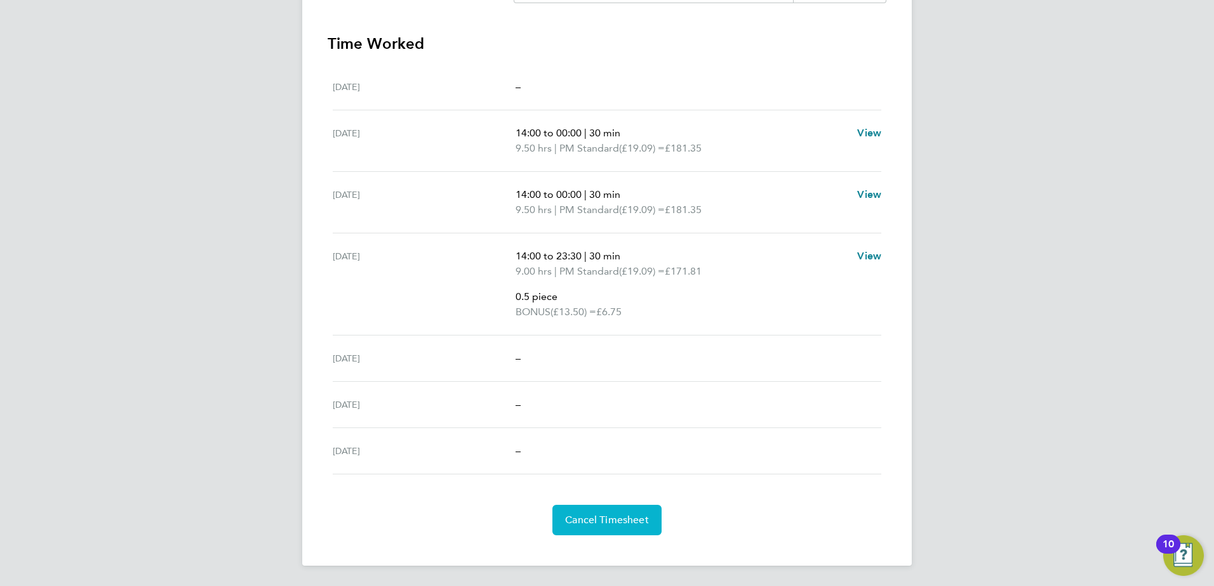
click at [625, 524] on span "Cancel Timesheet" at bounding box center [607, 520] width 84 height 13
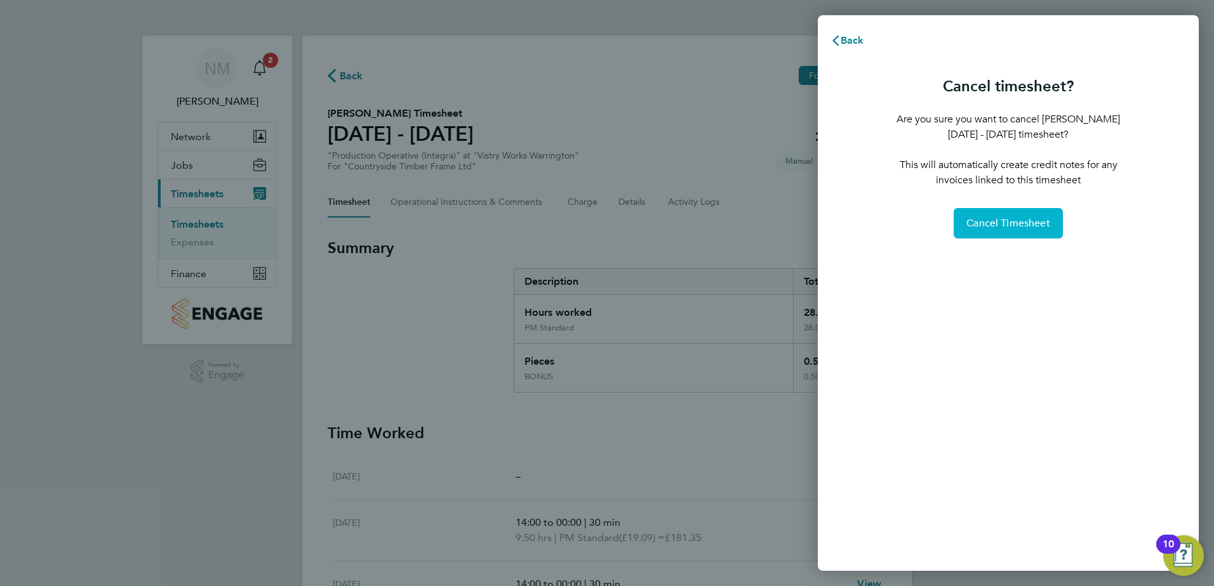
click at [1034, 226] on span "Cancel Timesheet" at bounding box center [1008, 223] width 84 height 13
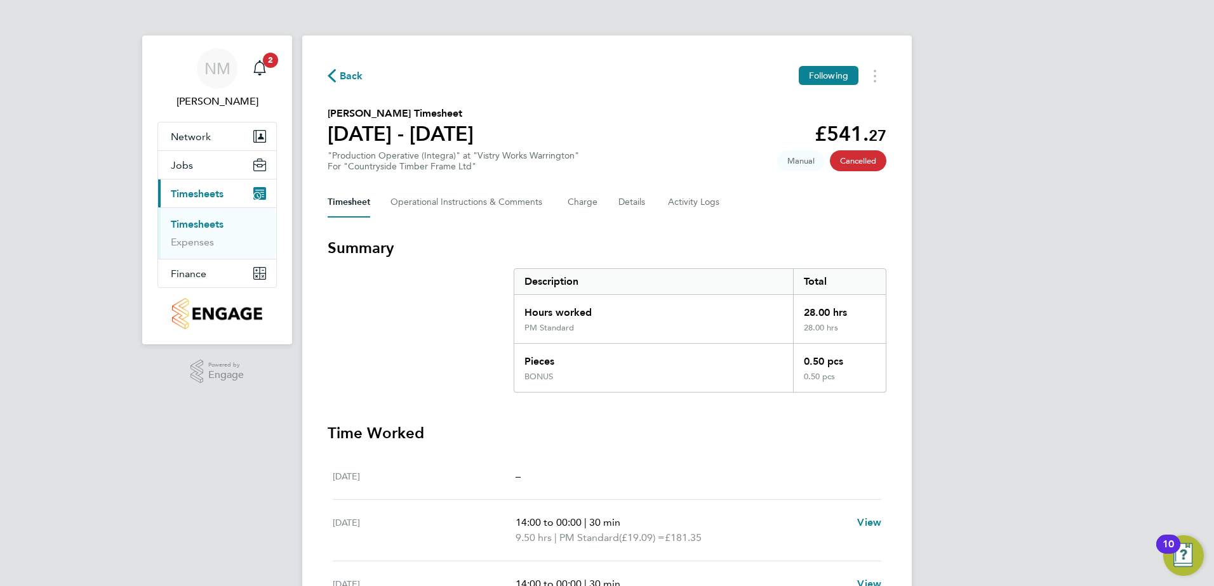
click at [349, 74] on span "Back" at bounding box center [351, 76] width 23 height 15
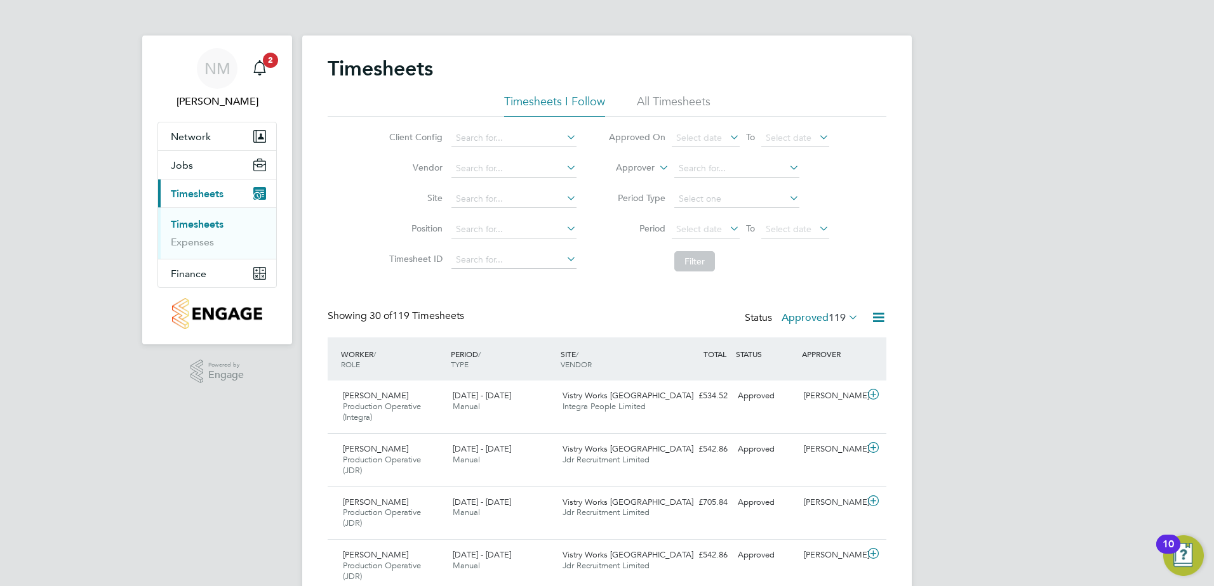
click at [828, 313] on span "119" at bounding box center [836, 318] width 17 height 13
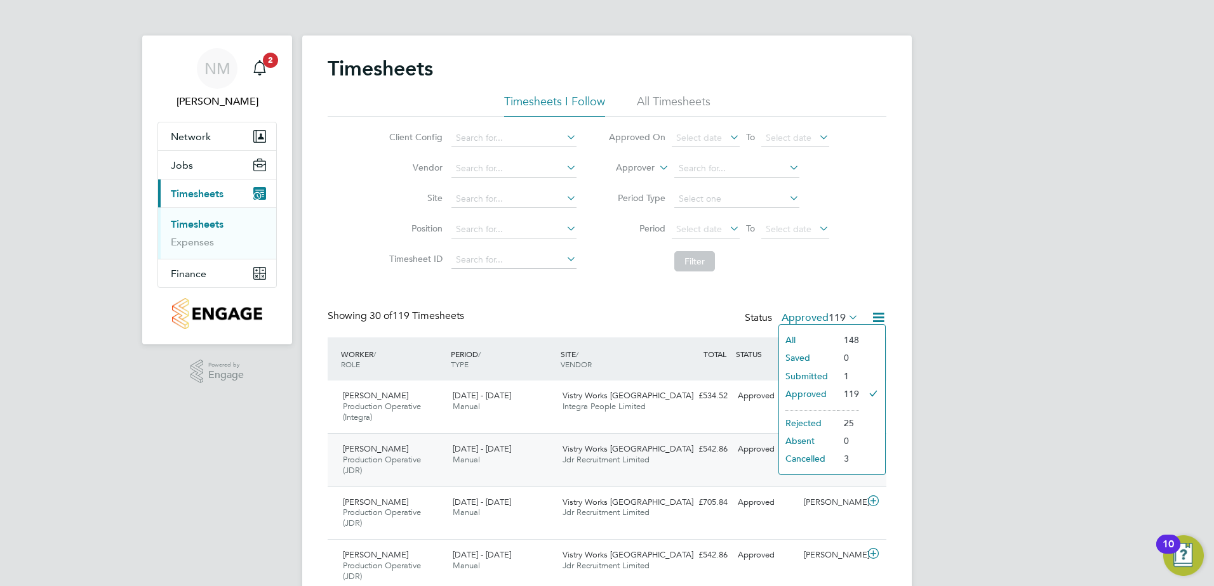
click at [826, 454] on li "Cancelled" at bounding box center [808, 459] width 58 height 18
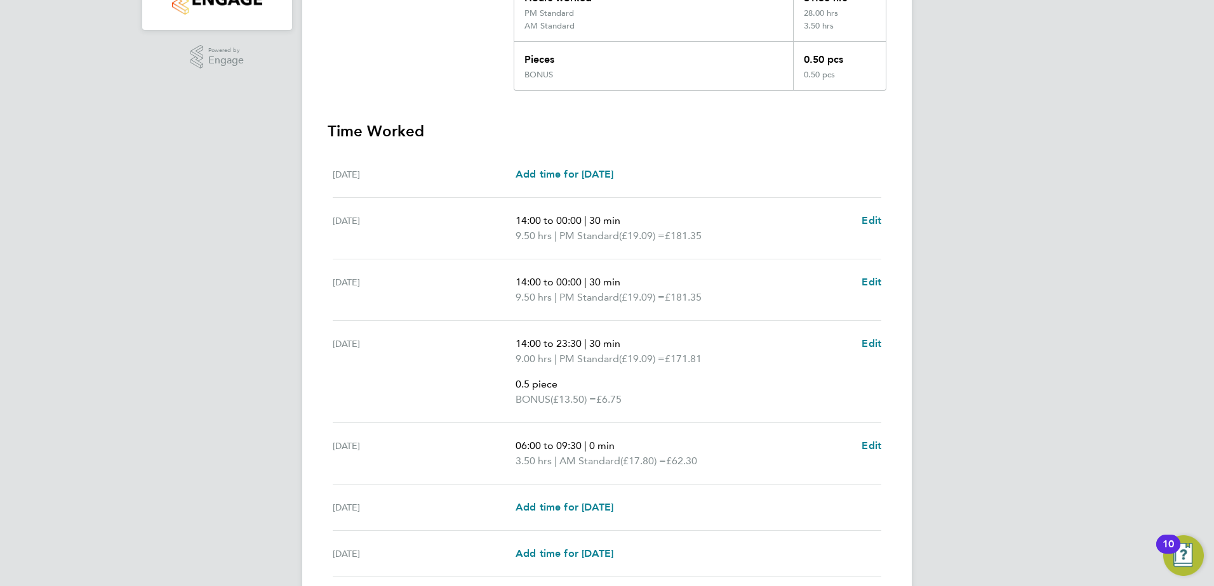
scroll to position [418, 0]
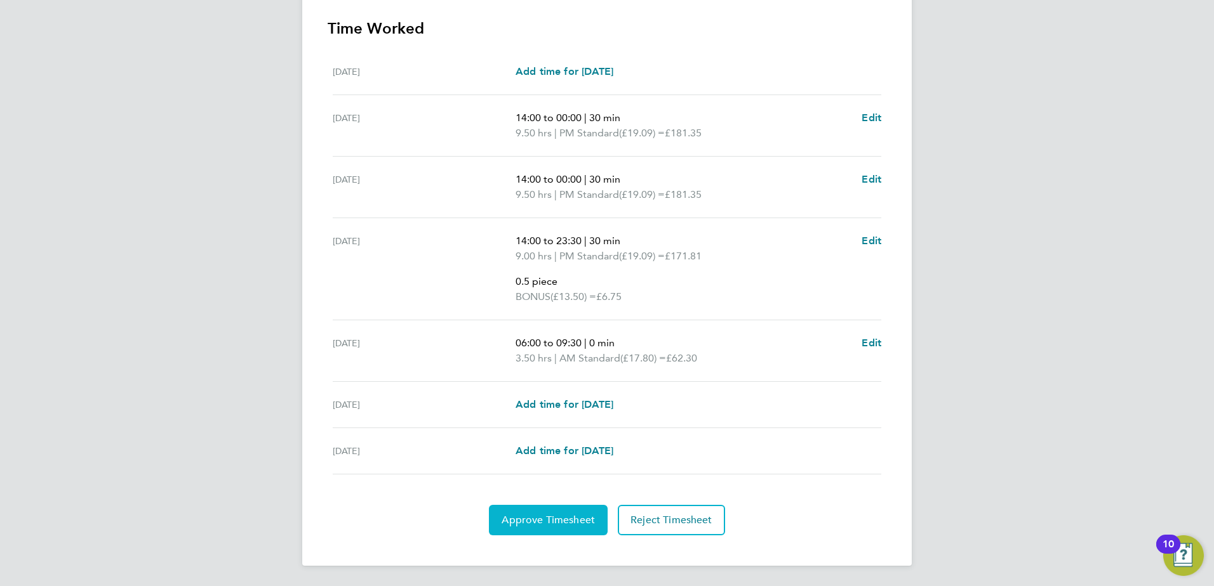
click at [540, 521] on span "Approve Timesheet" at bounding box center [547, 520] width 93 height 13
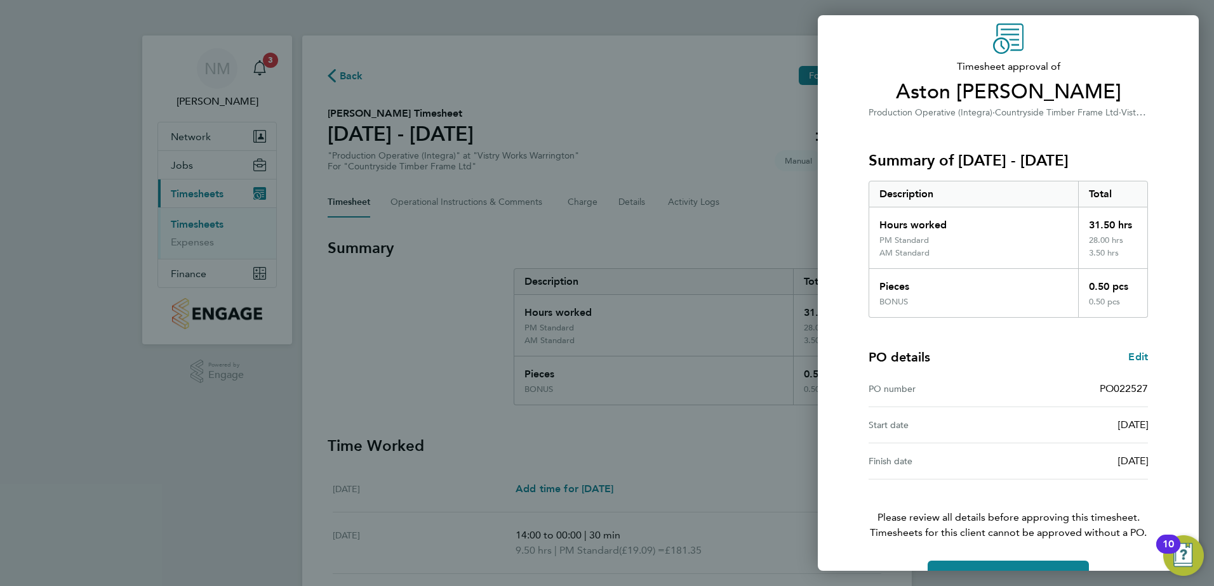
scroll to position [83, 0]
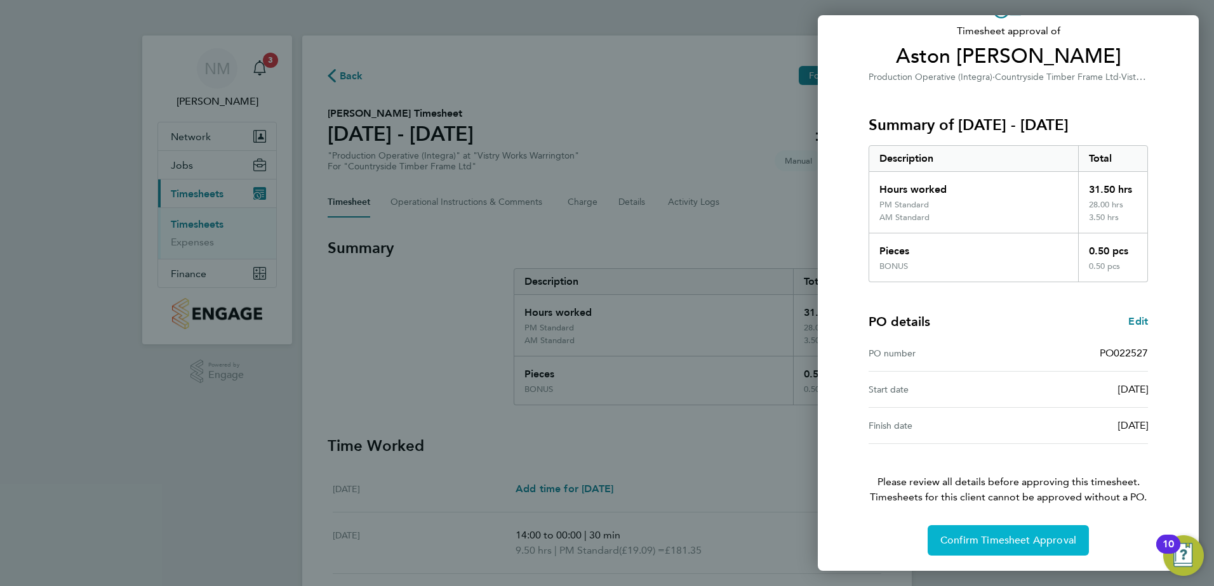
click at [1009, 543] on span "Confirm Timesheet Approval" at bounding box center [1008, 540] width 136 height 13
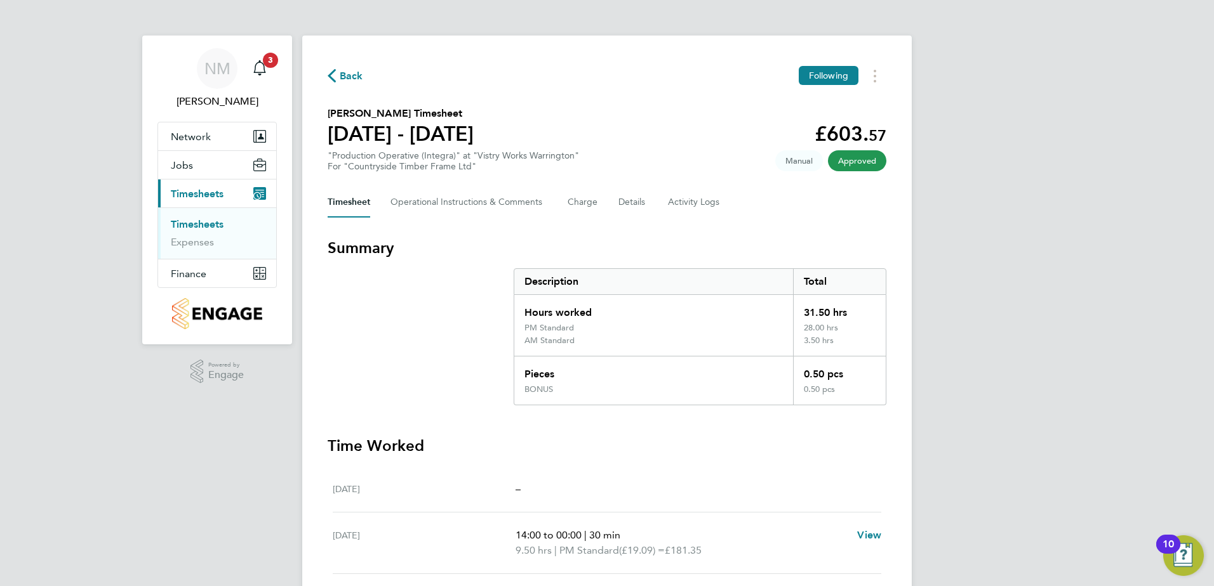
click at [351, 74] on span "Back" at bounding box center [351, 76] width 23 height 15
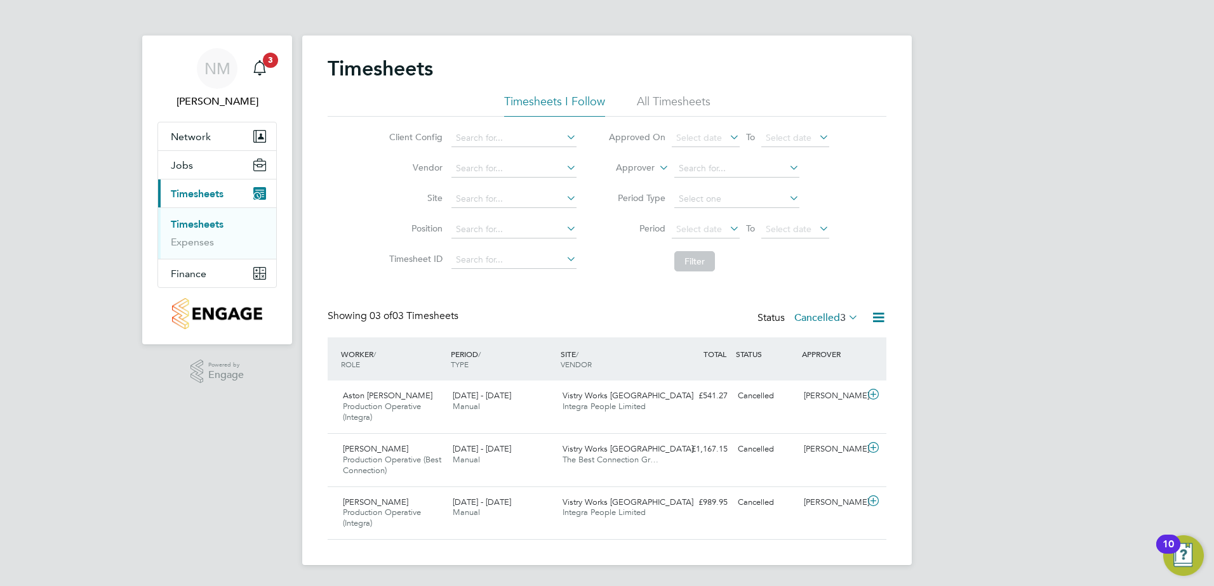
click at [831, 317] on label "Cancelled 3" at bounding box center [826, 318] width 64 height 13
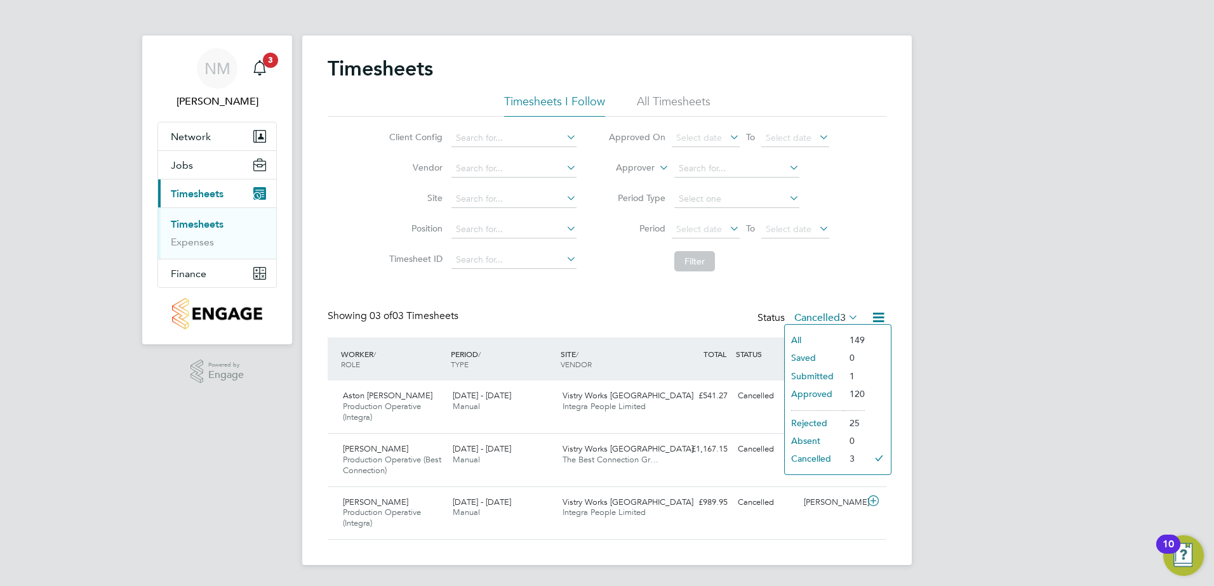
click at [820, 377] on li "Submitted" at bounding box center [813, 376] width 58 height 18
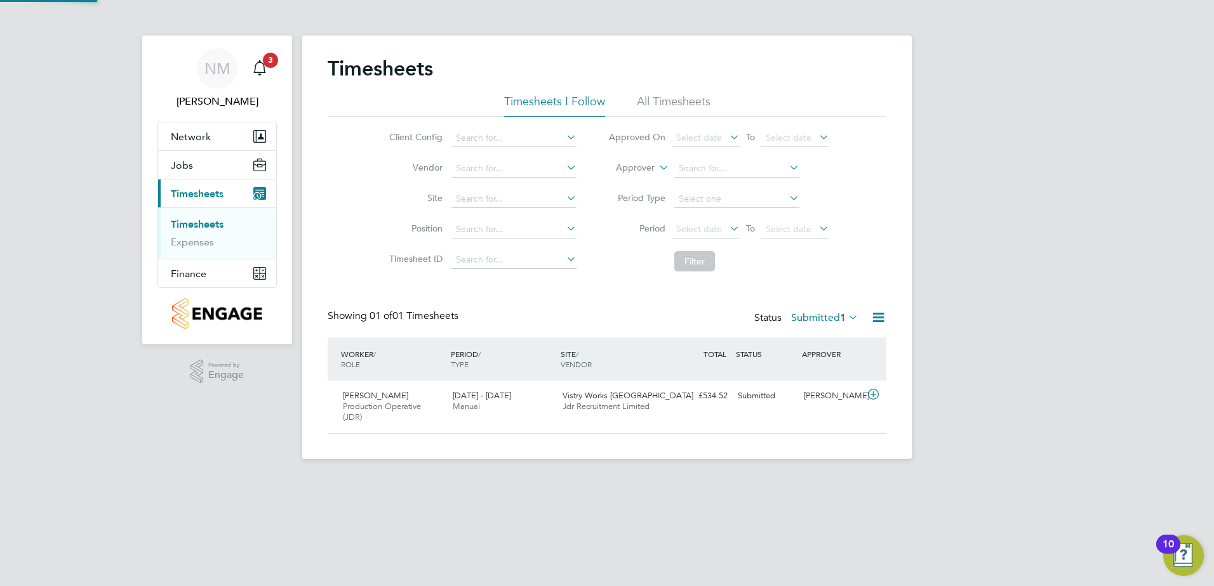
scroll to position [32, 110]
click at [872, 394] on icon at bounding box center [873, 395] width 16 height 10
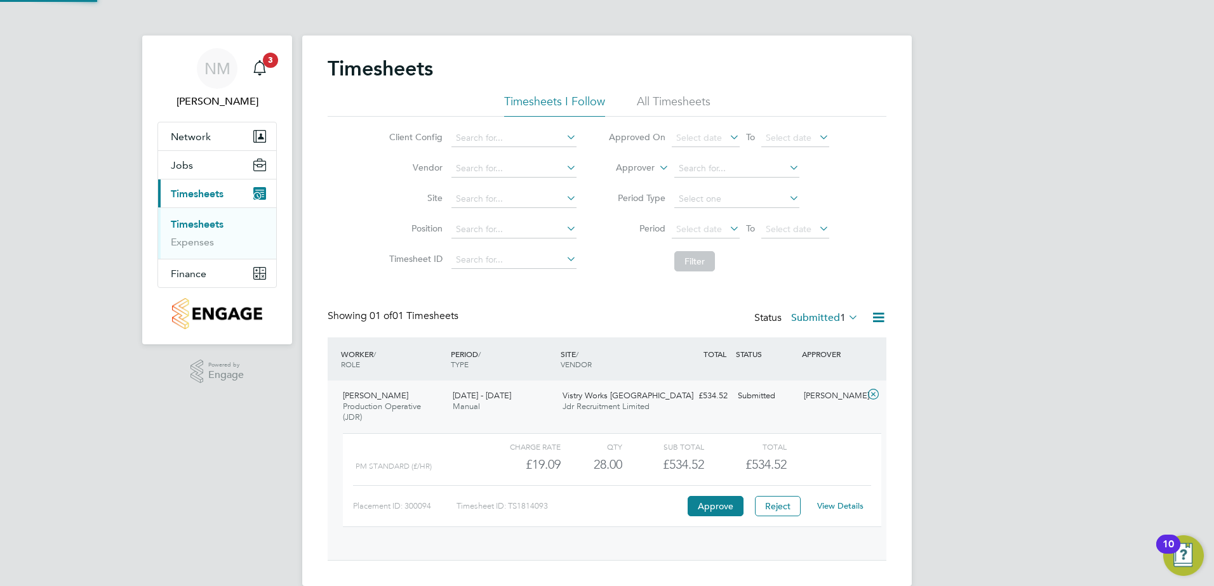
scroll to position [22, 124]
click at [838, 510] on link "View Details" at bounding box center [840, 506] width 46 height 11
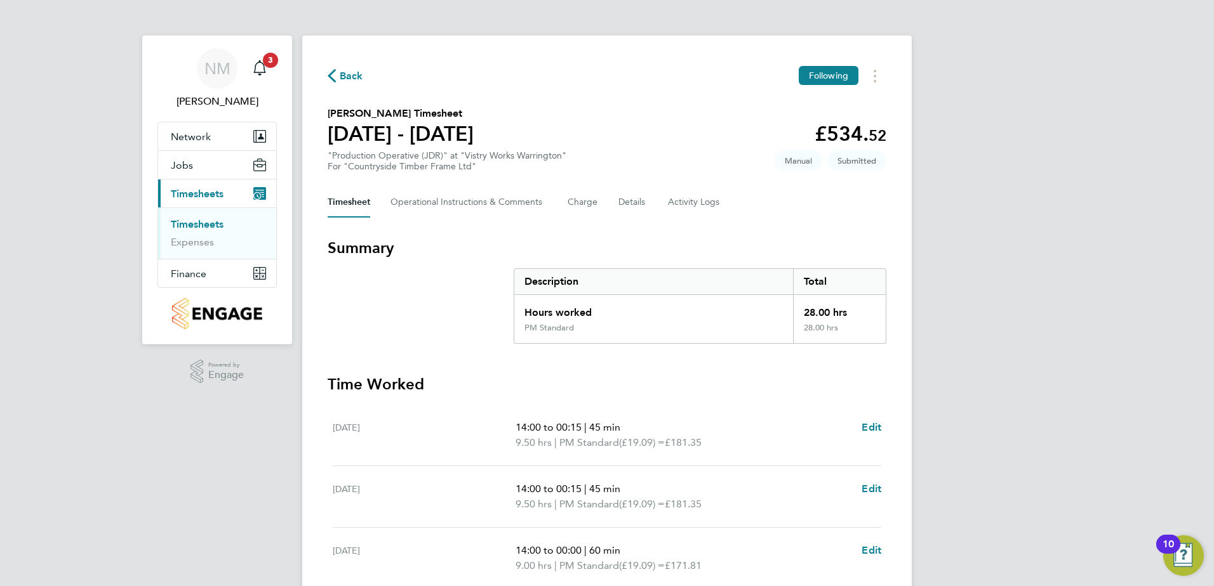
click at [329, 72] on icon "button" at bounding box center [332, 75] width 8 height 13
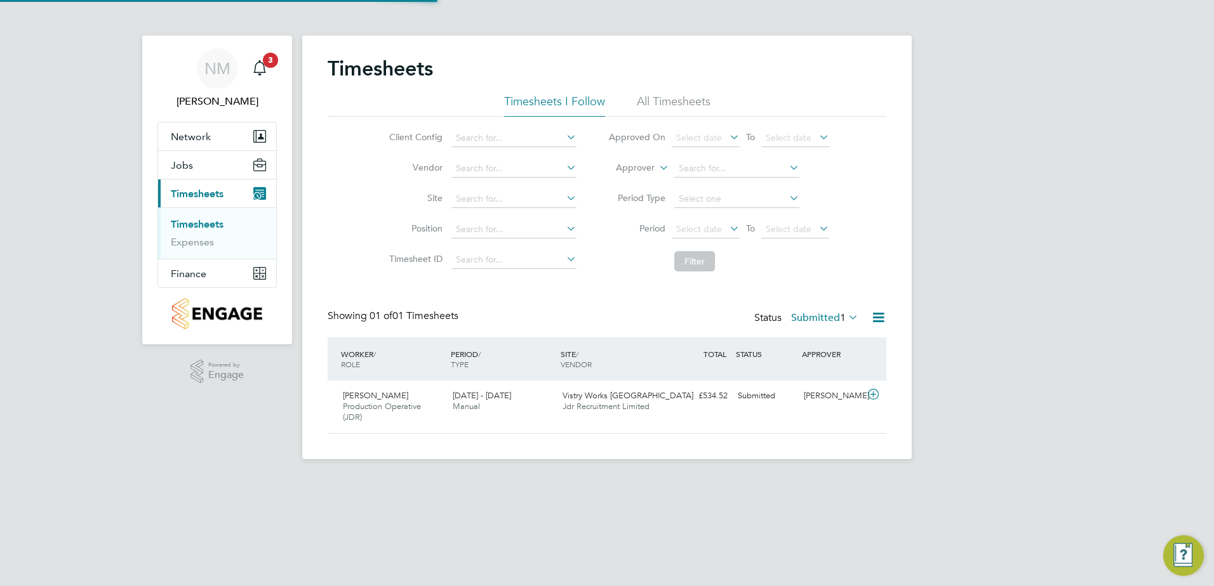
scroll to position [32, 110]
